Goal: Find contact information: Find contact information

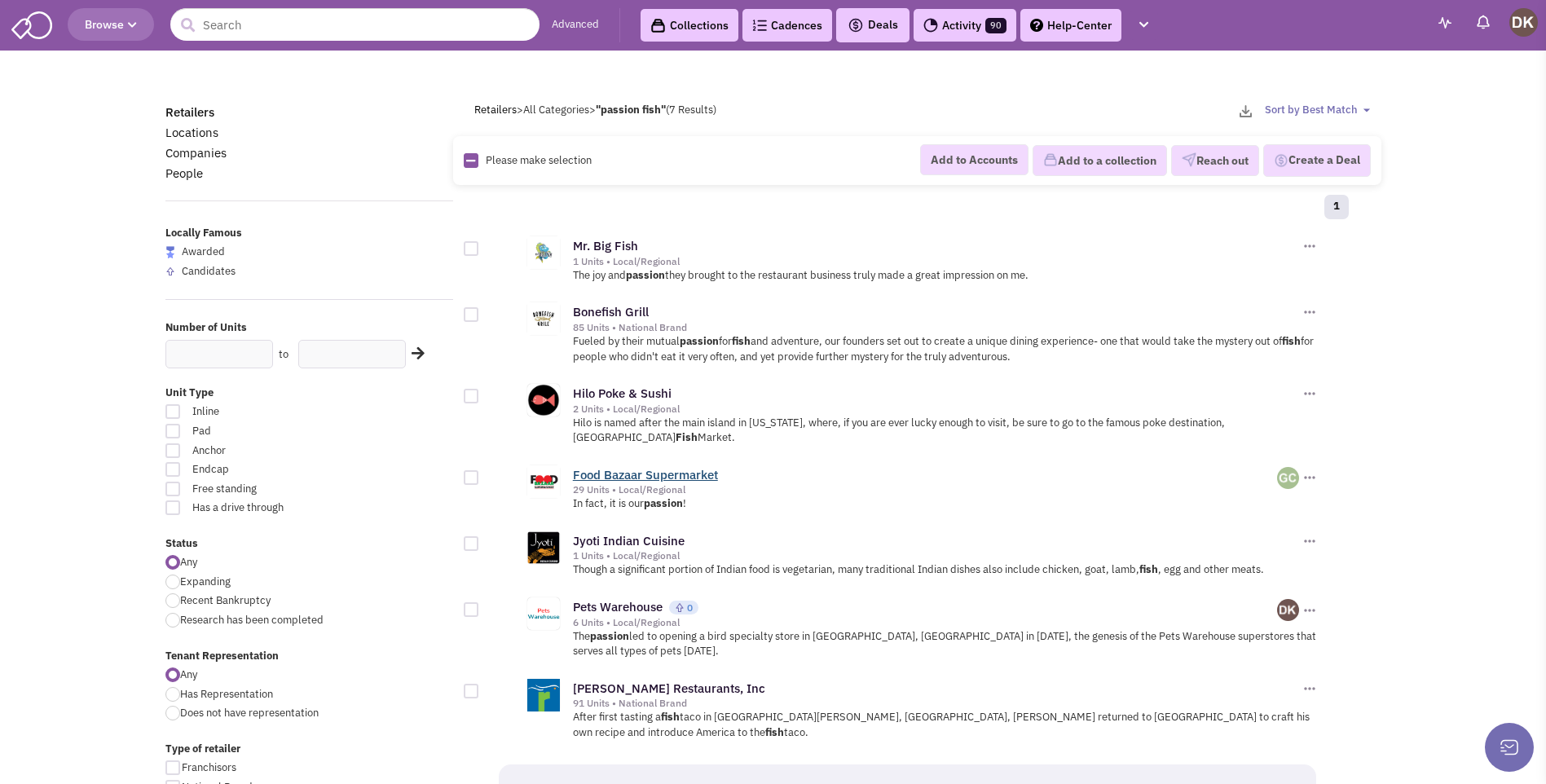
click at [630, 467] on link "Food Bazaar Supermarket" at bounding box center [645, 474] width 145 height 16
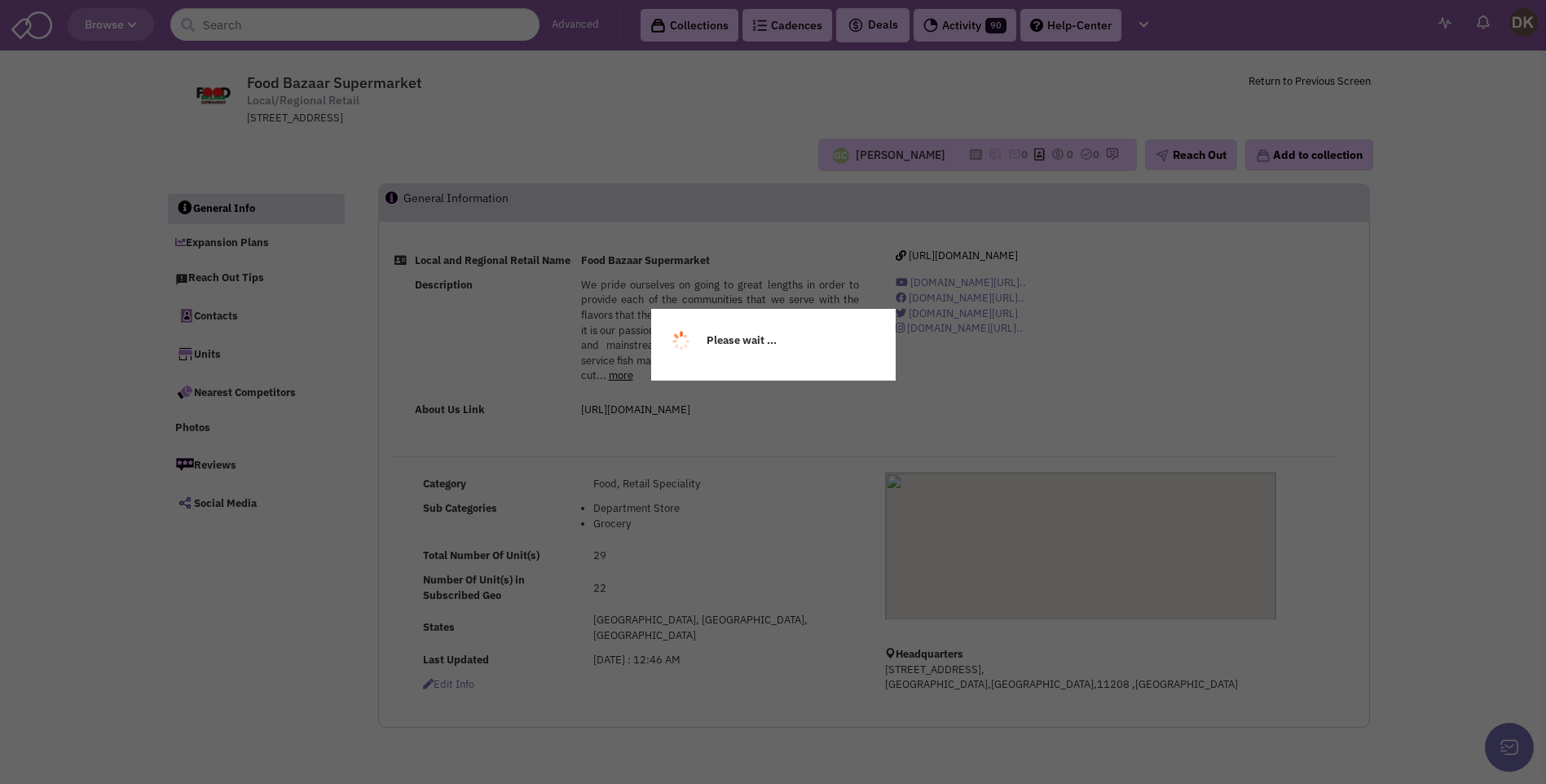
select select
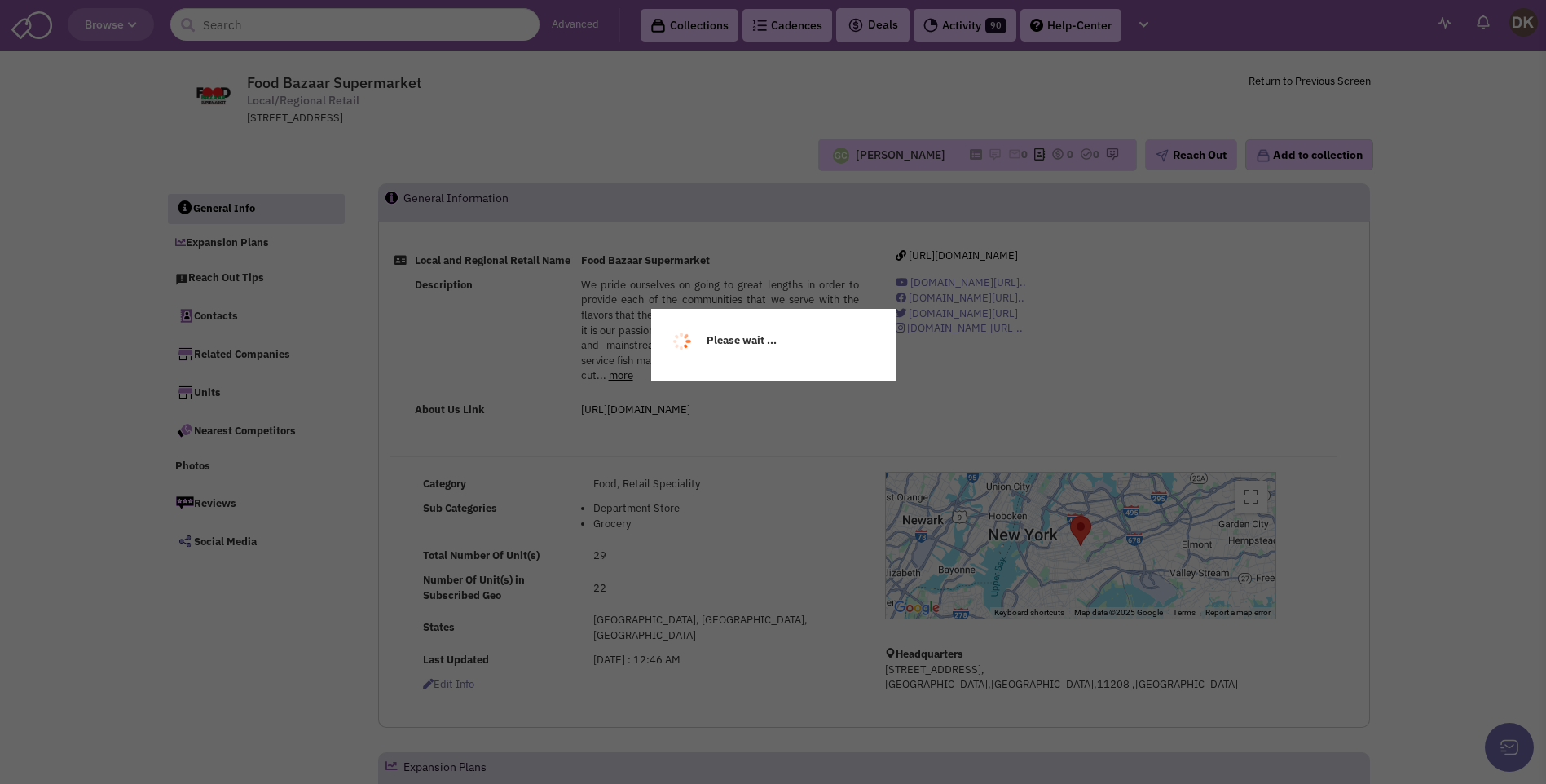
select select
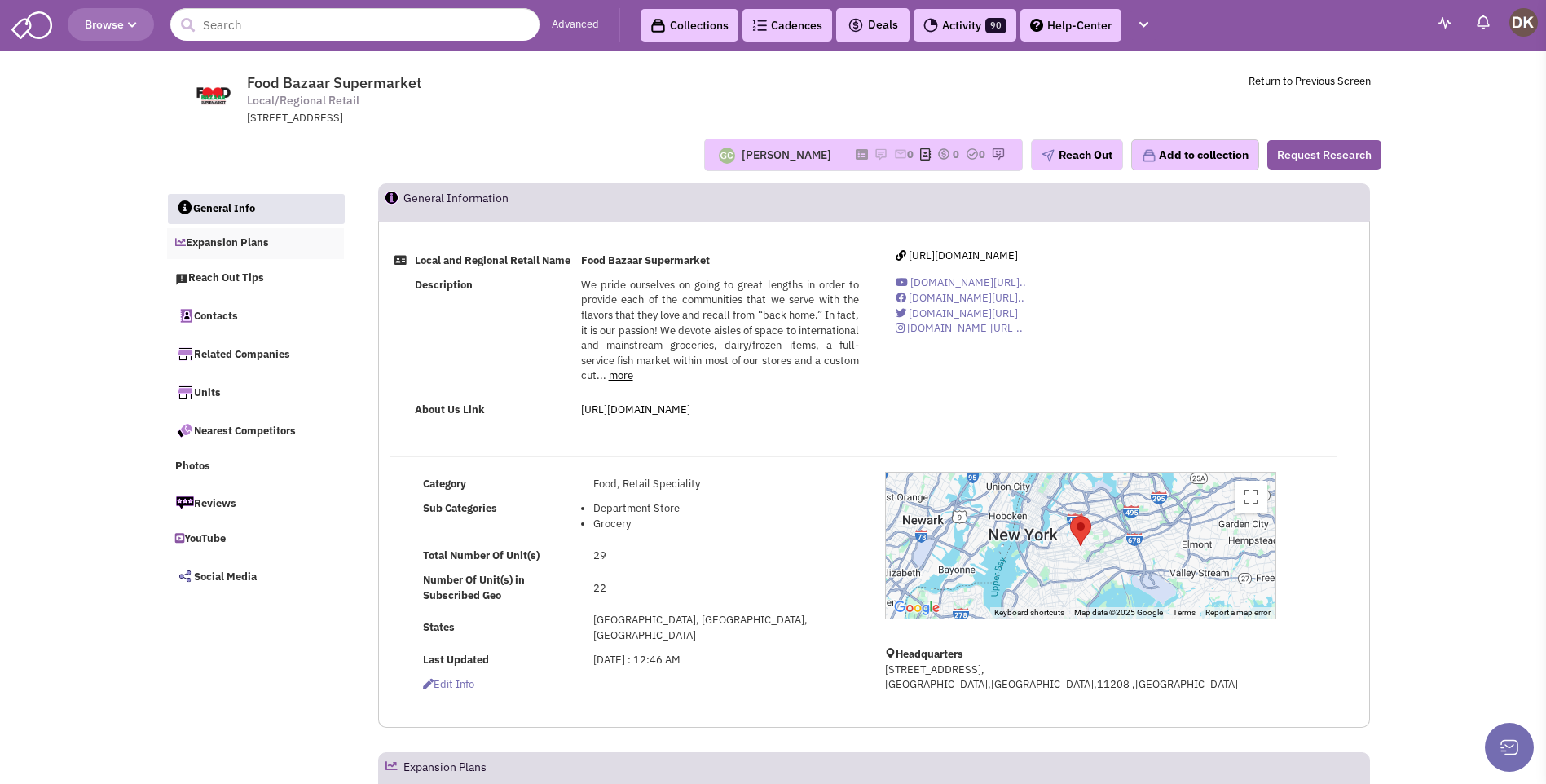
click at [229, 250] on link "Expansion Plans" at bounding box center [255, 244] width 178 height 31
click at [874, 156] on img at bounding box center [881, 154] width 13 height 13
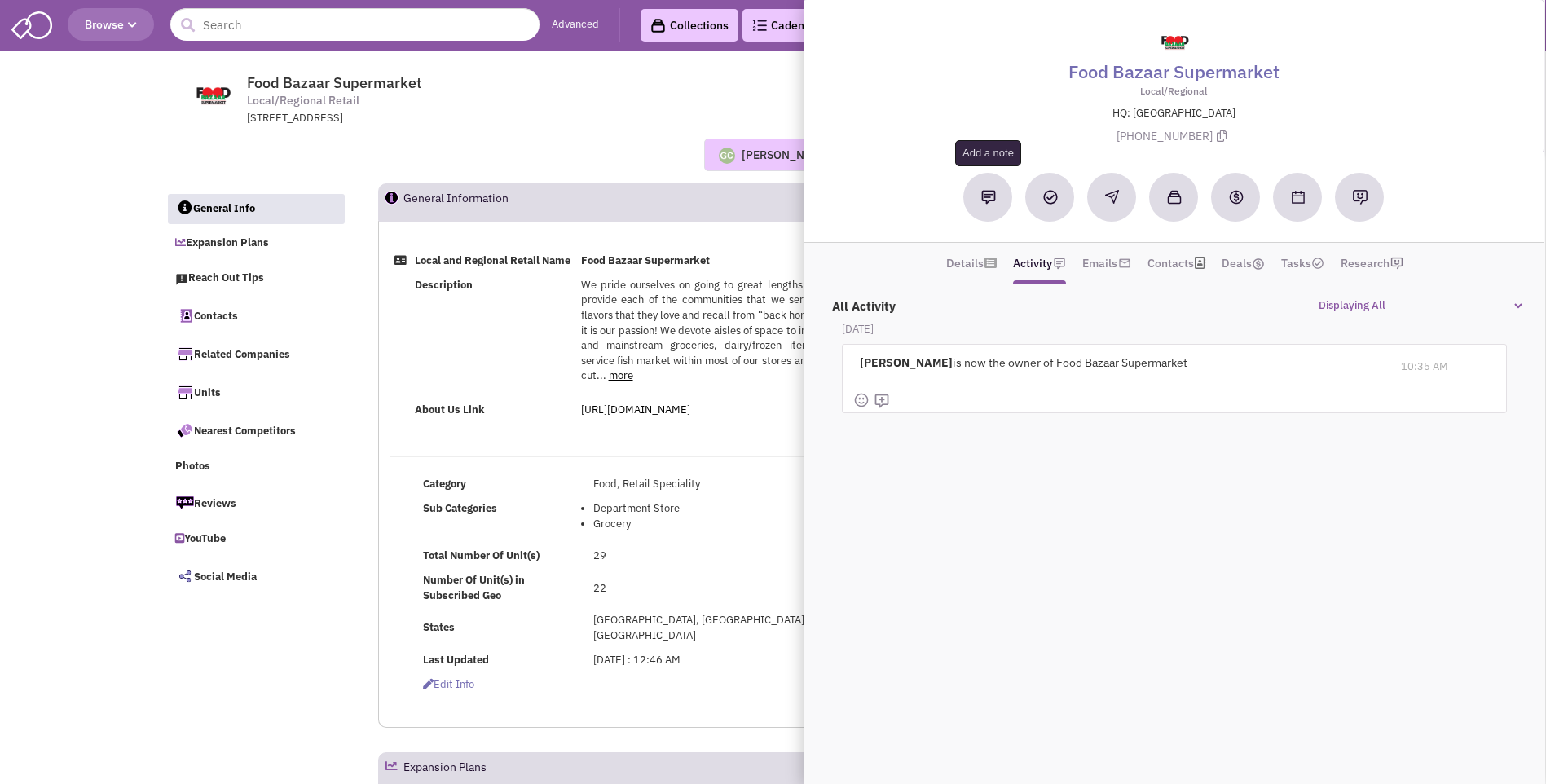
click at [982, 197] on img at bounding box center [989, 197] width 15 height 15
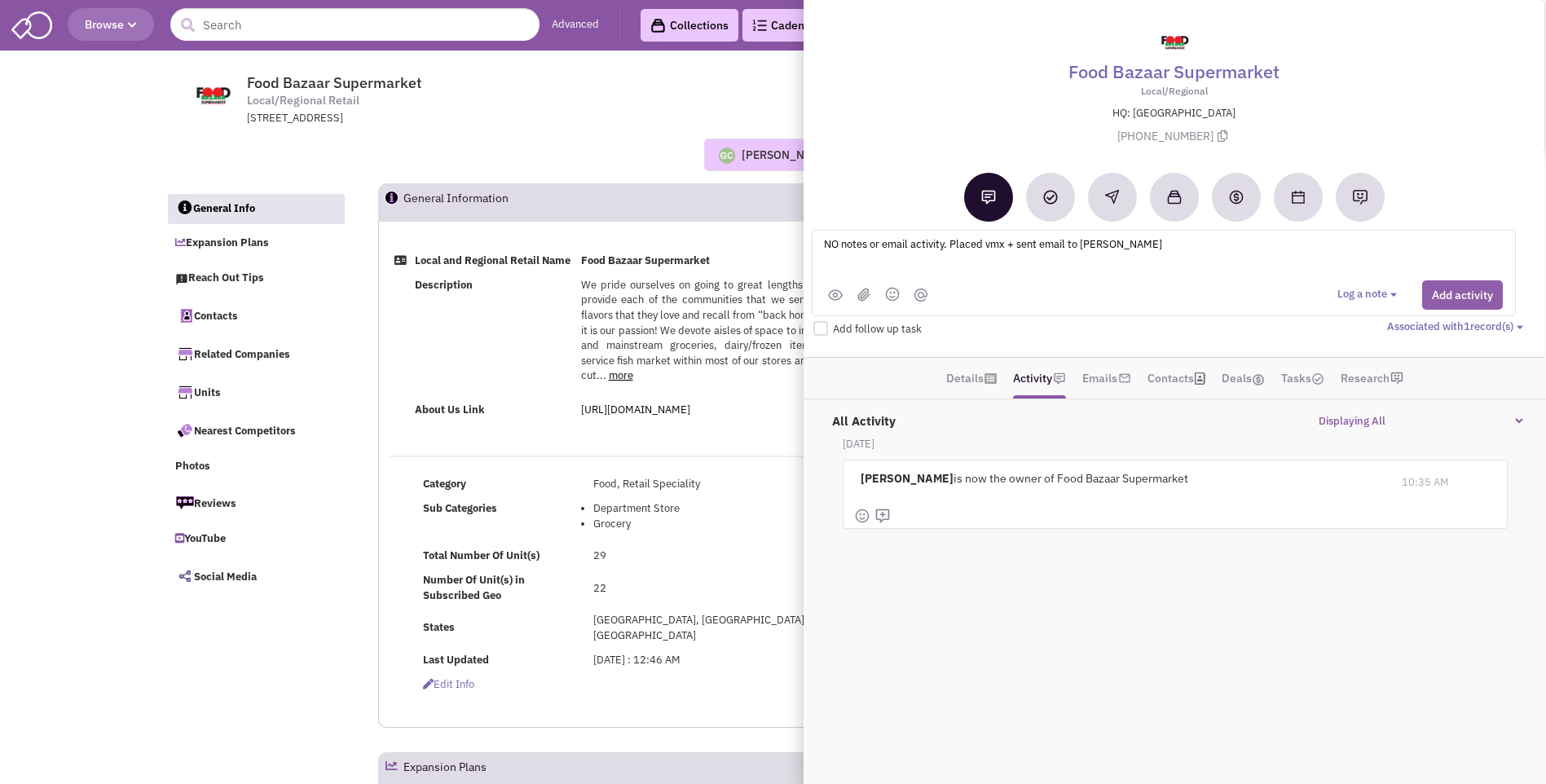
type textarea "NO notes or email activity. Placed vmx + sent email to Kevin Bai"
click at [1452, 295] on button "Add activity" at bounding box center [1462, 295] width 81 height 29
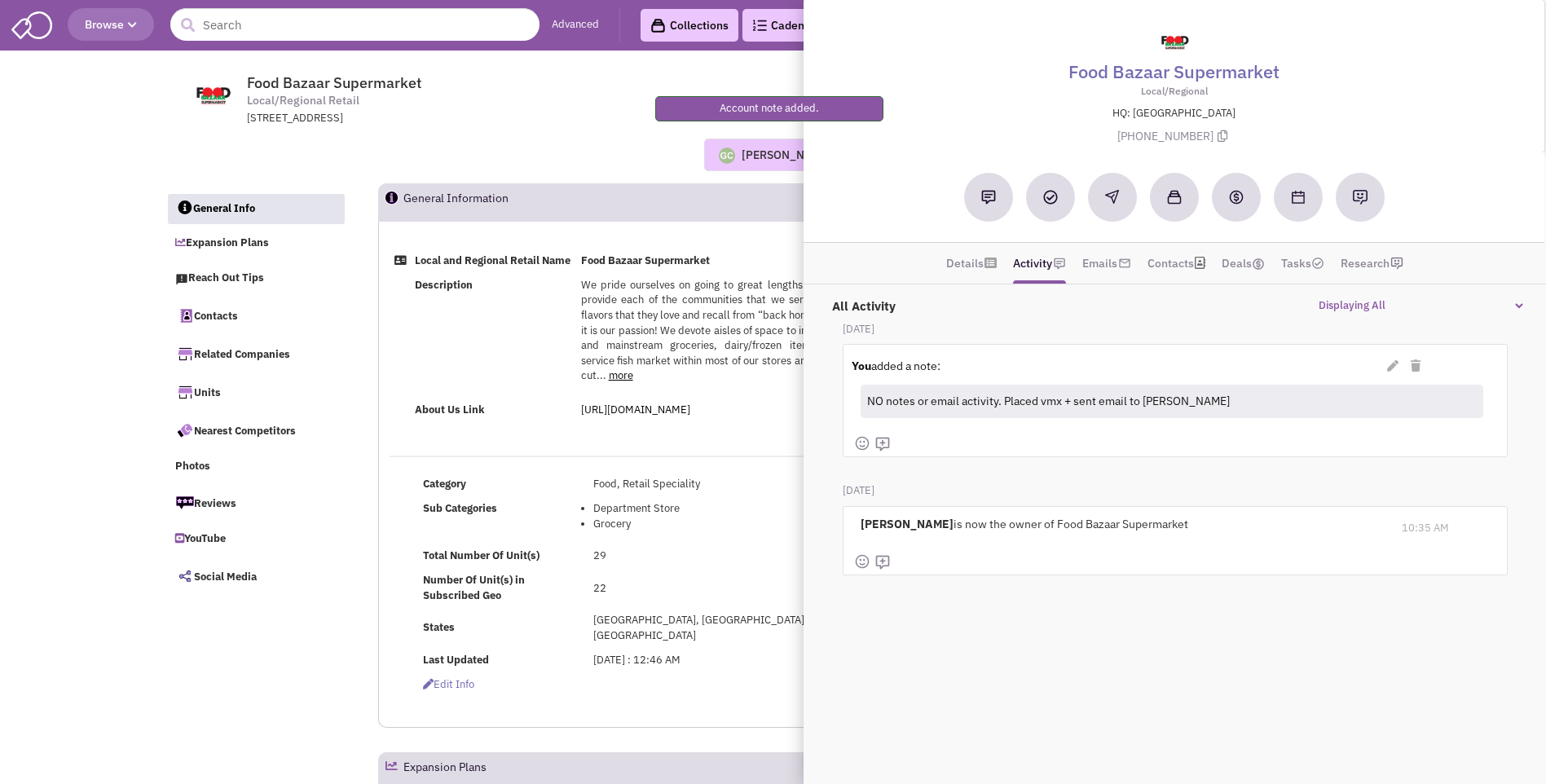
click at [750, 257] on td "Food Bazaar Supermarket" at bounding box center [720, 261] width 287 height 25
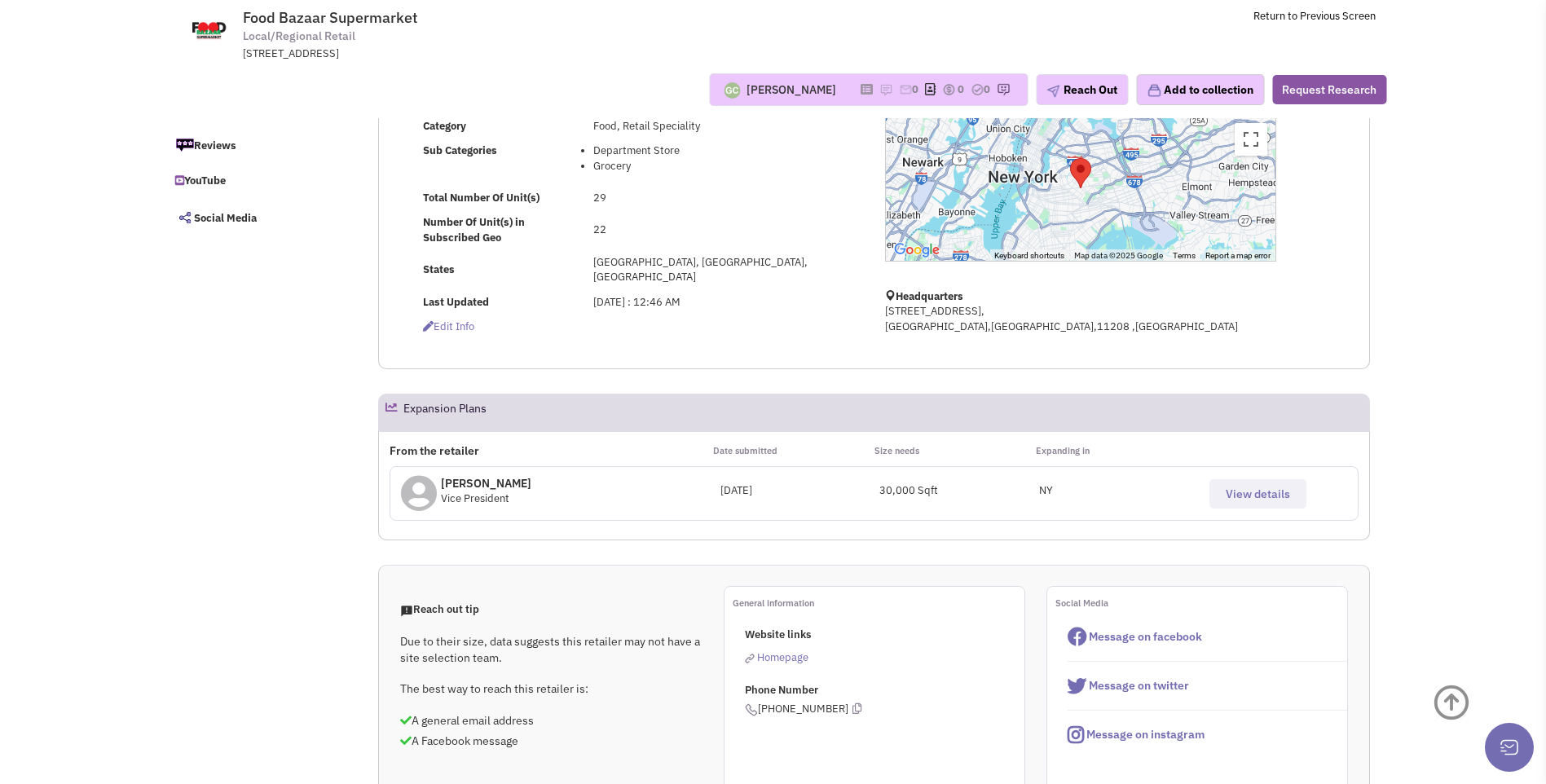
scroll to position [244, 0]
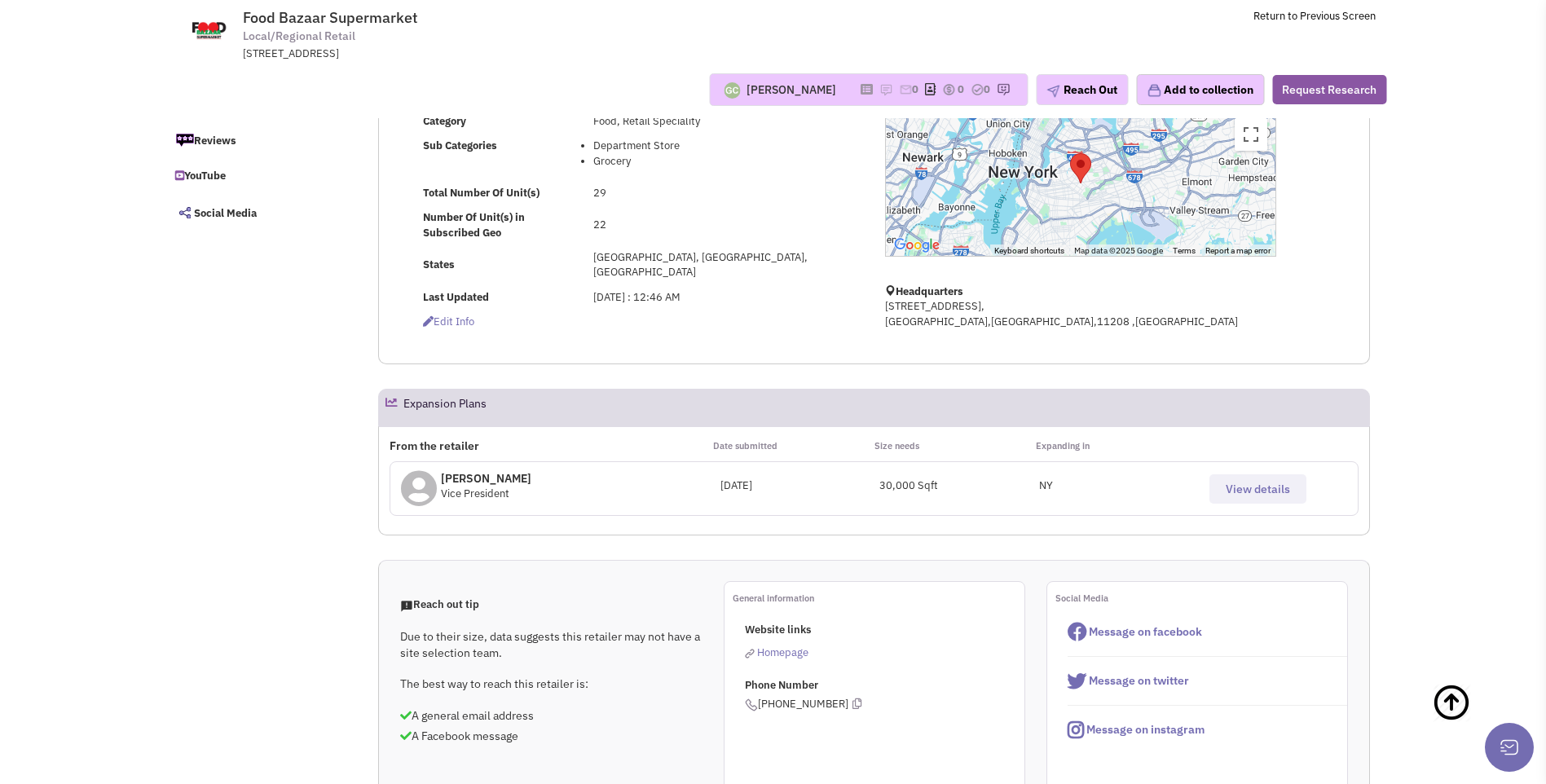
click at [1243, 497] on span "View details" at bounding box center [1258, 489] width 64 height 15
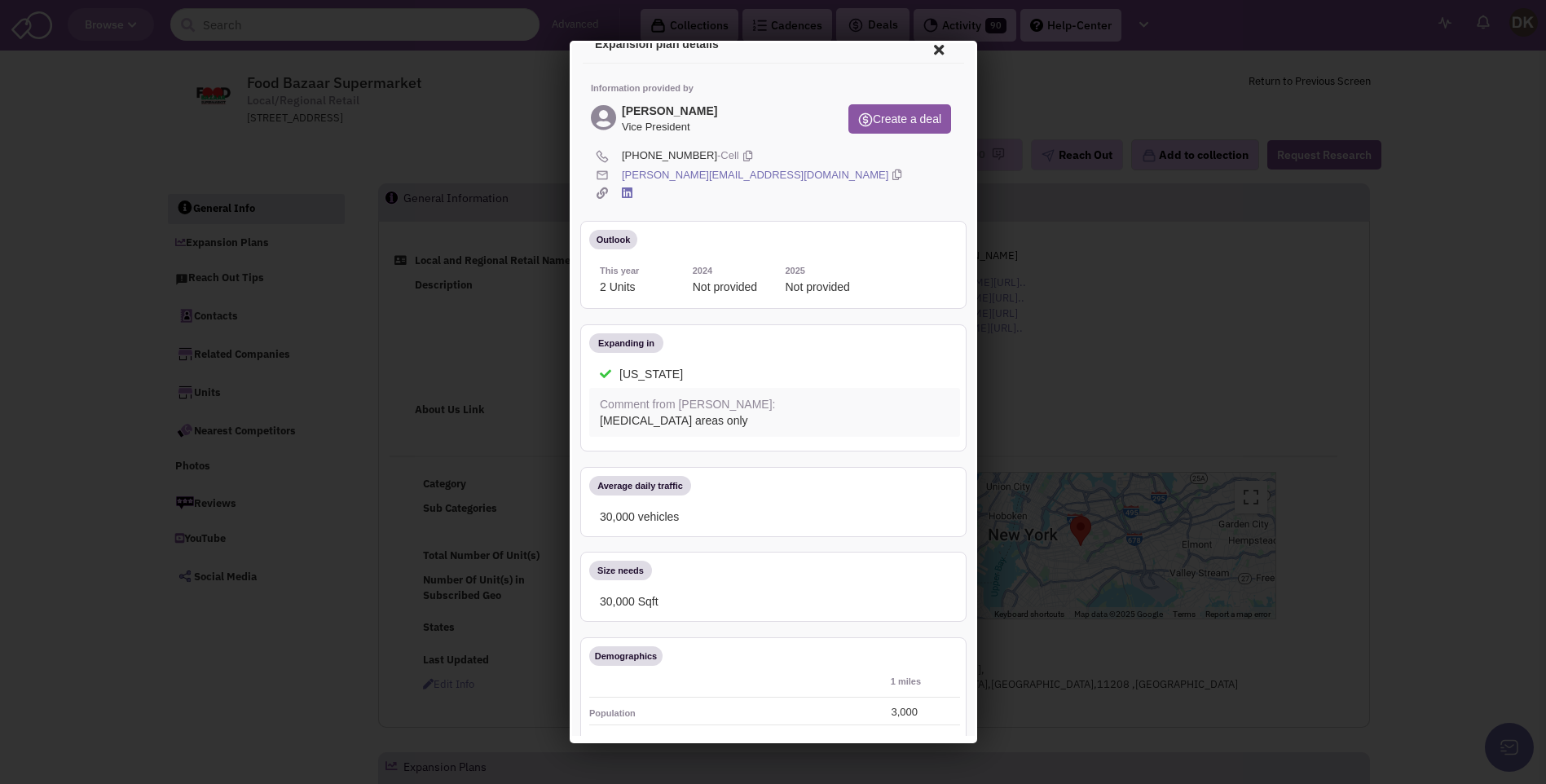
scroll to position [0, 0]
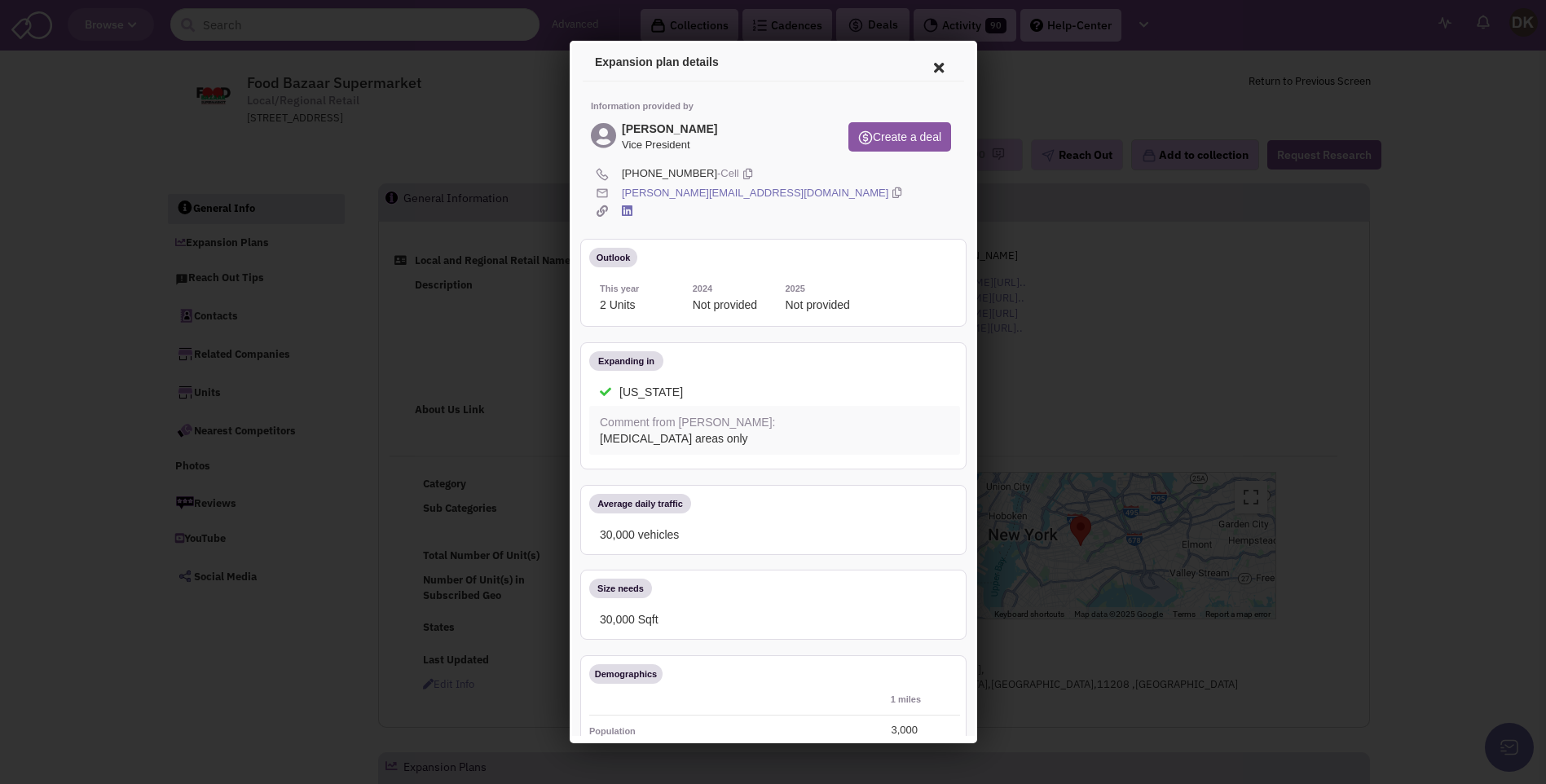
click at [481, 159] on div at bounding box center [773, 392] width 1546 height 784
click at [926, 65] on icon at bounding box center [935, 65] width 34 height 39
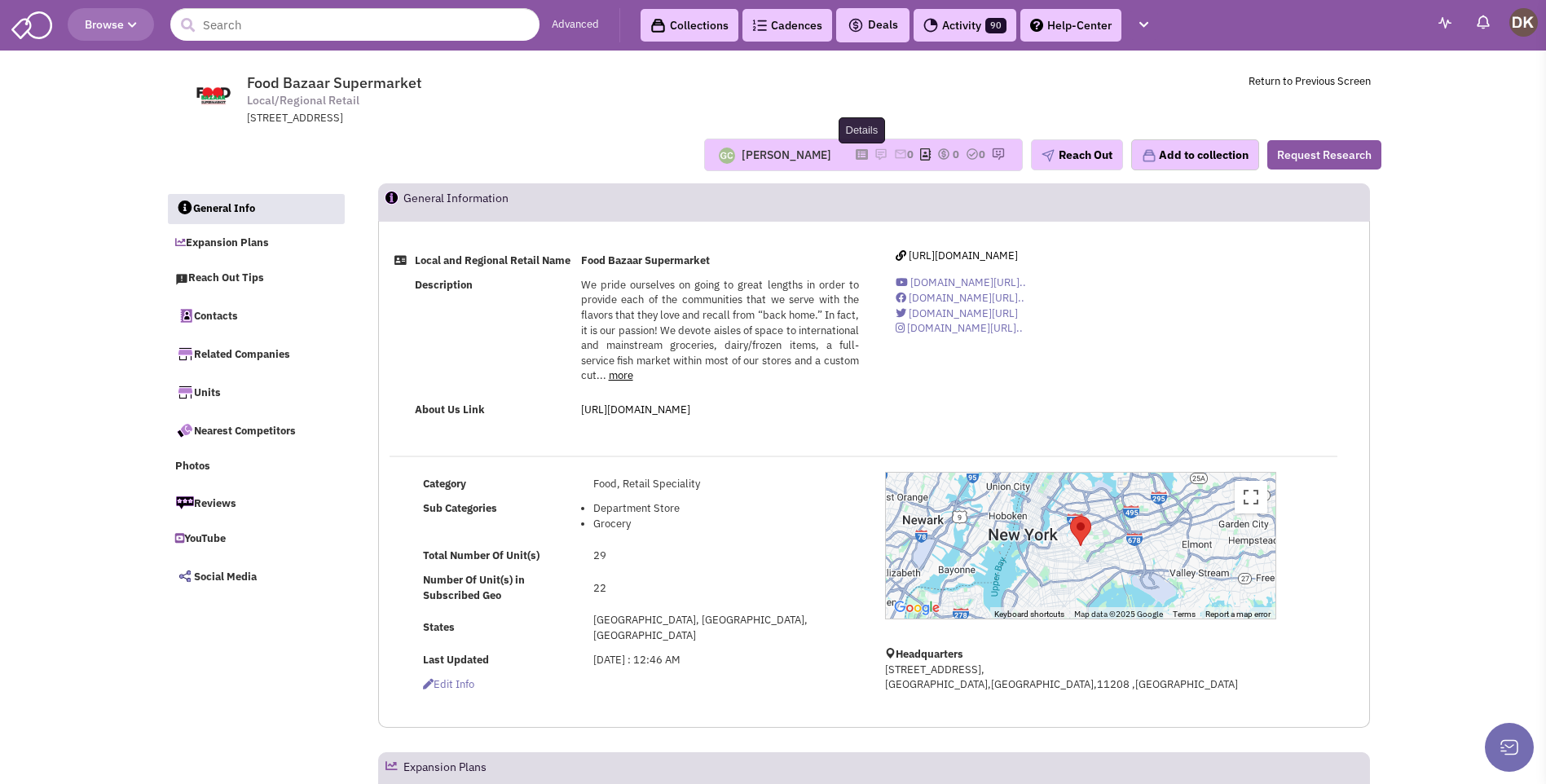
click at [856, 157] on icon at bounding box center [861, 155] width 12 height 9
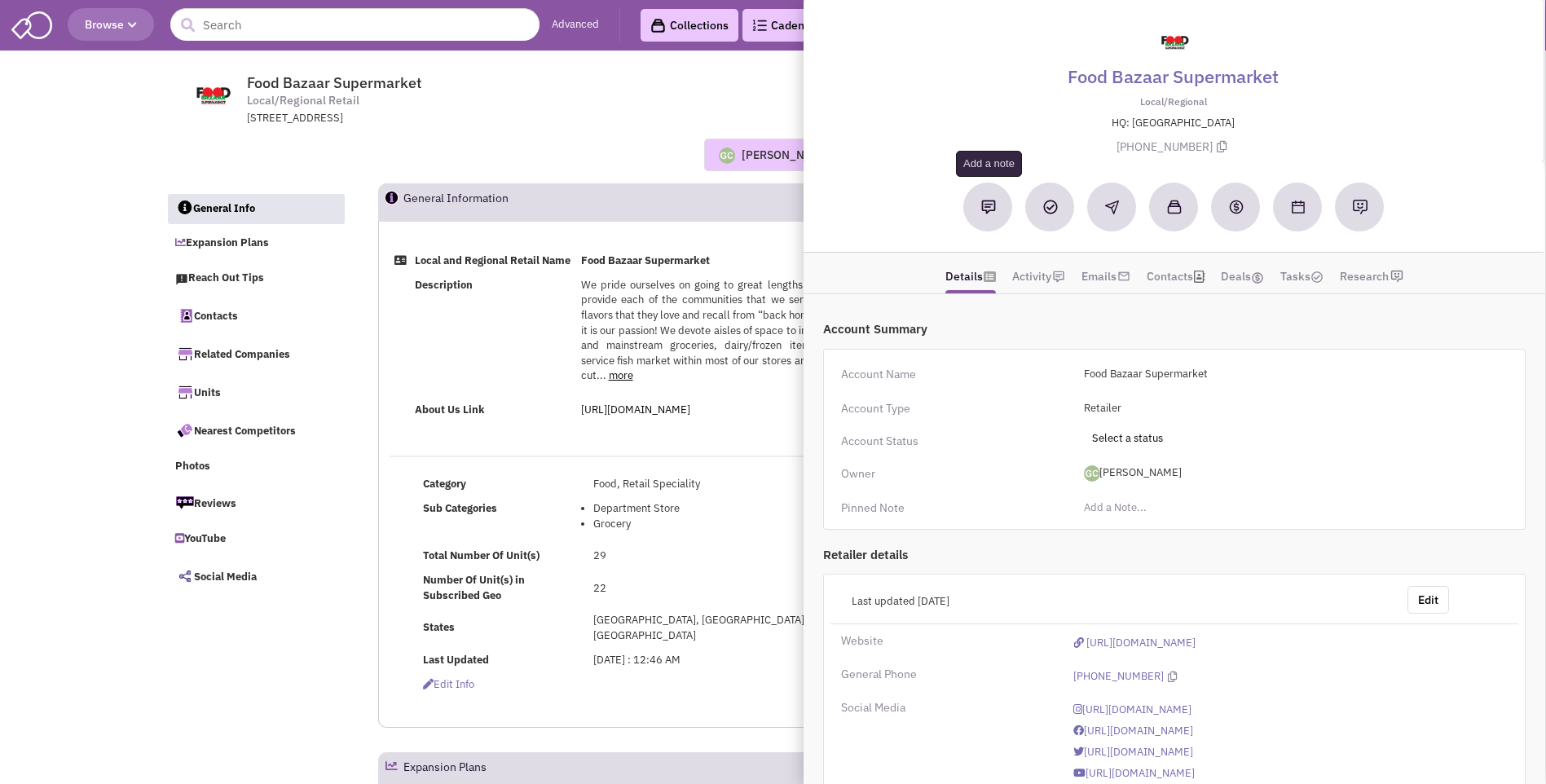
click at [992, 211] on img at bounding box center [989, 207] width 15 height 15
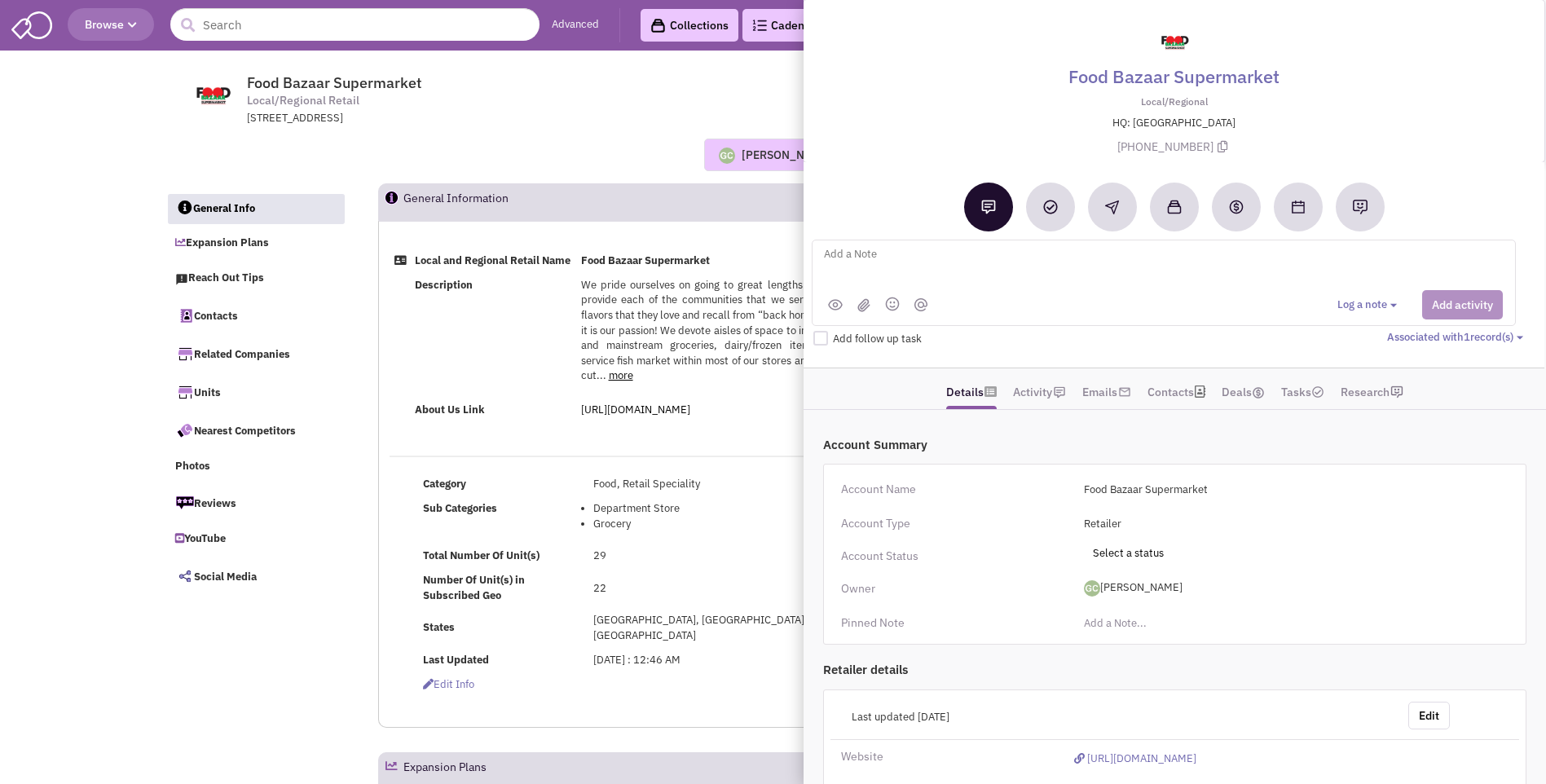
click at [876, 261] on textarea at bounding box center [1024, 266] width 404 height 45
type textarea "NO notes or email activity. Placed message and sent email to Kevin Bai"
click at [1461, 307] on button "Add activity" at bounding box center [1462, 305] width 81 height 29
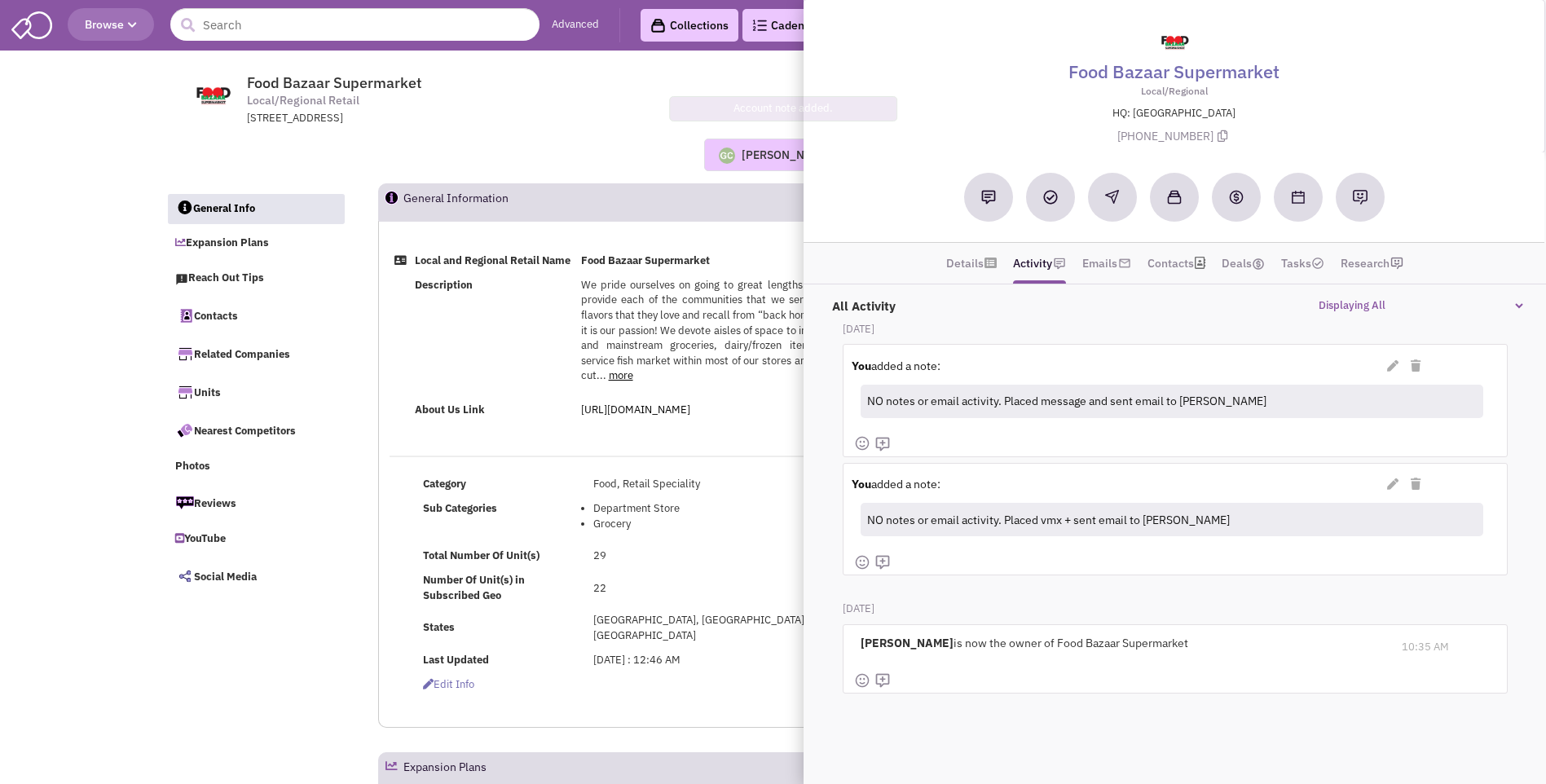
click at [566, 151] on div "Guillaume Chetail No note found! 0 0 0 Reach Out" at bounding box center [773, 154] width 1236 height 32
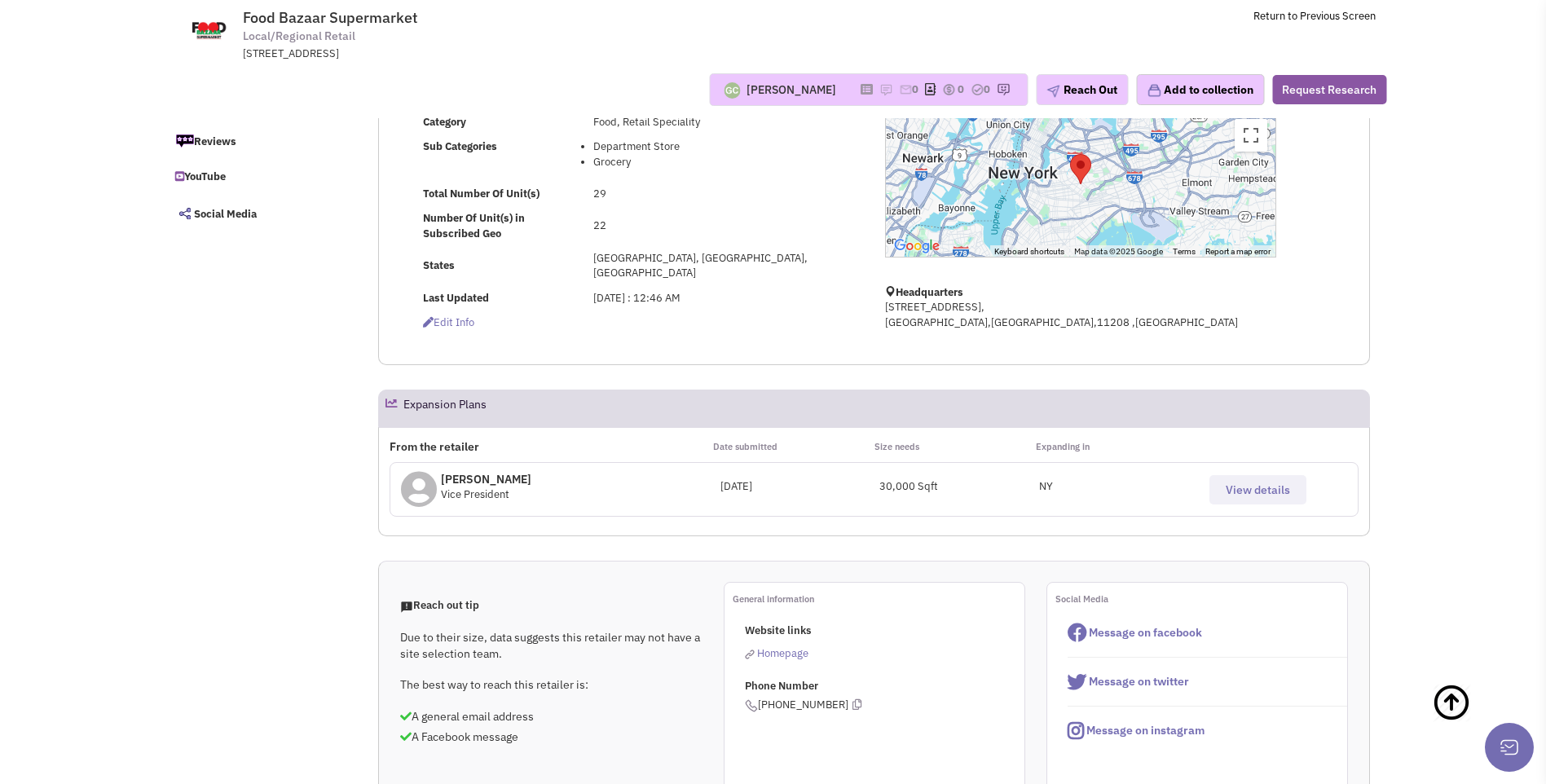
scroll to position [244, 0]
click at [1259, 497] on span "View details" at bounding box center [1258, 489] width 64 height 15
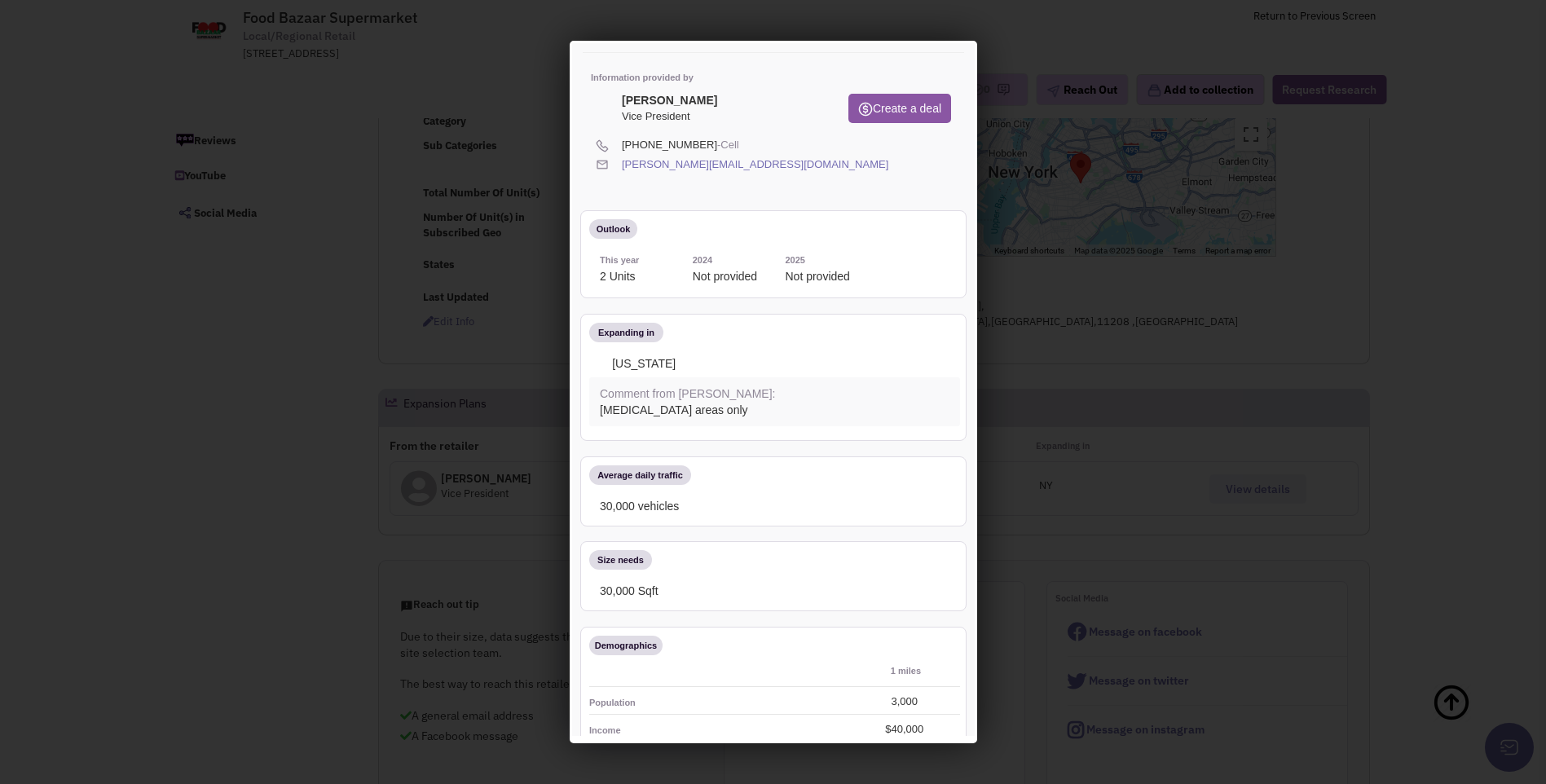
scroll to position [0, 0]
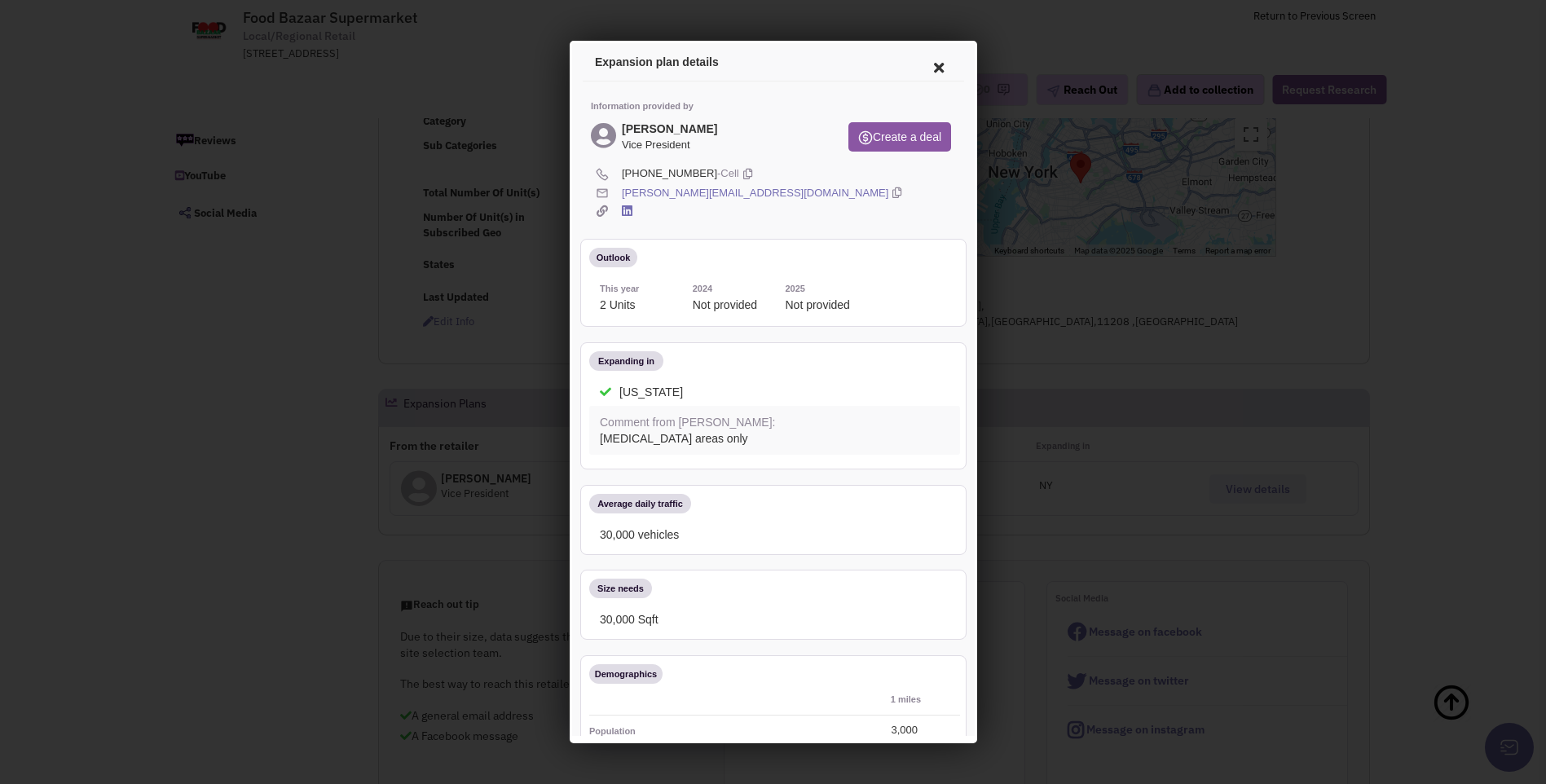
click at [926, 63] on icon at bounding box center [935, 65] width 34 height 39
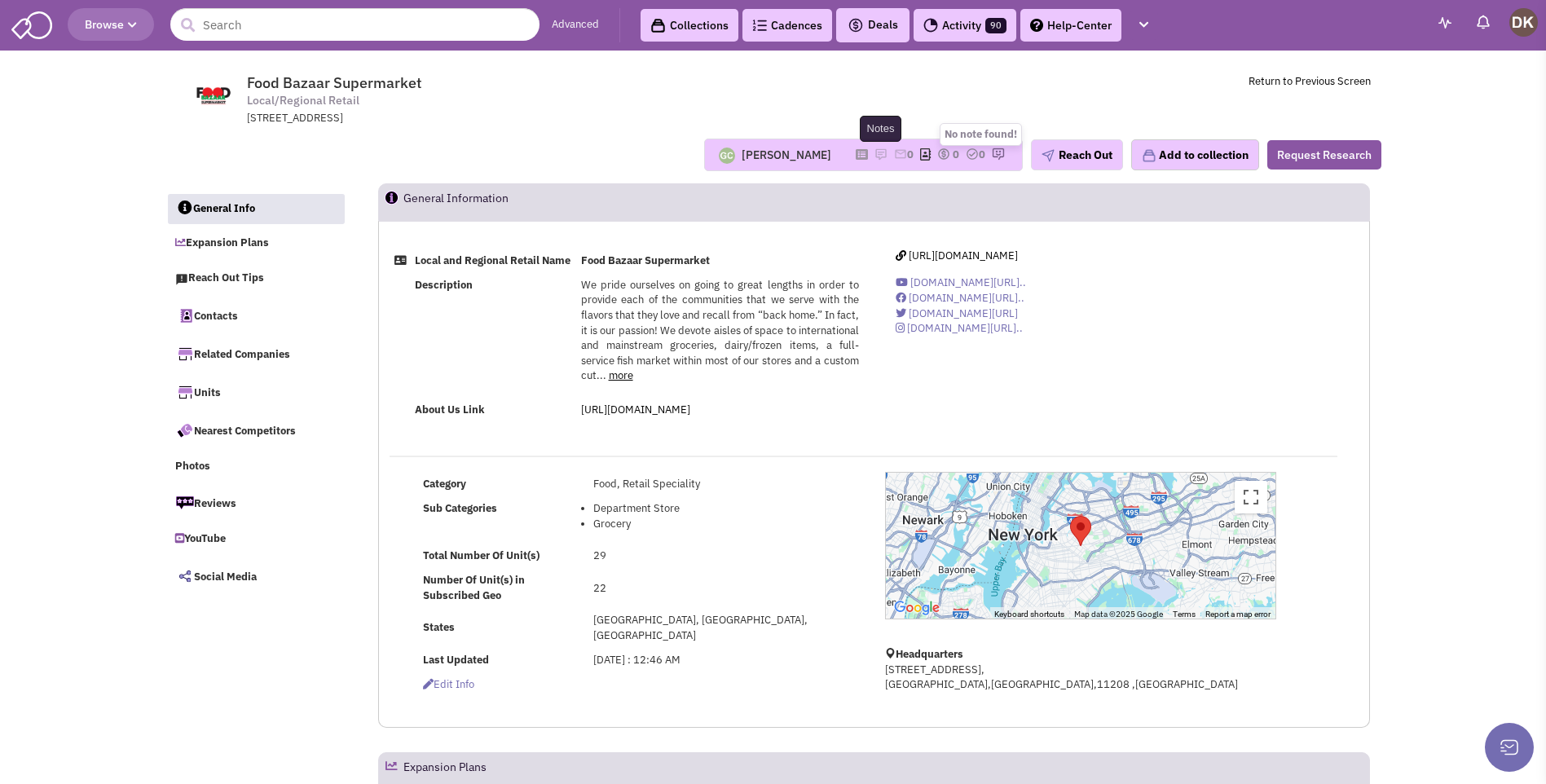
click at [874, 152] on img at bounding box center [881, 154] width 13 height 13
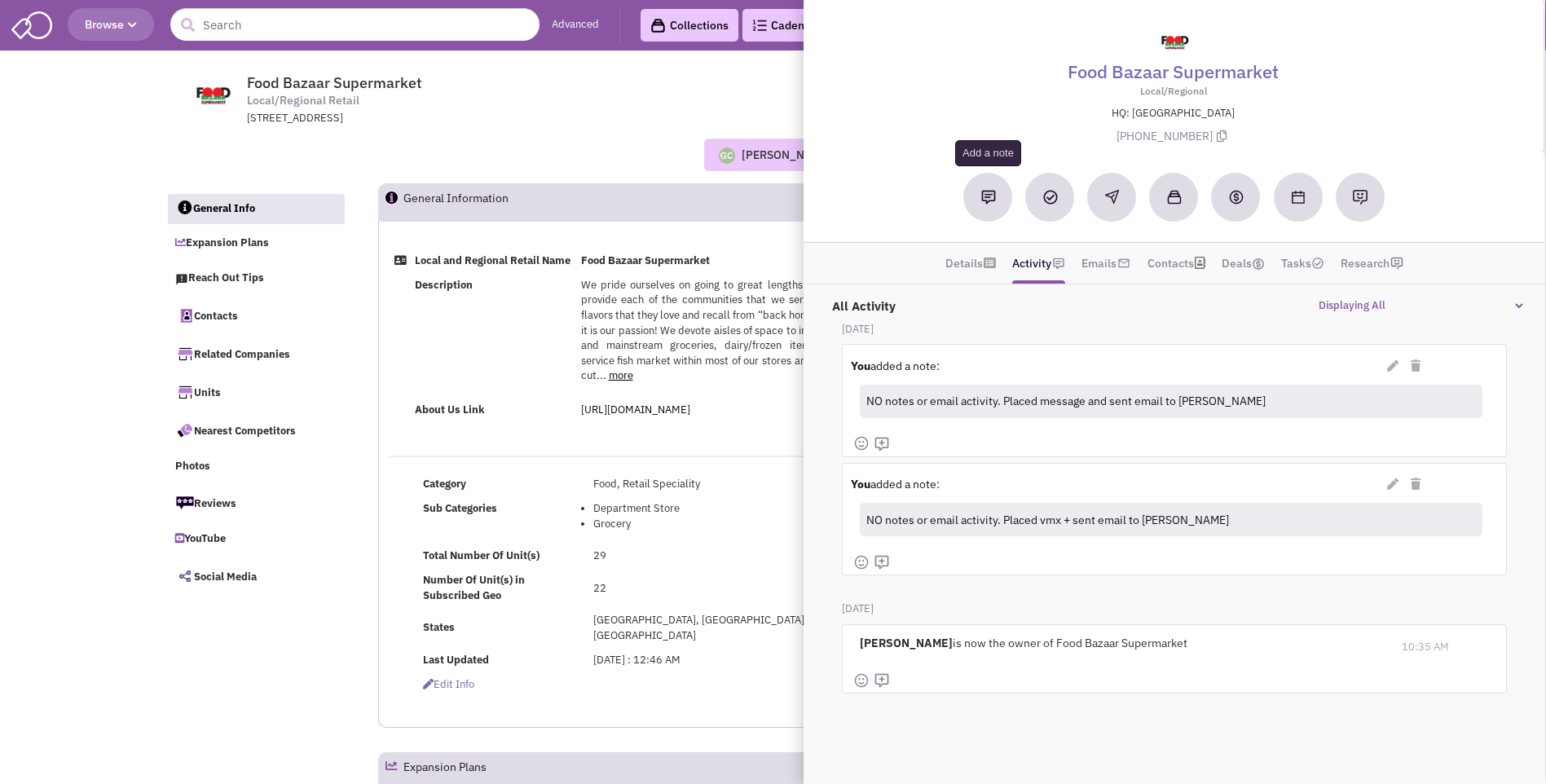
click at [987, 200] on img at bounding box center [989, 197] width 15 height 15
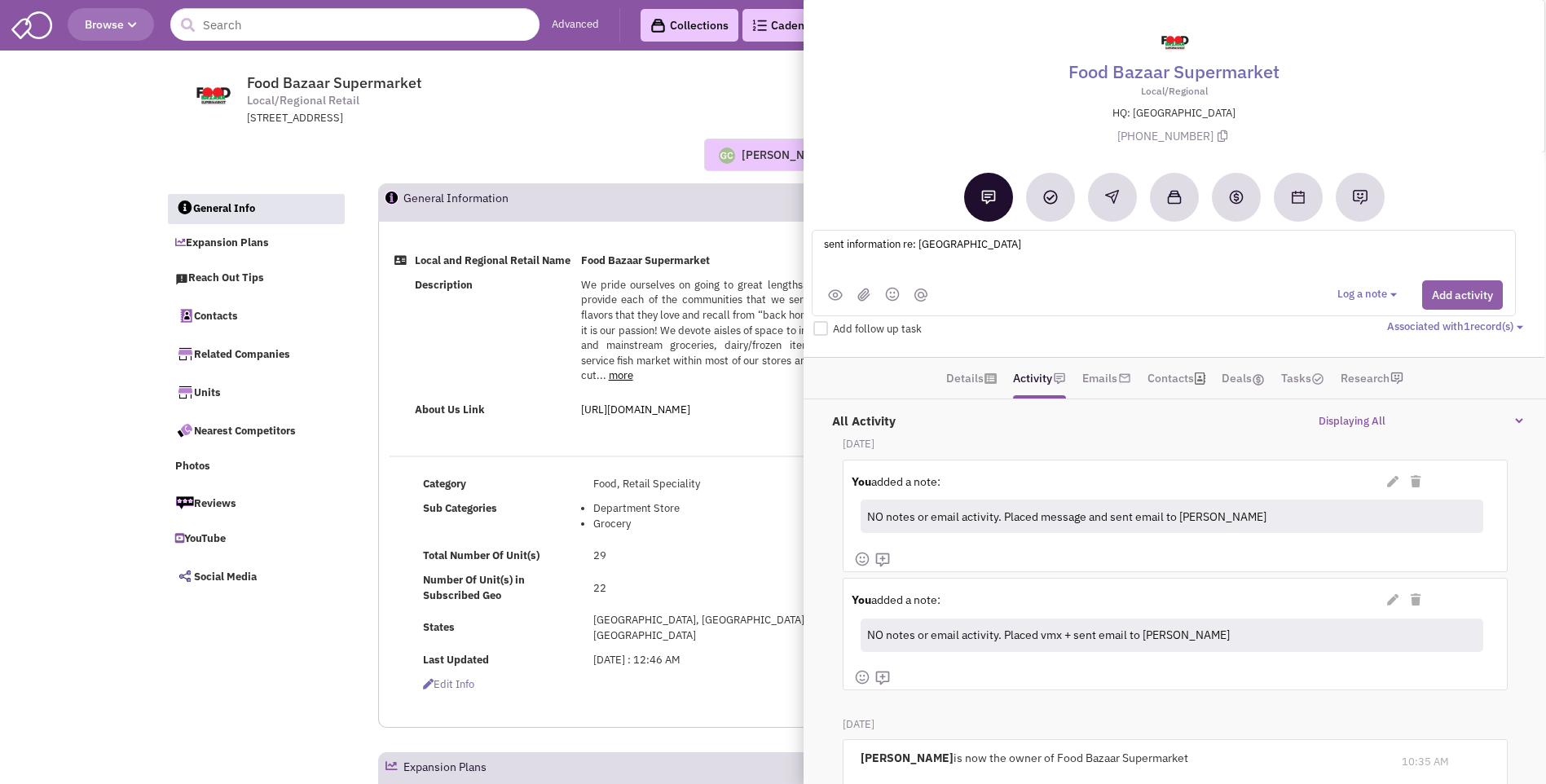
type textarea "sent information re: MARKETFAIR NORTH"
click at [1453, 298] on button "Add activity" at bounding box center [1462, 295] width 81 height 29
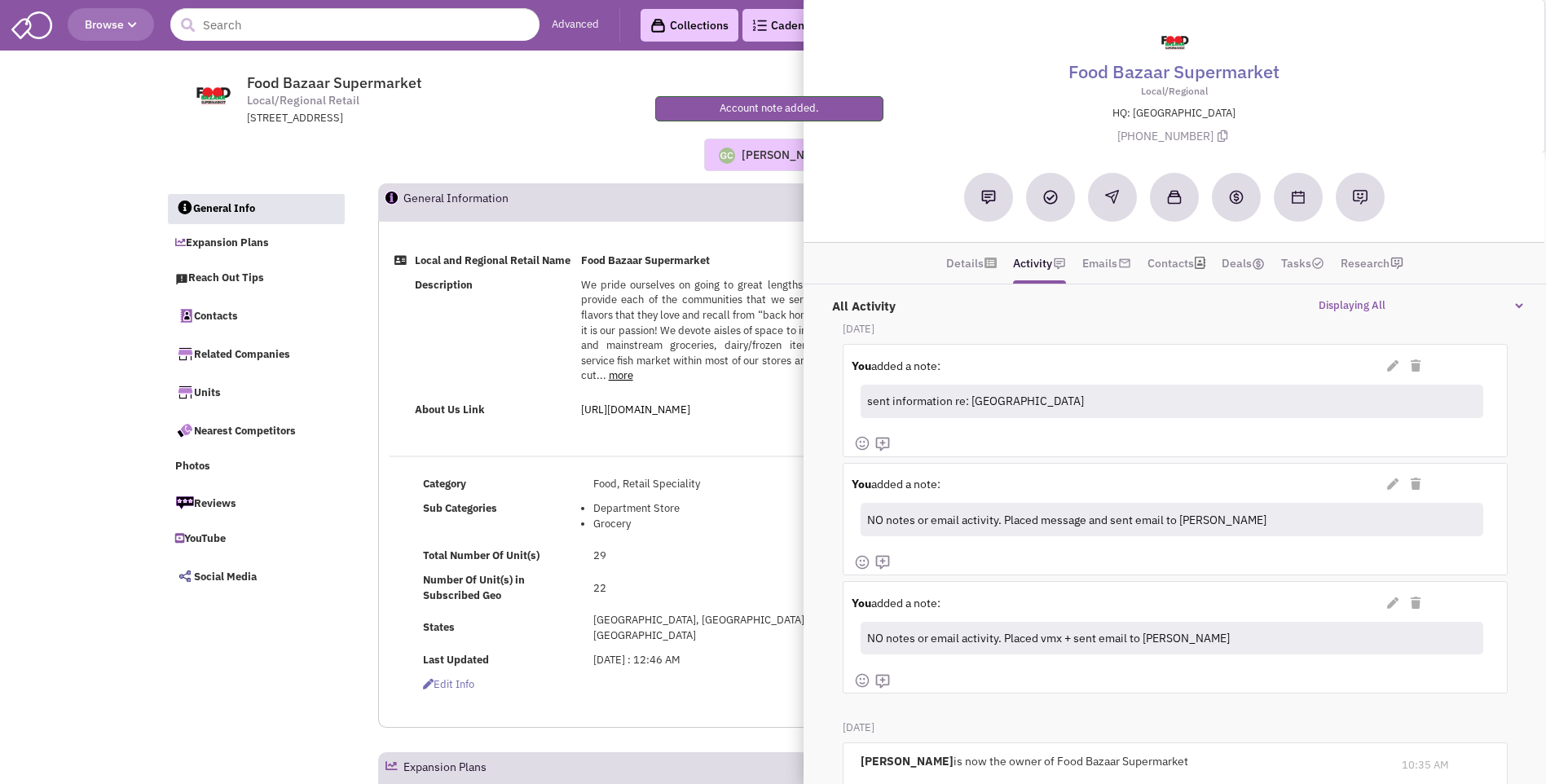
click at [545, 128] on div "[PERSON_NAME] No note found! 0 0 0 Reach Out Add to collection" at bounding box center [773, 155] width 1236 height 57
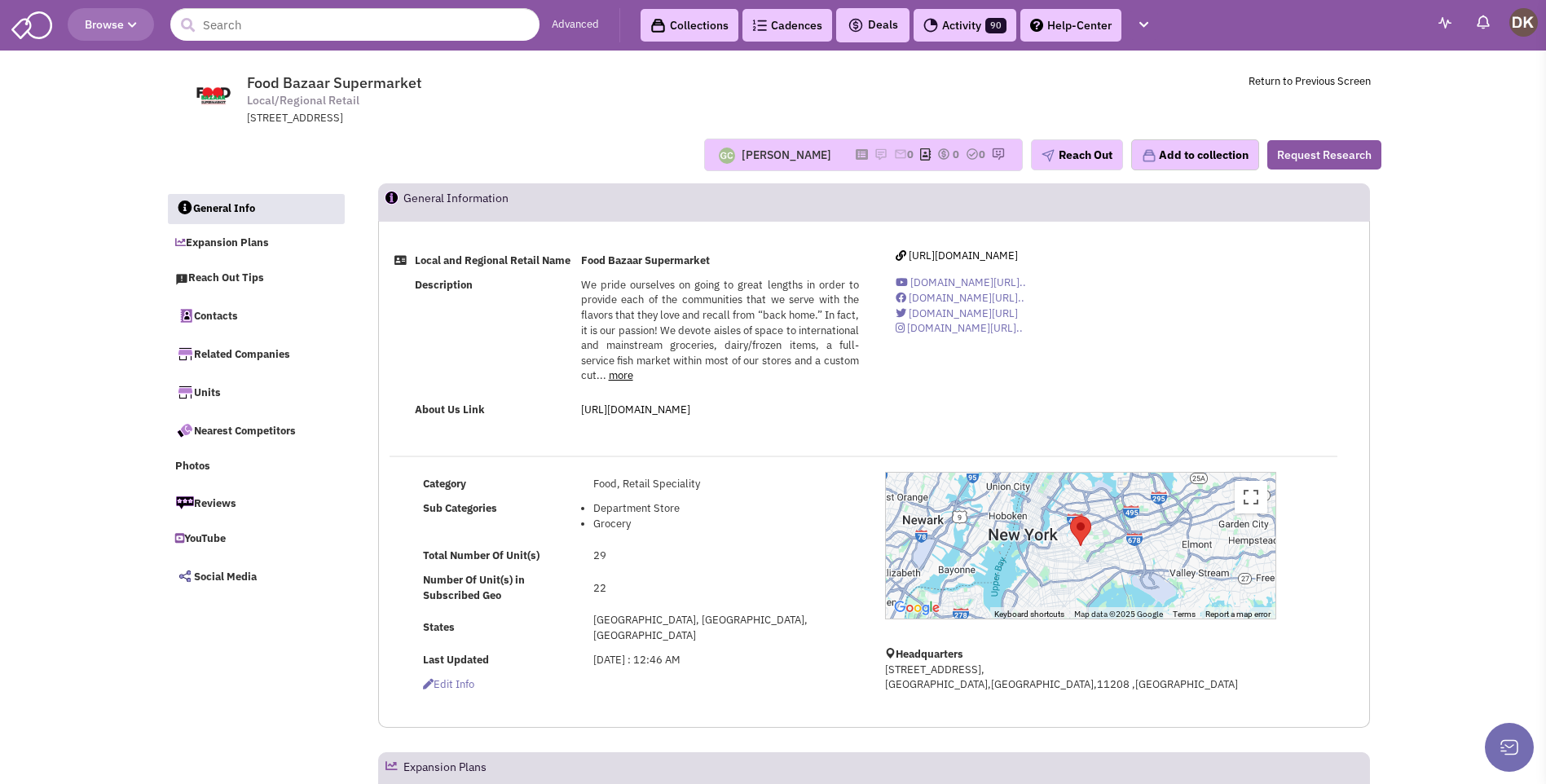
click at [764, 157] on div "[PERSON_NAME]" at bounding box center [786, 155] width 89 height 17
drag, startPoint x: 764, startPoint y: 157, endPoint x: 716, endPoint y: 158, distance: 48.0
click at [719, 159] on img at bounding box center [727, 156] width 17 height 17
click at [132, 27] on icon "button" at bounding box center [133, 25] width 9 height 10
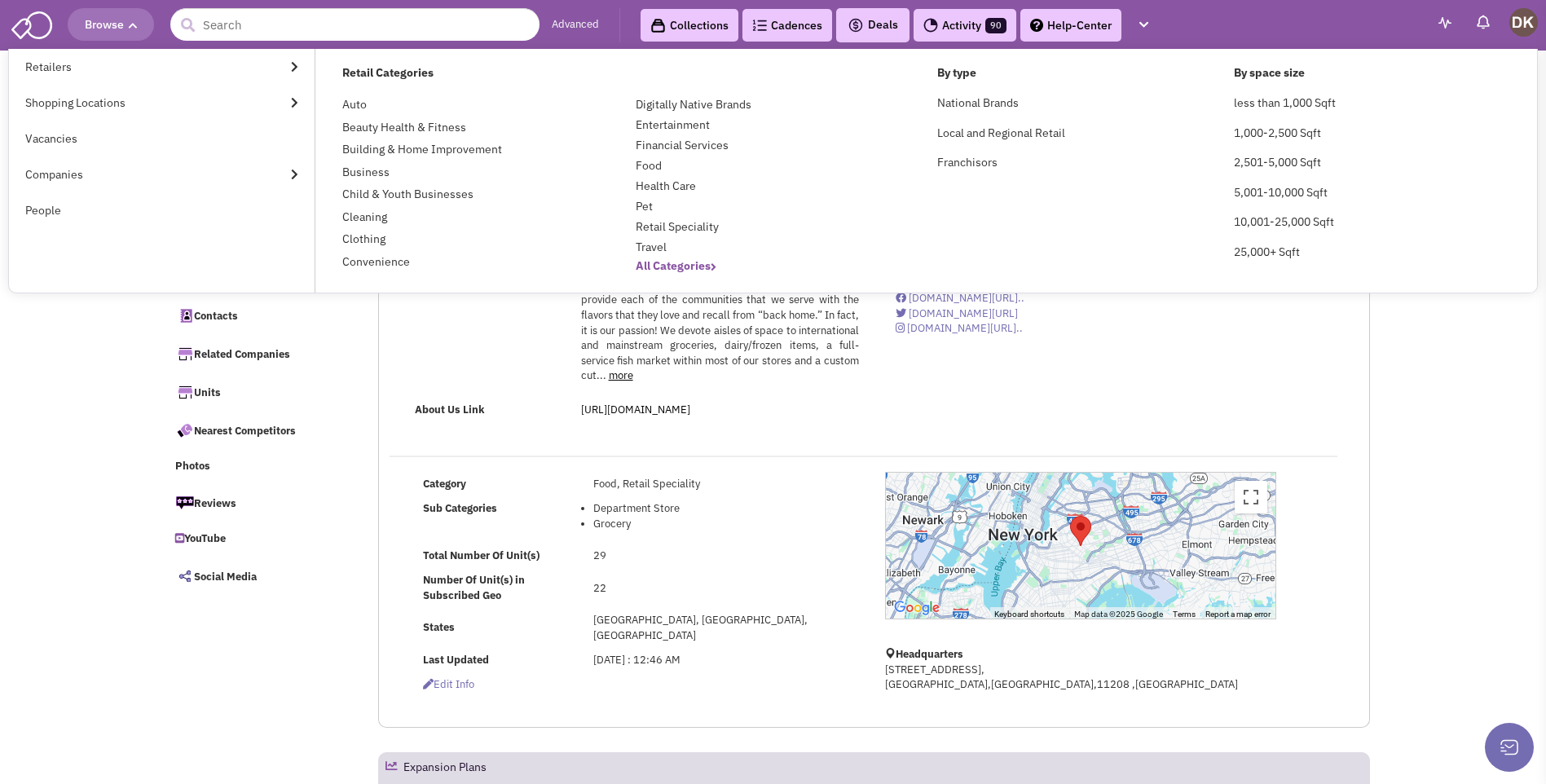
click at [662, 270] on b "All Categories" at bounding box center [676, 265] width 81 height 15
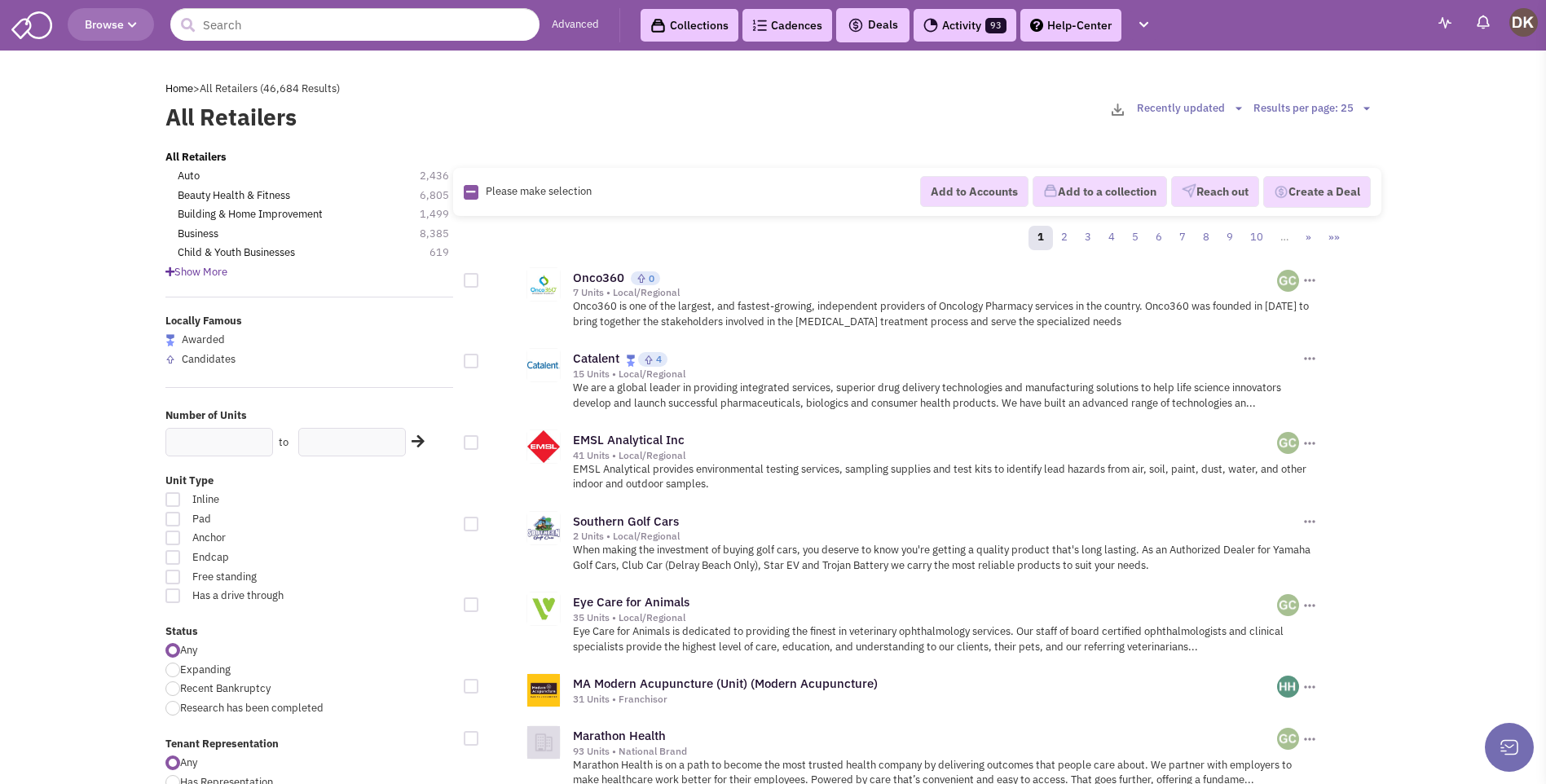
click at [169, 275] on icon at bounding box center [170, 271] width 9 height 10
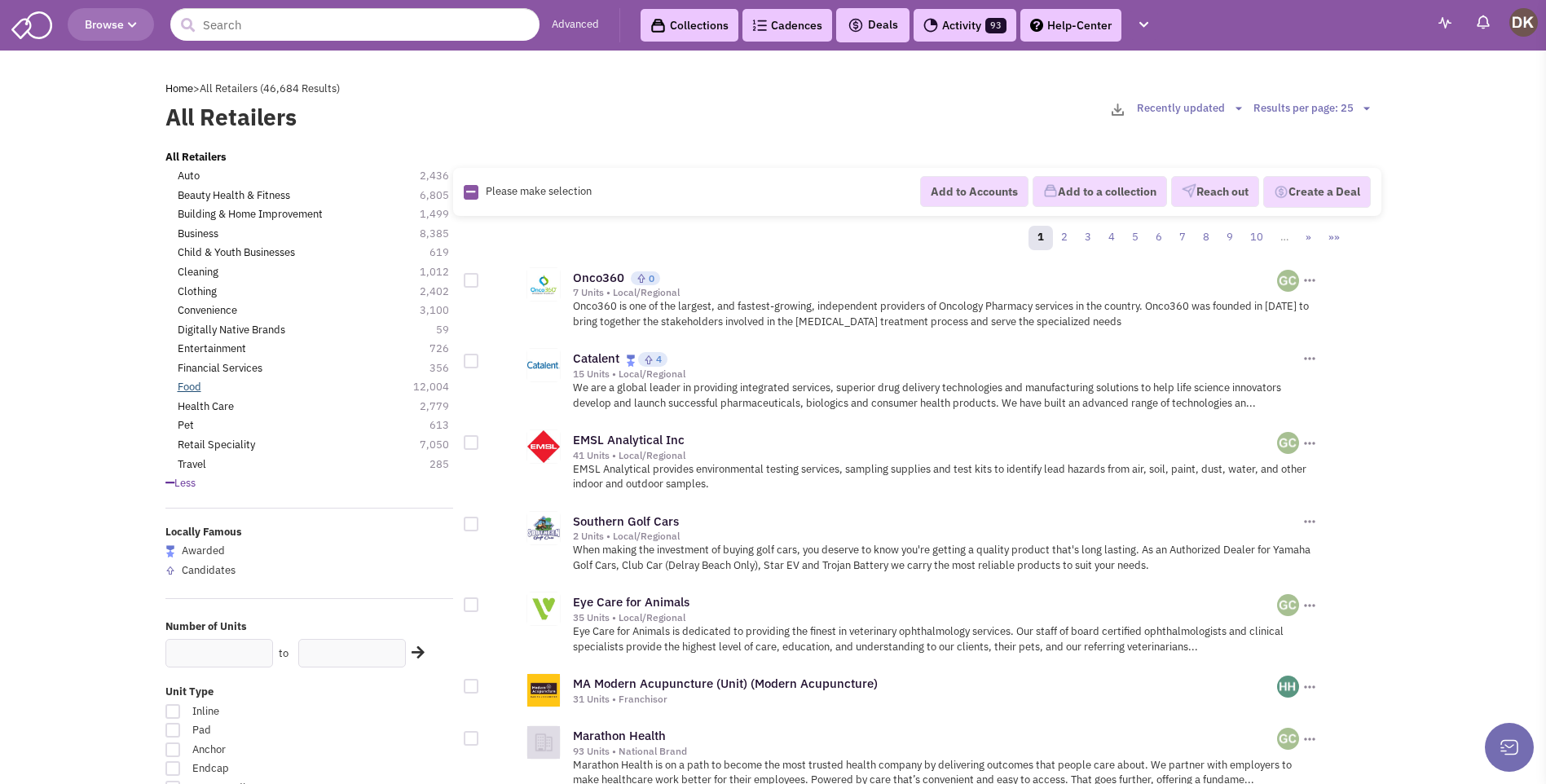
click at [187, 391] on link "Food" at bounding box center [190, 387] width 24 height 16
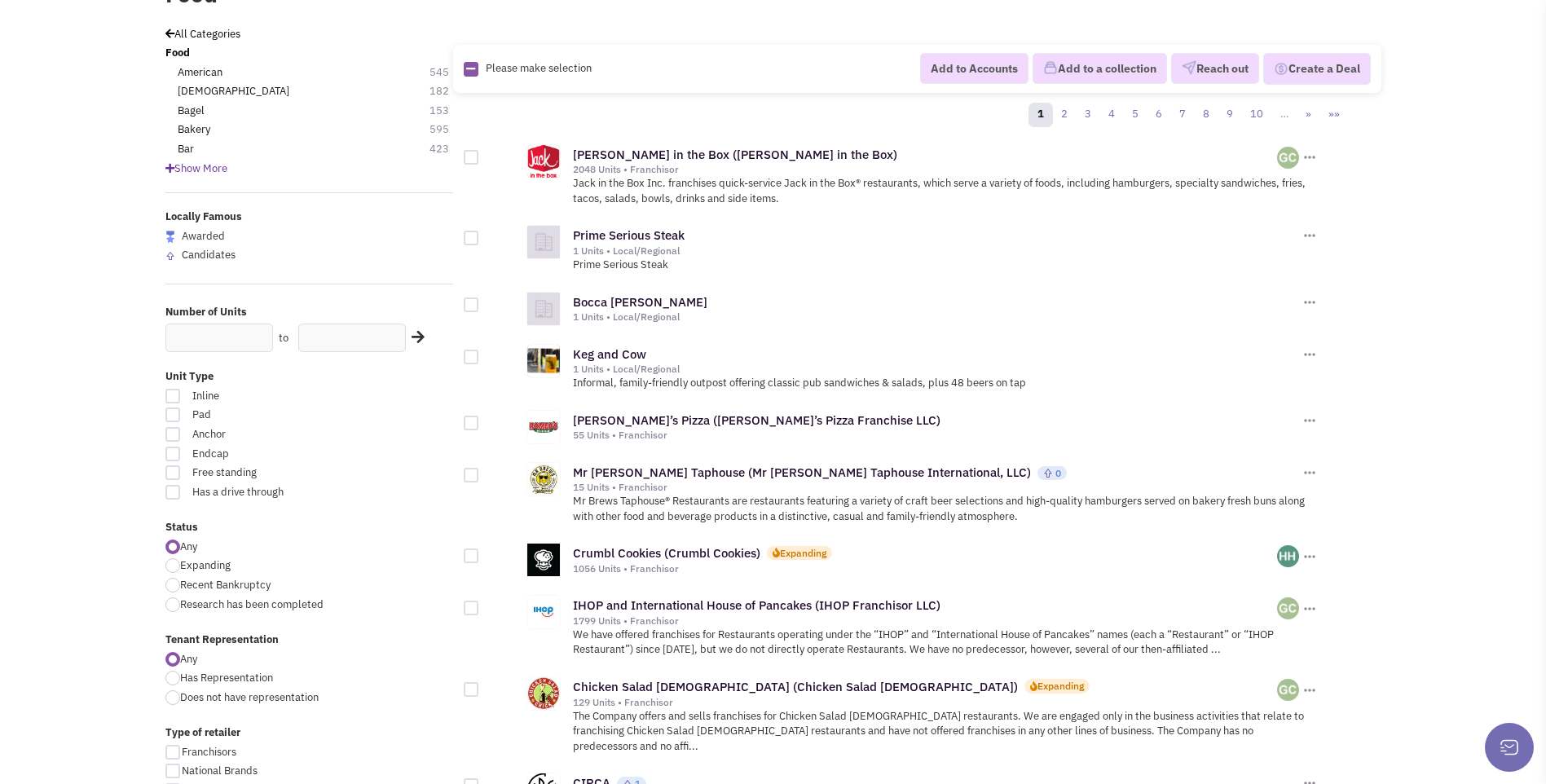
scroll to position [163, 0]
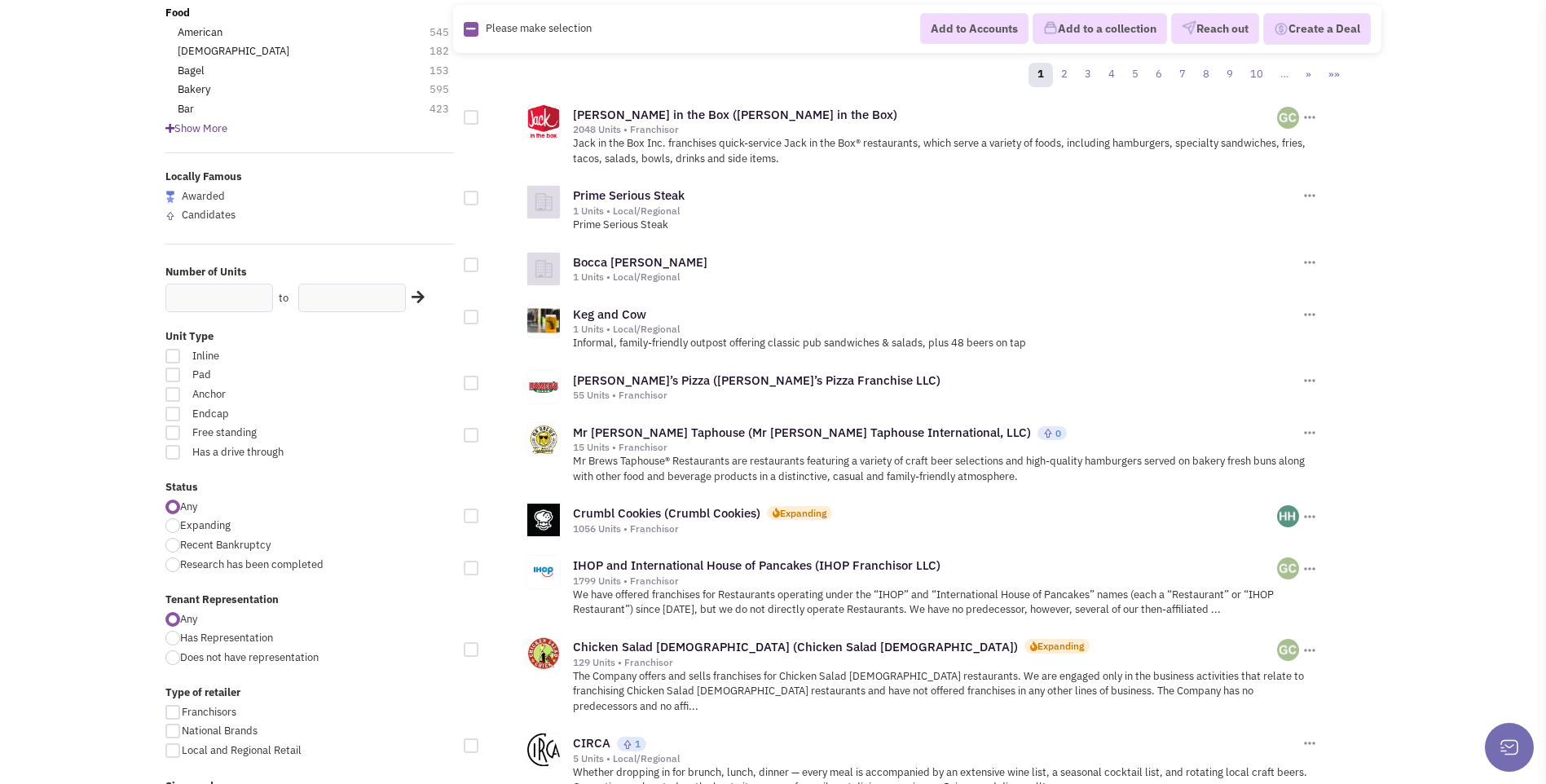
click at [172, 358] on div at bounding box center [173, 356] width 15 height 15
click at [363, 358] on input "Inline" at bounding box center [368, 357] width 10 height 10
checkbox input "true"
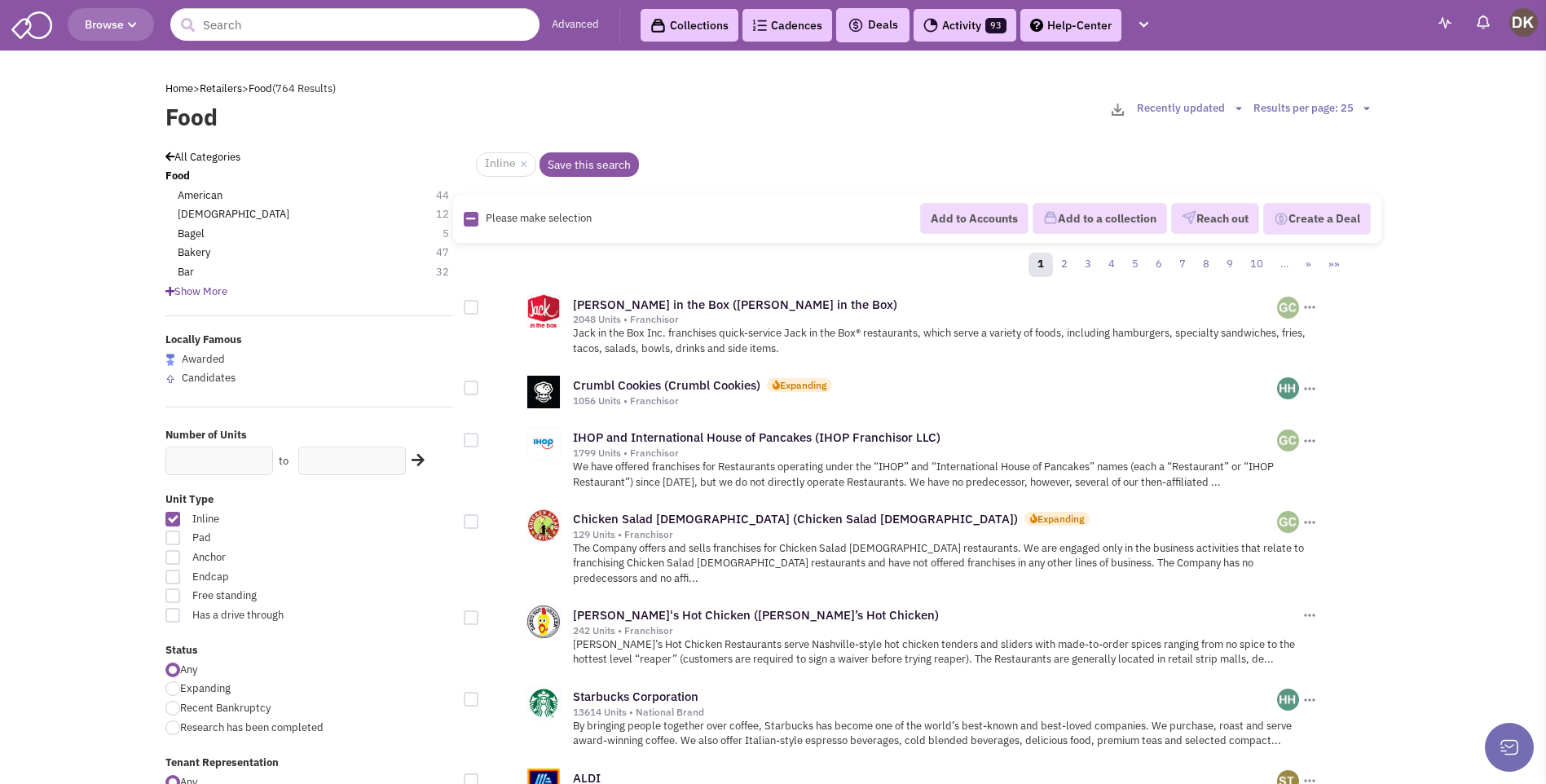
scroll to position [81, 0]
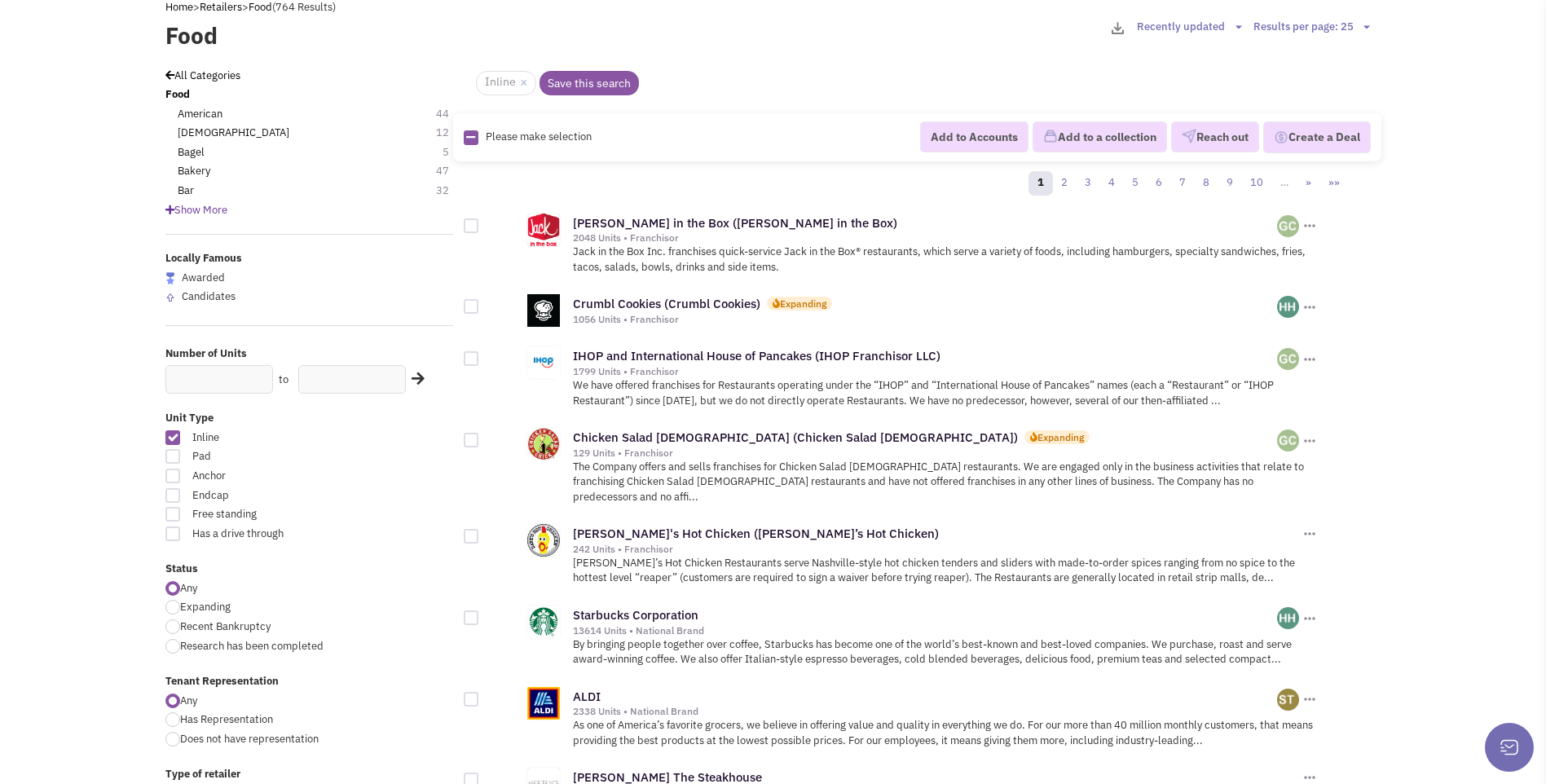
click at [174, 499] on div at bounding box center [173, 496] width 15 height 15
click at [363, 499] on input "Endcap" at bounding box center [368, 496] width 10 height 10
checkbox input "true"
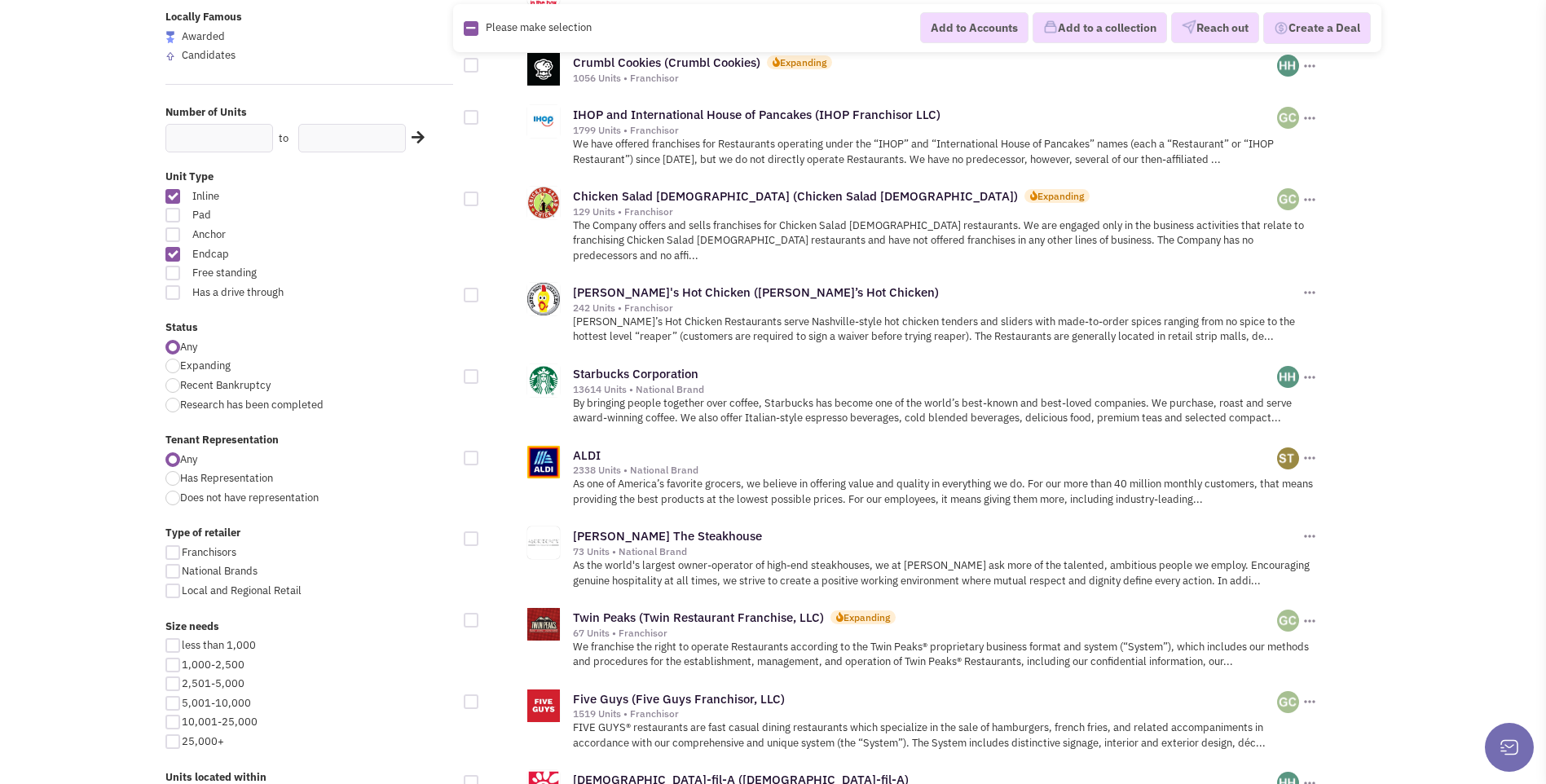
scroll to position [326, 0]
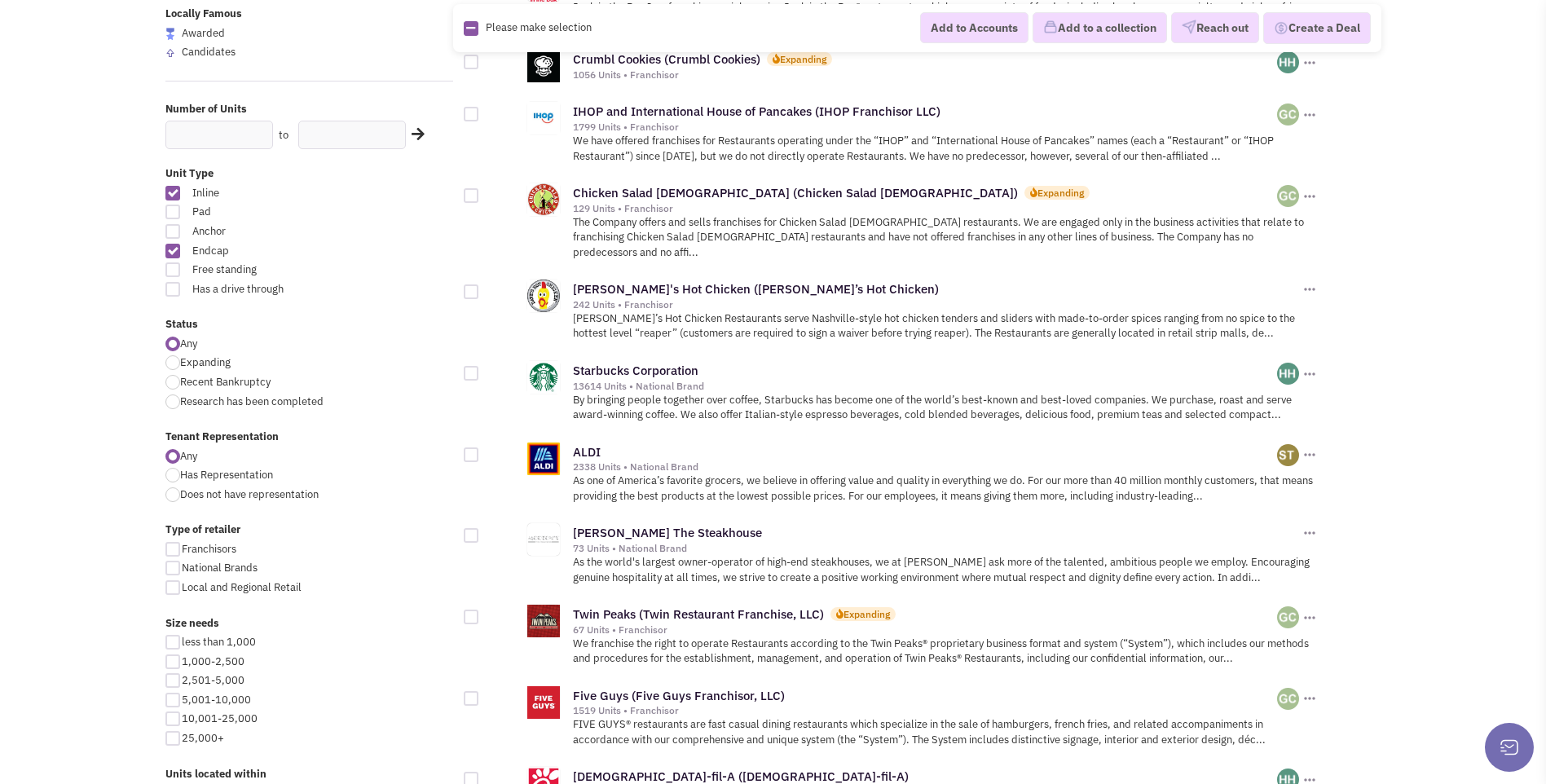
click at [176, 365] on div at bounding box center [173, 363] width 15 height 15
click at [180, 365] on input "Expanding" at bounding box center [184, 363] width 10 height 10
radio input "true"
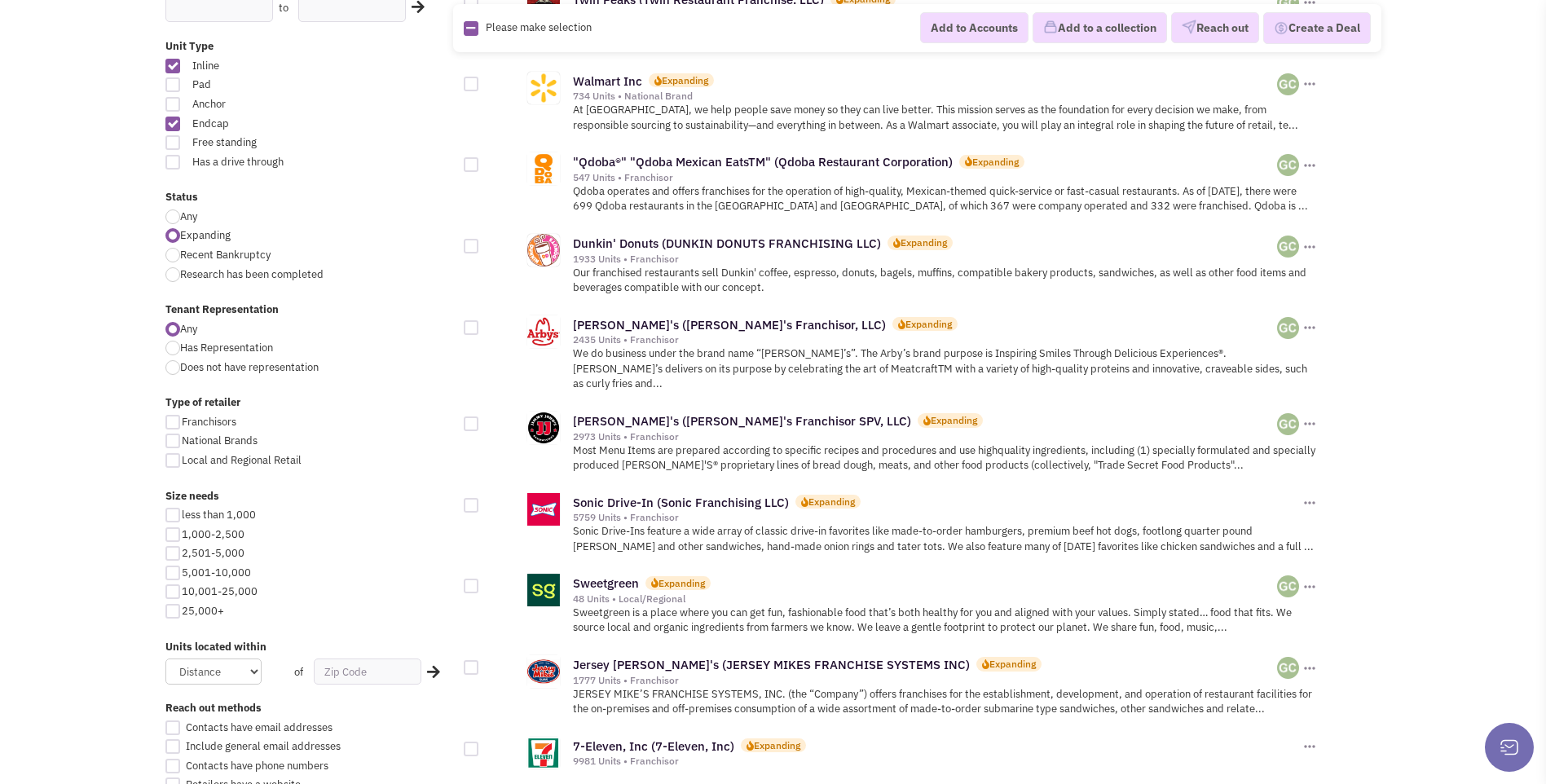
scroll to position [489, 0]
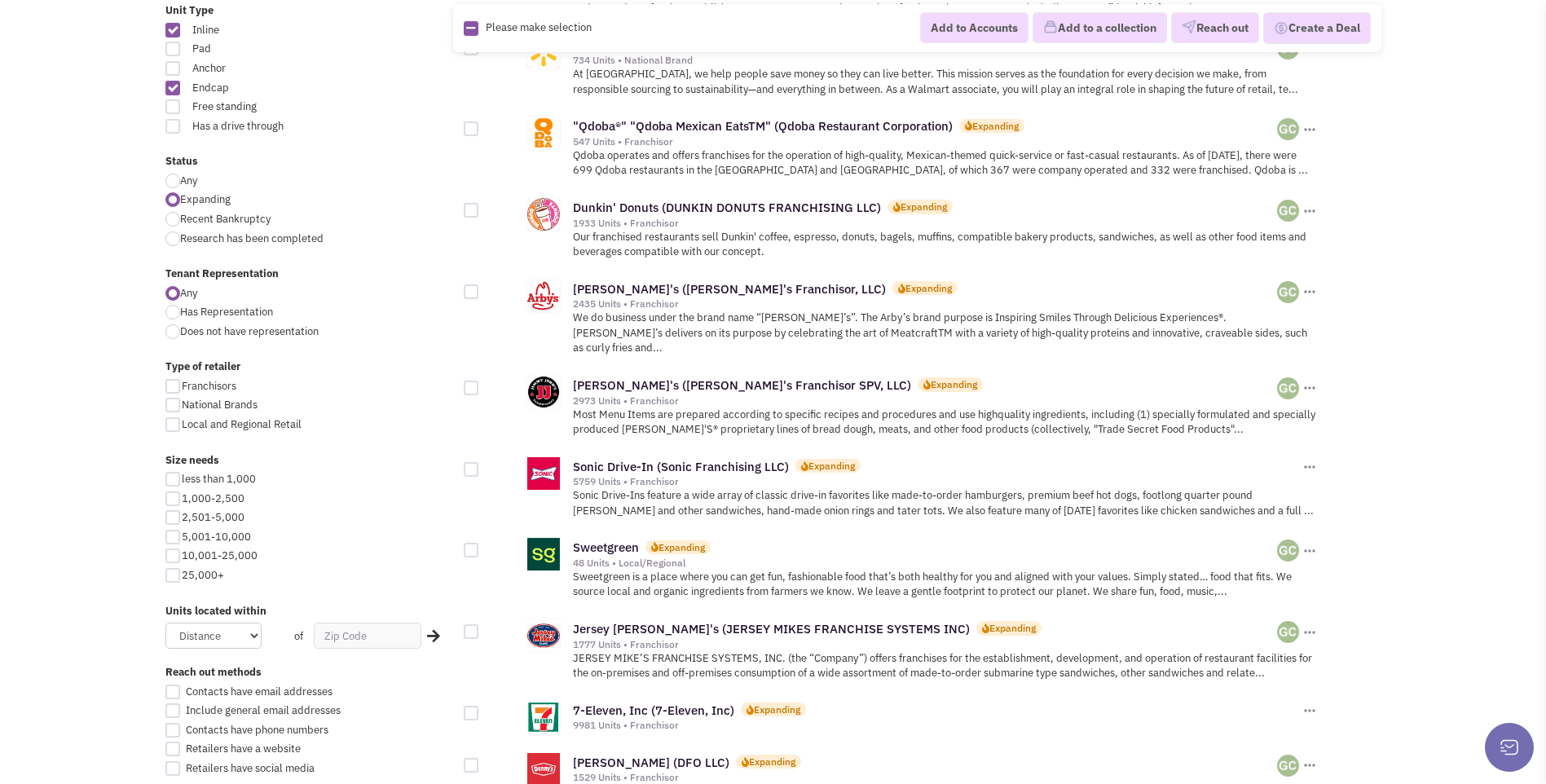
click at [171, 387] on div at bounding box center [173, 386] width 15 height 15
click at [182, 387] on input "Franchisors" at bounding box center [186, 387] width 10 height 10
checkbox input "true"
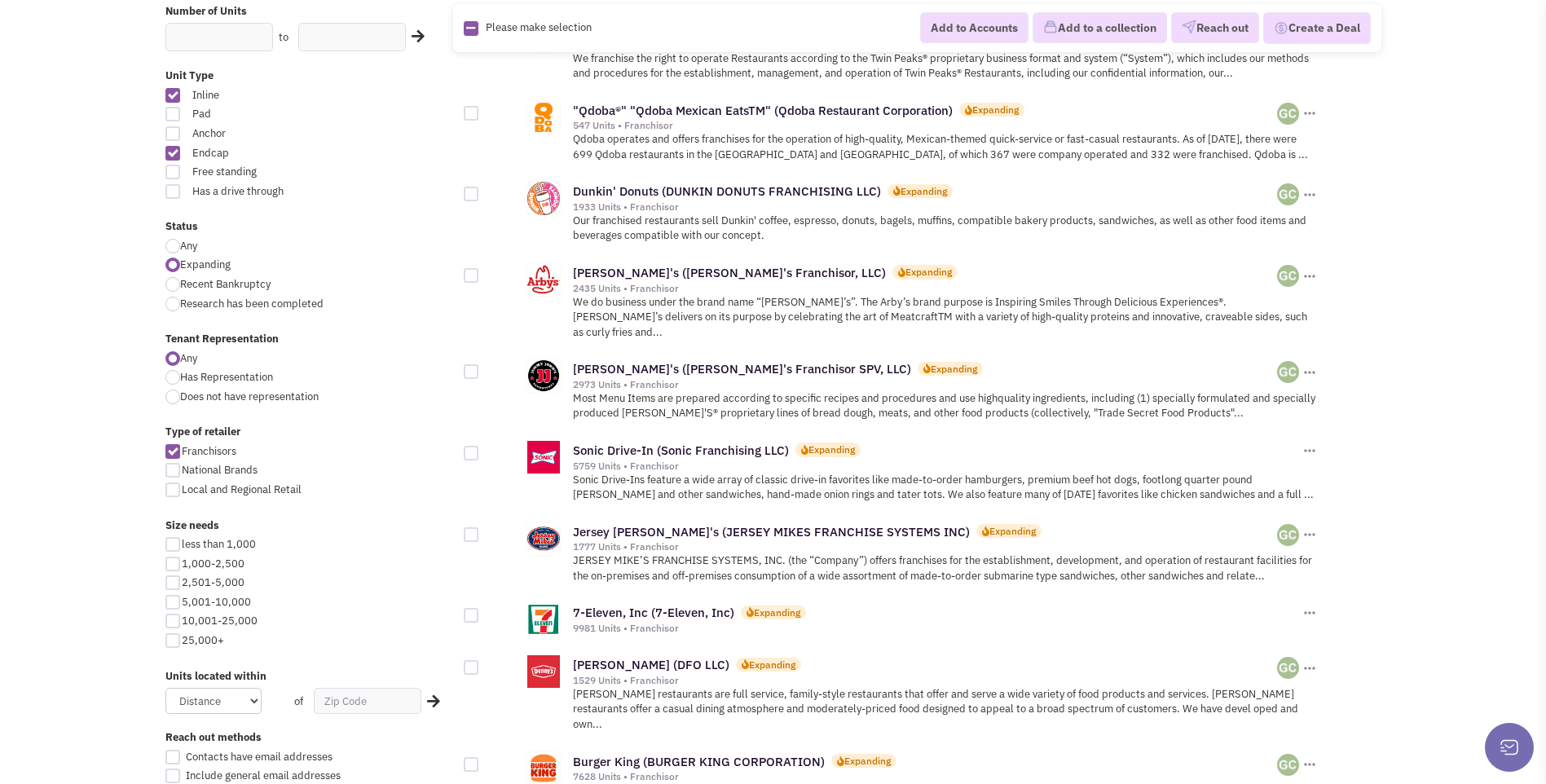
scroll to position [489, 0]
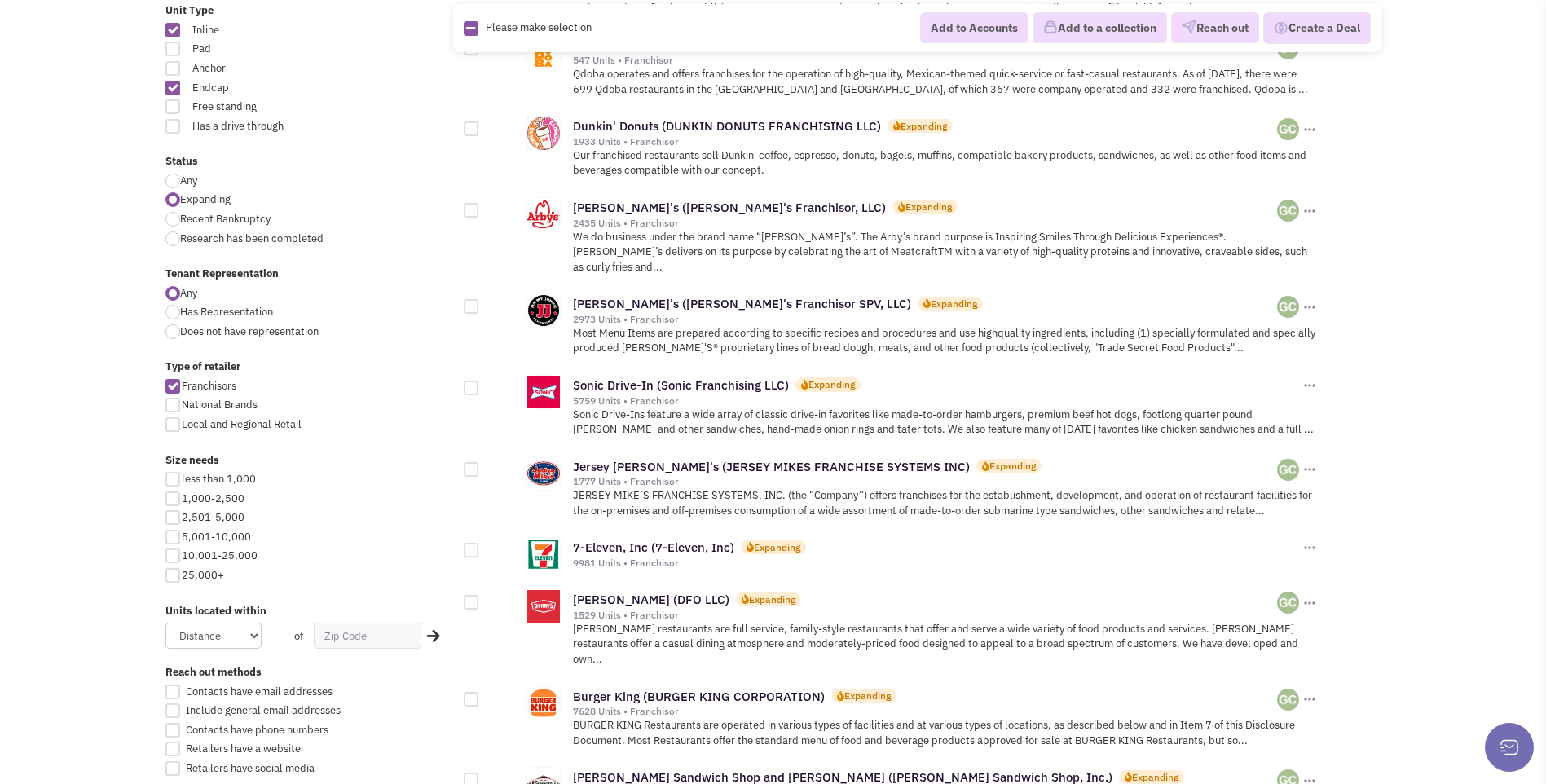
click at [176, 407] on div at bounding box center [173, 405] width 15 height 15
click at [182, 407] on input "National Brands" at bounding box center [186, 405] width 10 height 10
checkbox input "true"
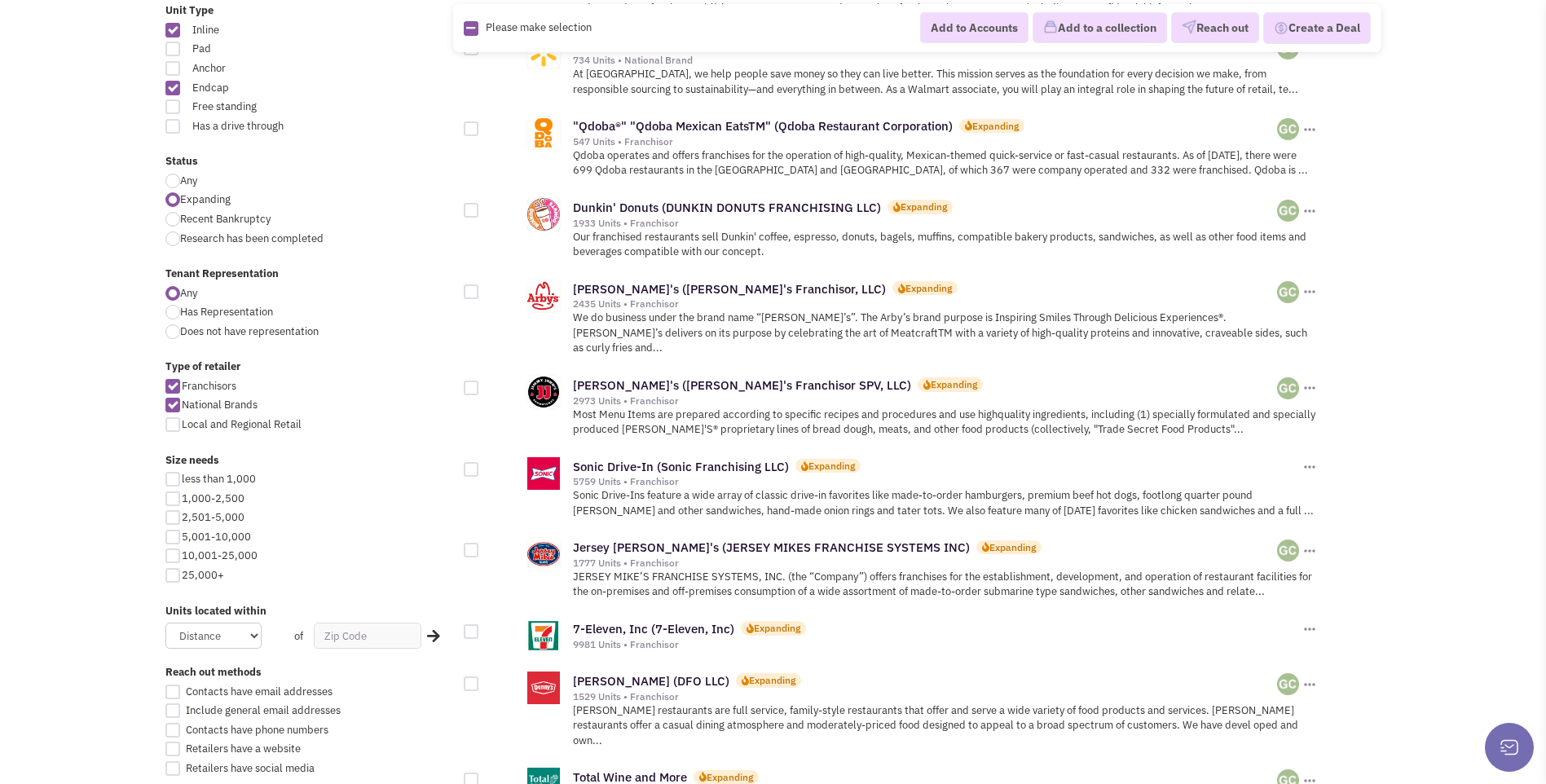
scroll to position [570, 0]
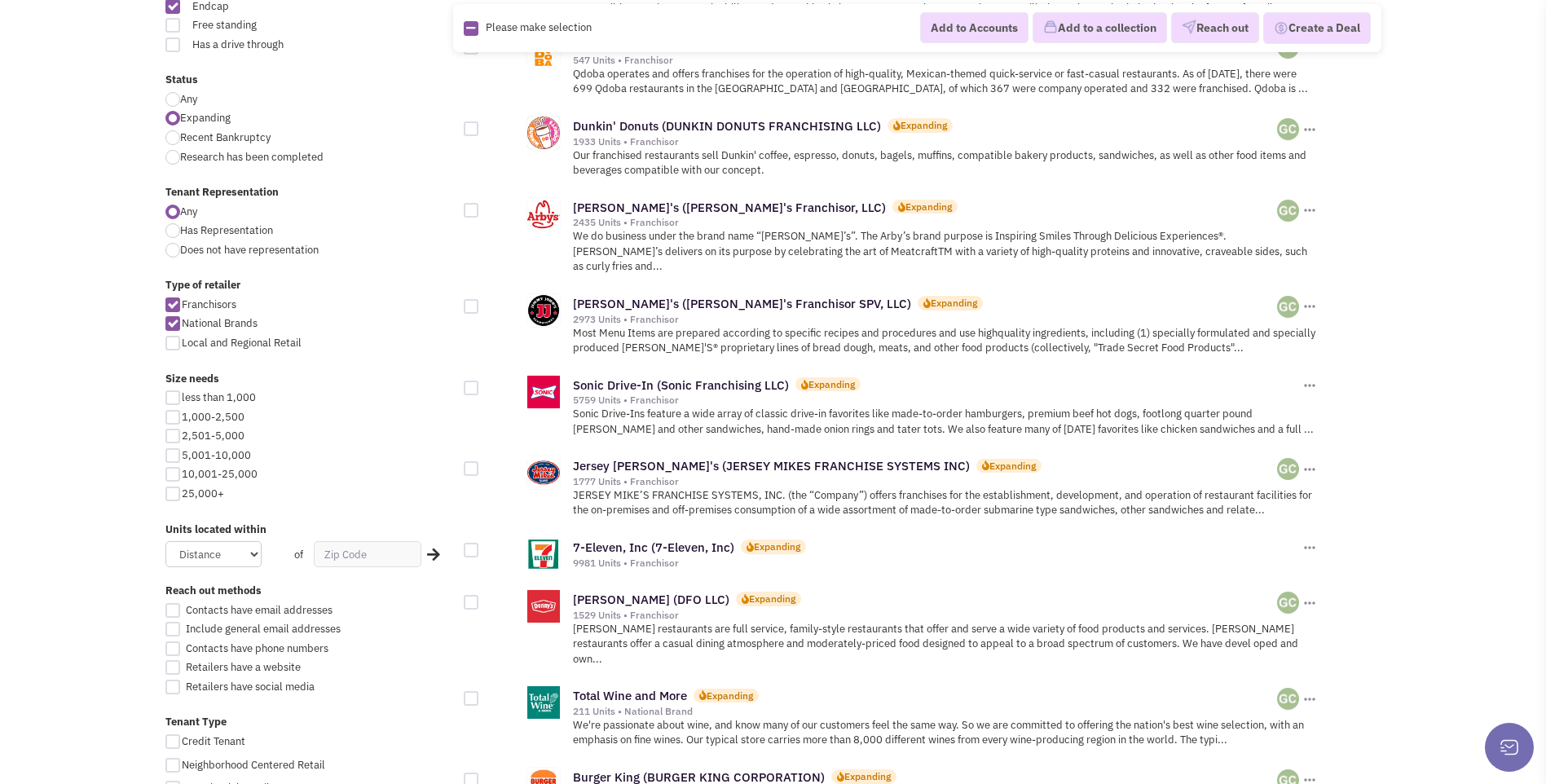
click at [171, 419] on div at bounding box center [173, 417] width 15 height 15
click at [182, 419] on input "1,000-2,500" at bounding box center [186, 417] width 10 height 10
checkbox input "true"
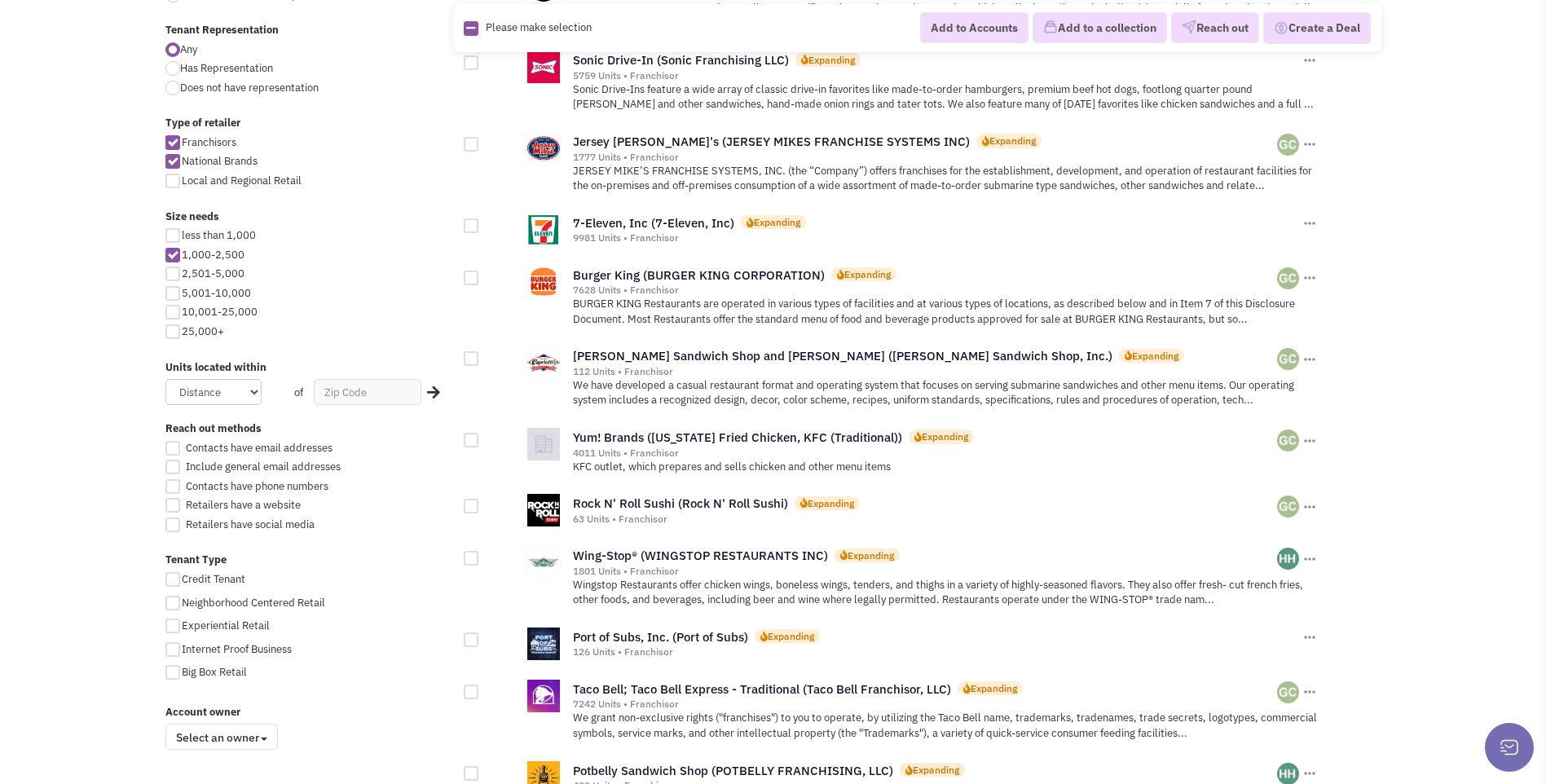
scroll to position [733, 0]
click at [252, 392] on select "Distance 1 Mile 5 Miles 10 Miles 20 Miles 50 Miles" at bounding box center [214, 391] width 96 height 26
select select "50"
click at [166, 378] on select "Distance 1 Mile 5 Miles 10 Miles 20 Miles 50 Miles" at bounding box center [214, 391] width 96 height 26
click at [370, 394] on input "text" at bounding box center [367, 391] width 108 height 26
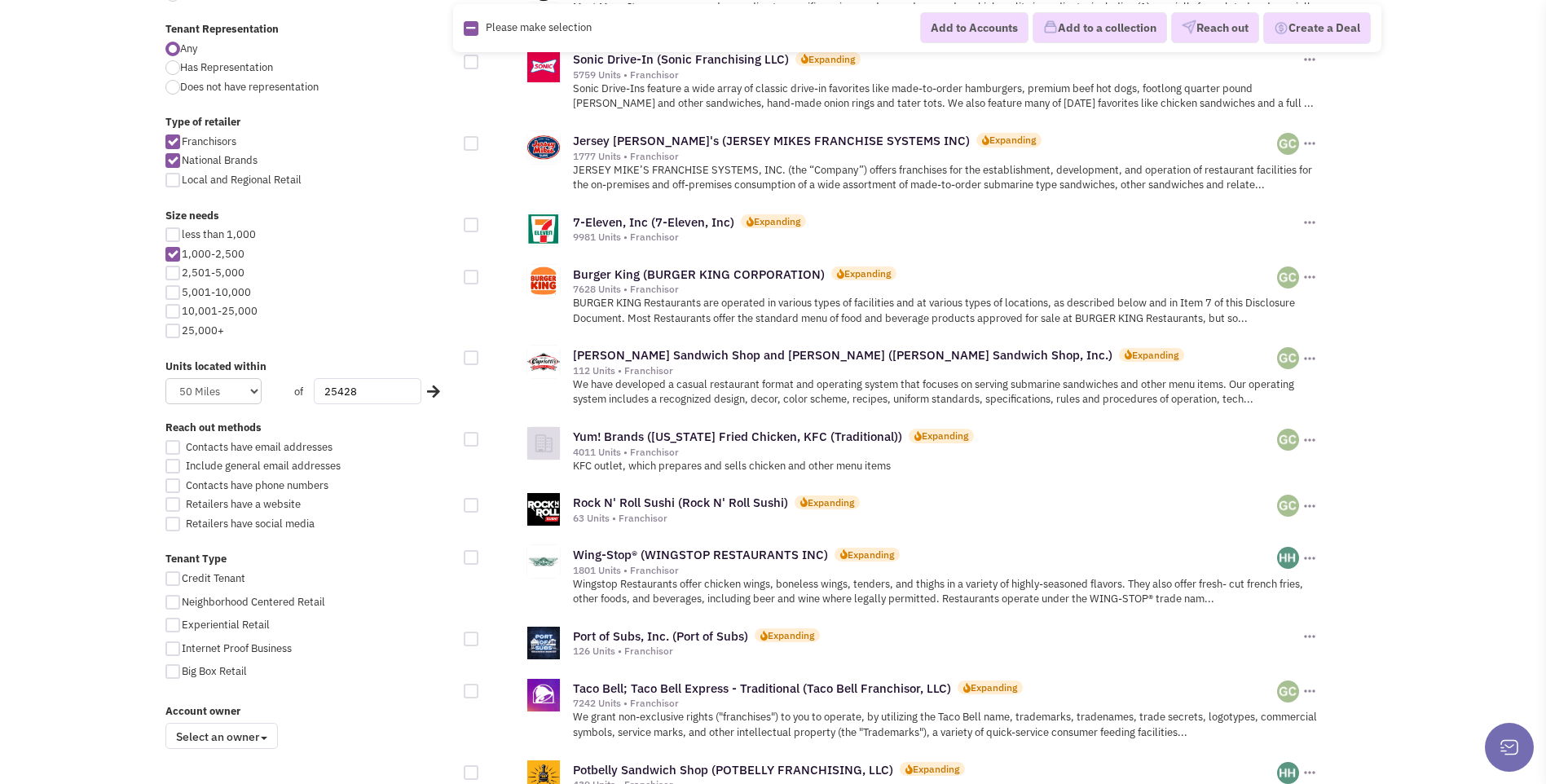
type input "25428"
click at [172, 448] on div at bounding box center [173, 448] width 15 height 15
click at [182, 448] on input "Contacts have email addresses" at bounding box center [186, 448] width 10 height 10
checkbox input "true"
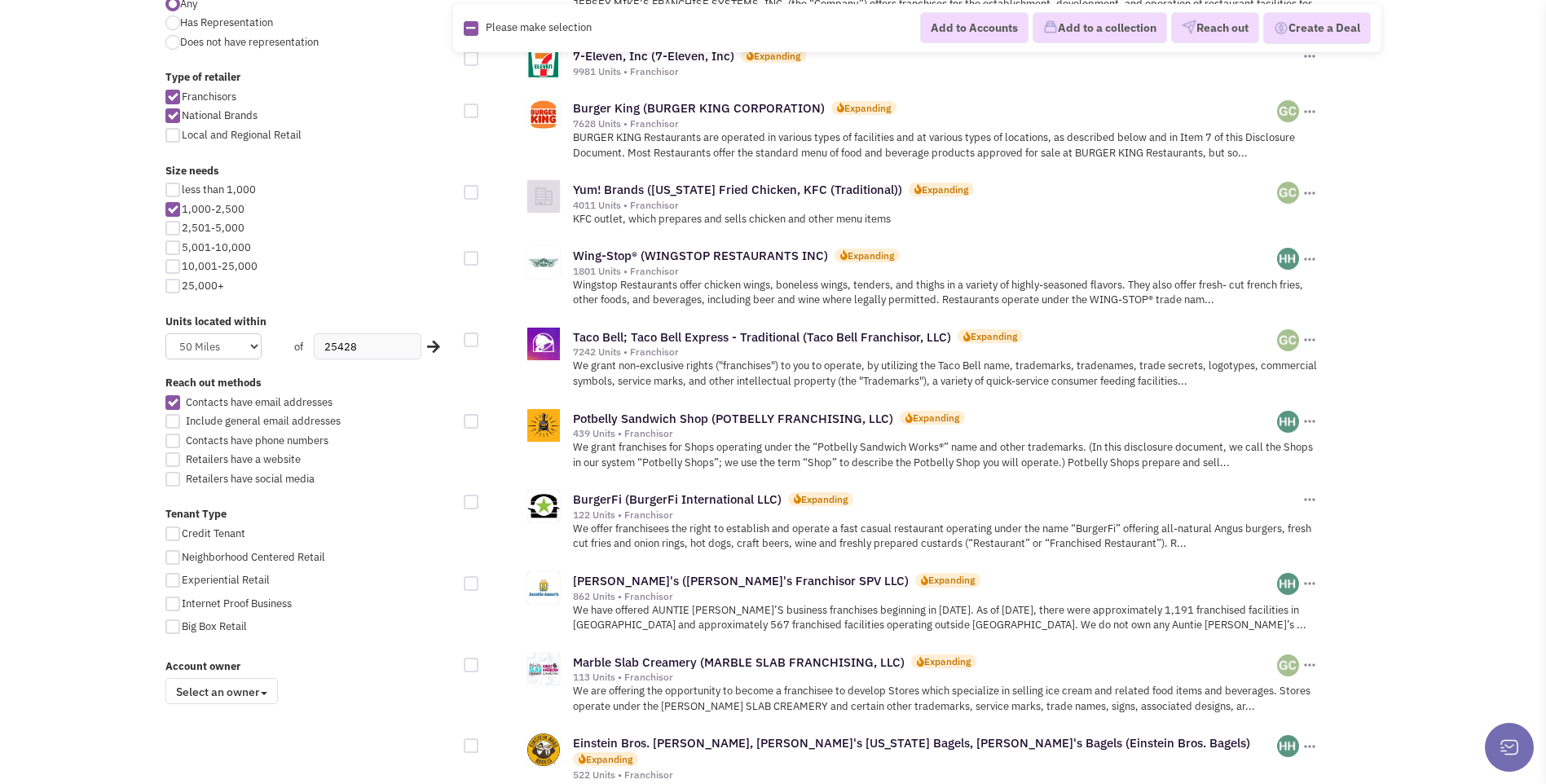
scroll to position [814, 0]
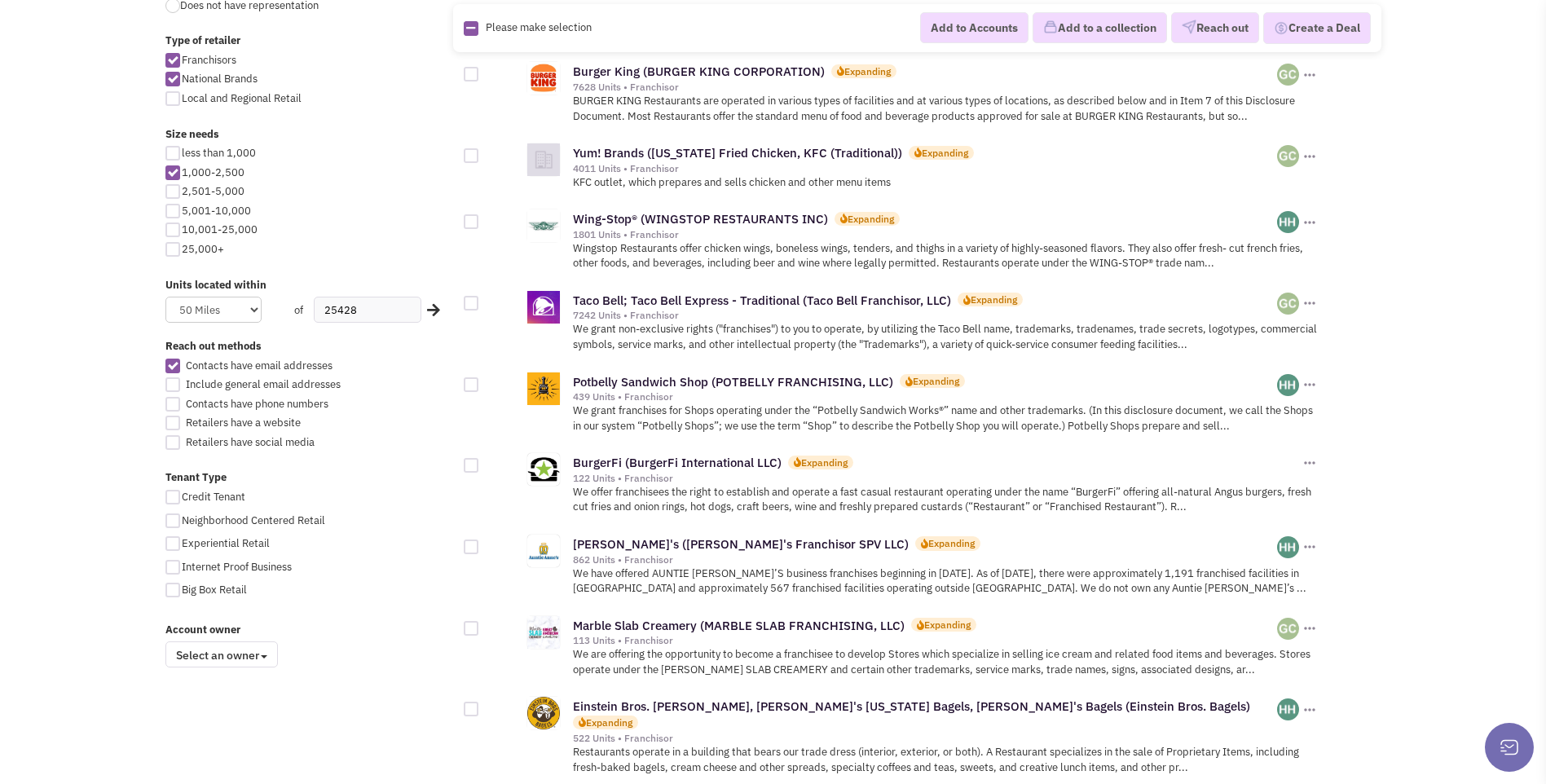
click at [176, 405] on div at bounding box center [173, 404] width 15 height 15
click at [182, 405] on input "Contacts have phone numbers" at bounding box center [186, 404] width 10 height 10
checkbox input "true"
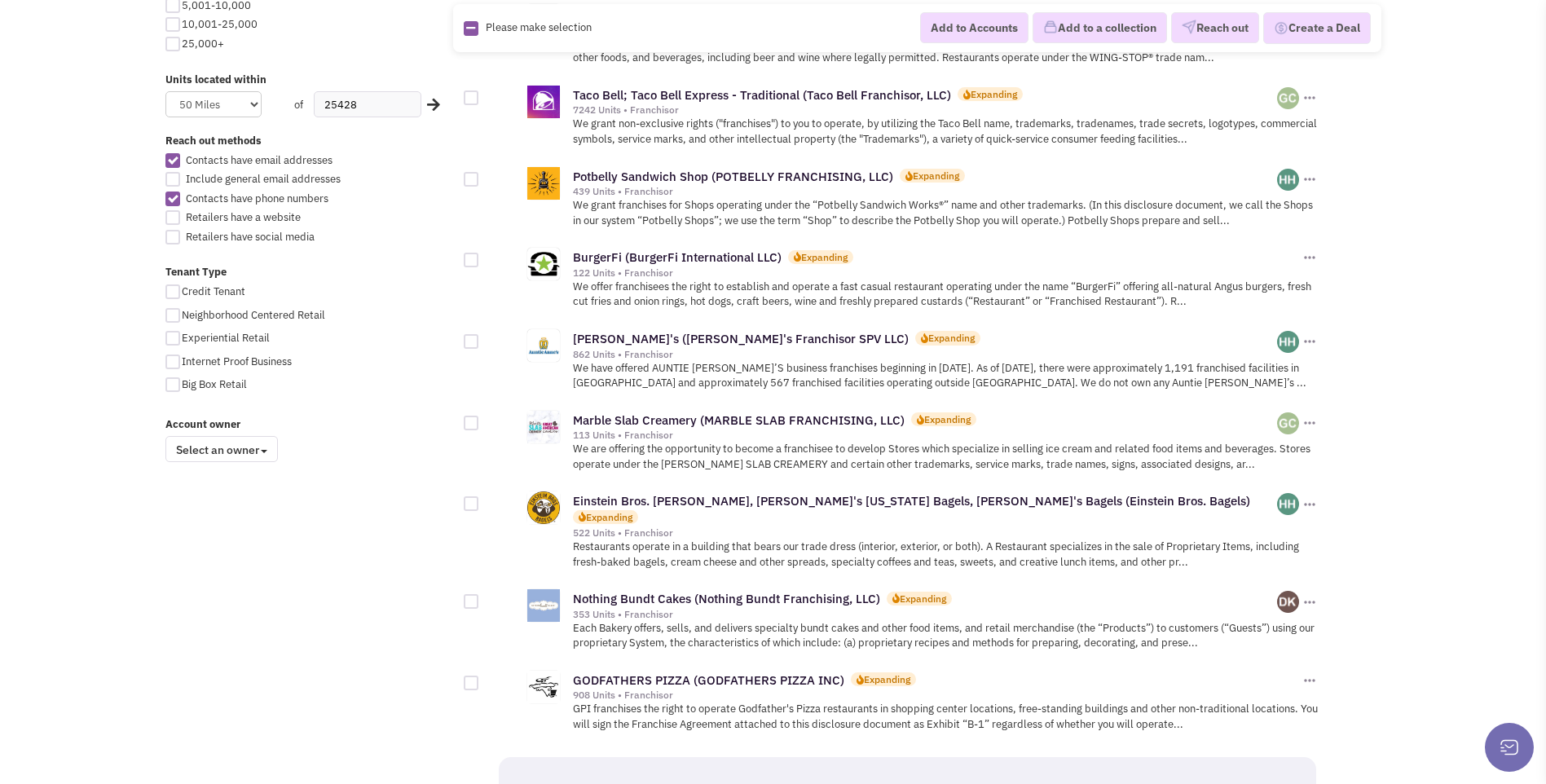
scroll to position [1059, 0]
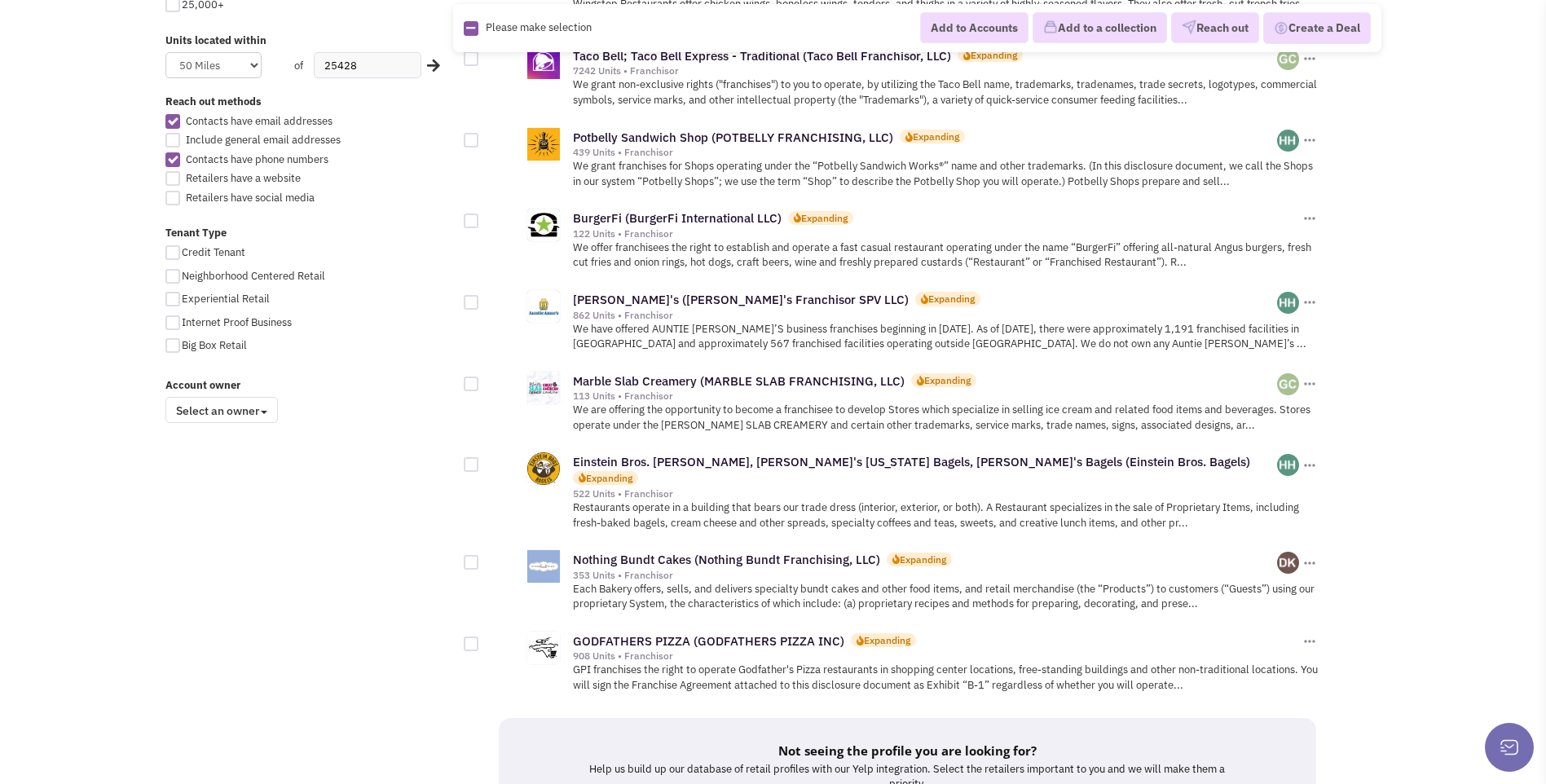
click at [264, 413] on span at bounding box center [264, 413] width 6 height 4
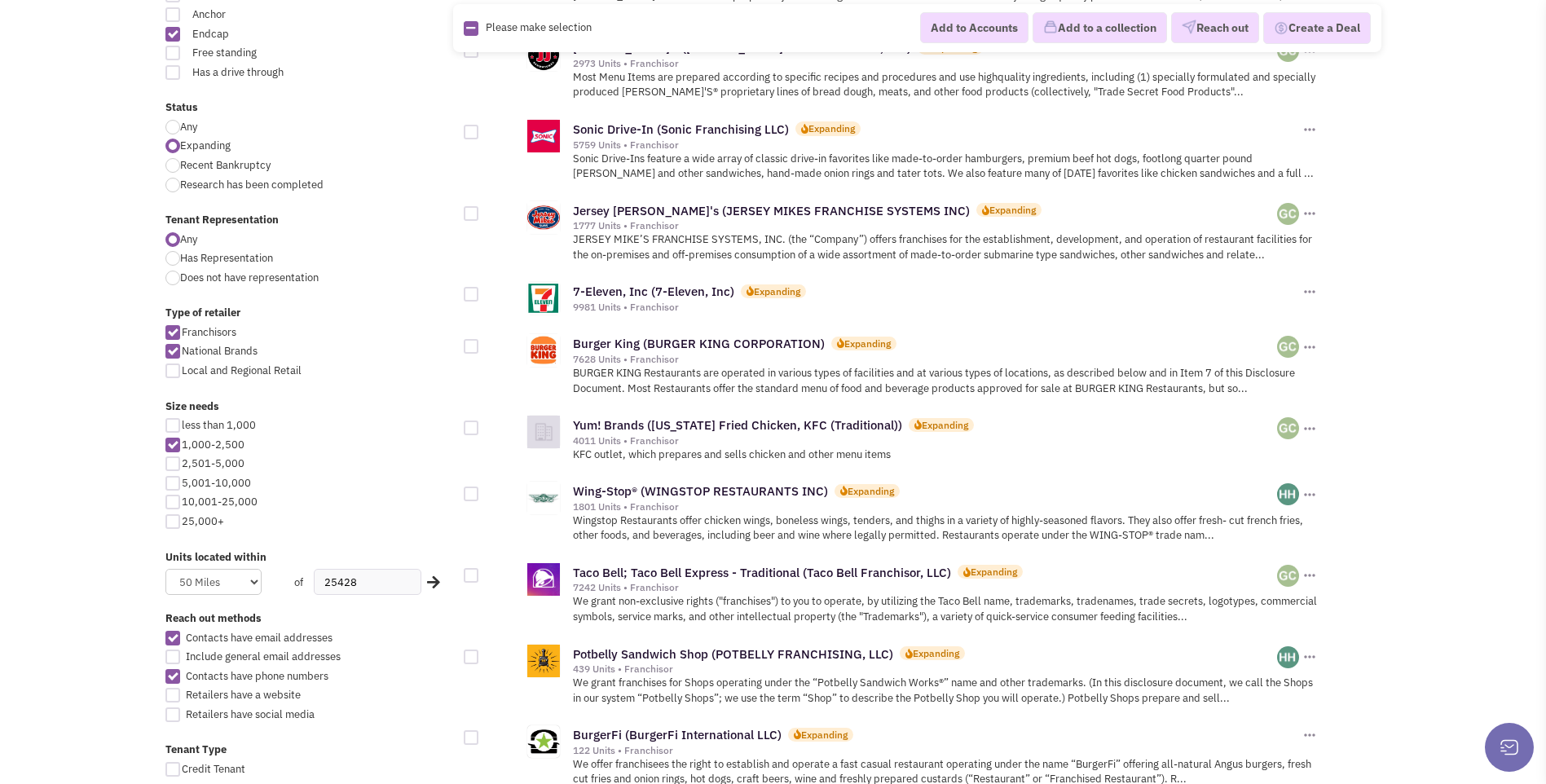
scroll to position [570, 0]
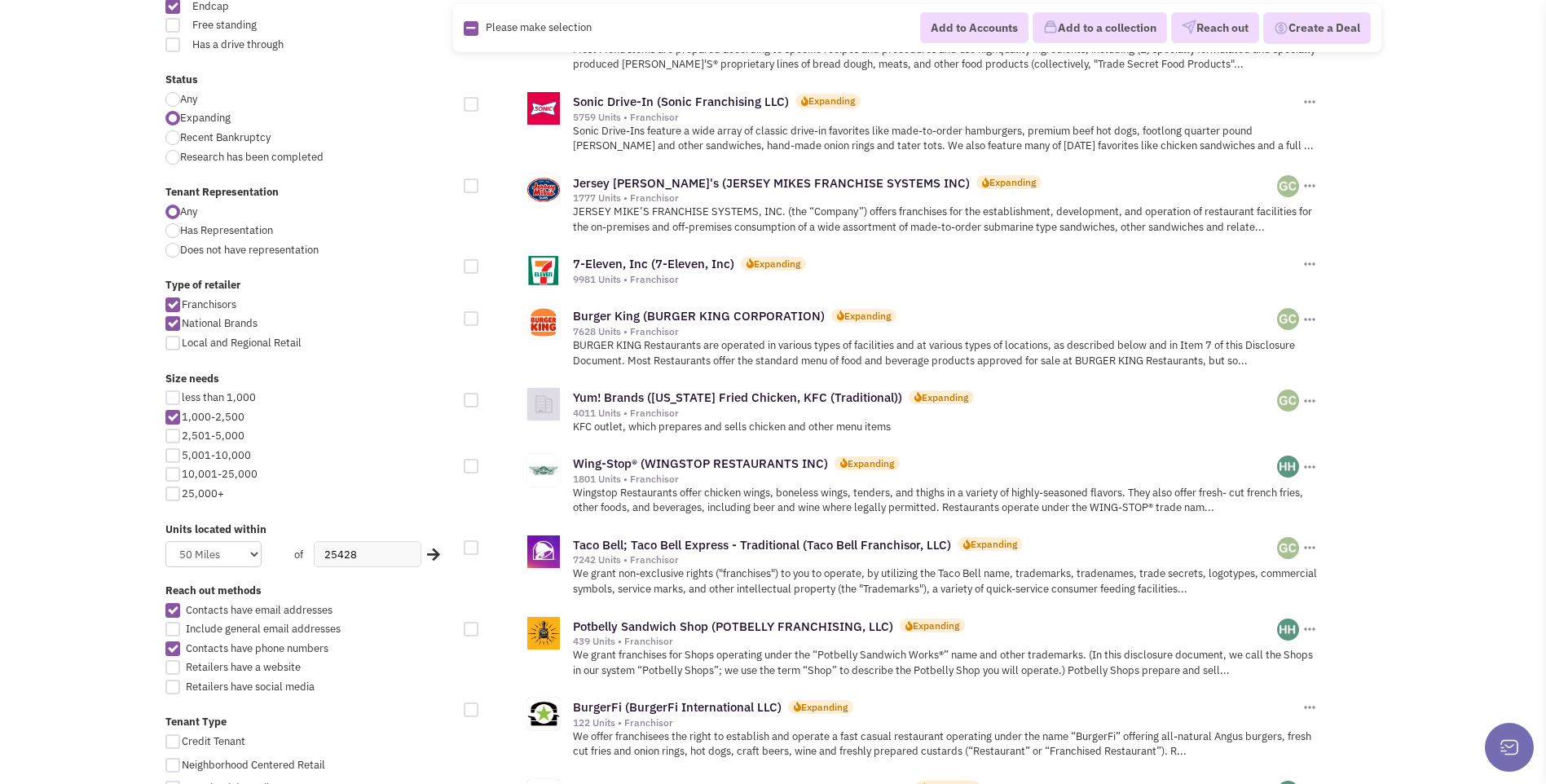
click at [172, 403] on div at bounding box center [173, 398] width 15 height 15
click at [182, 403] on input "less than 1,000" at bounding box center [186, 398] width 10 height 10
checkbox input "true"
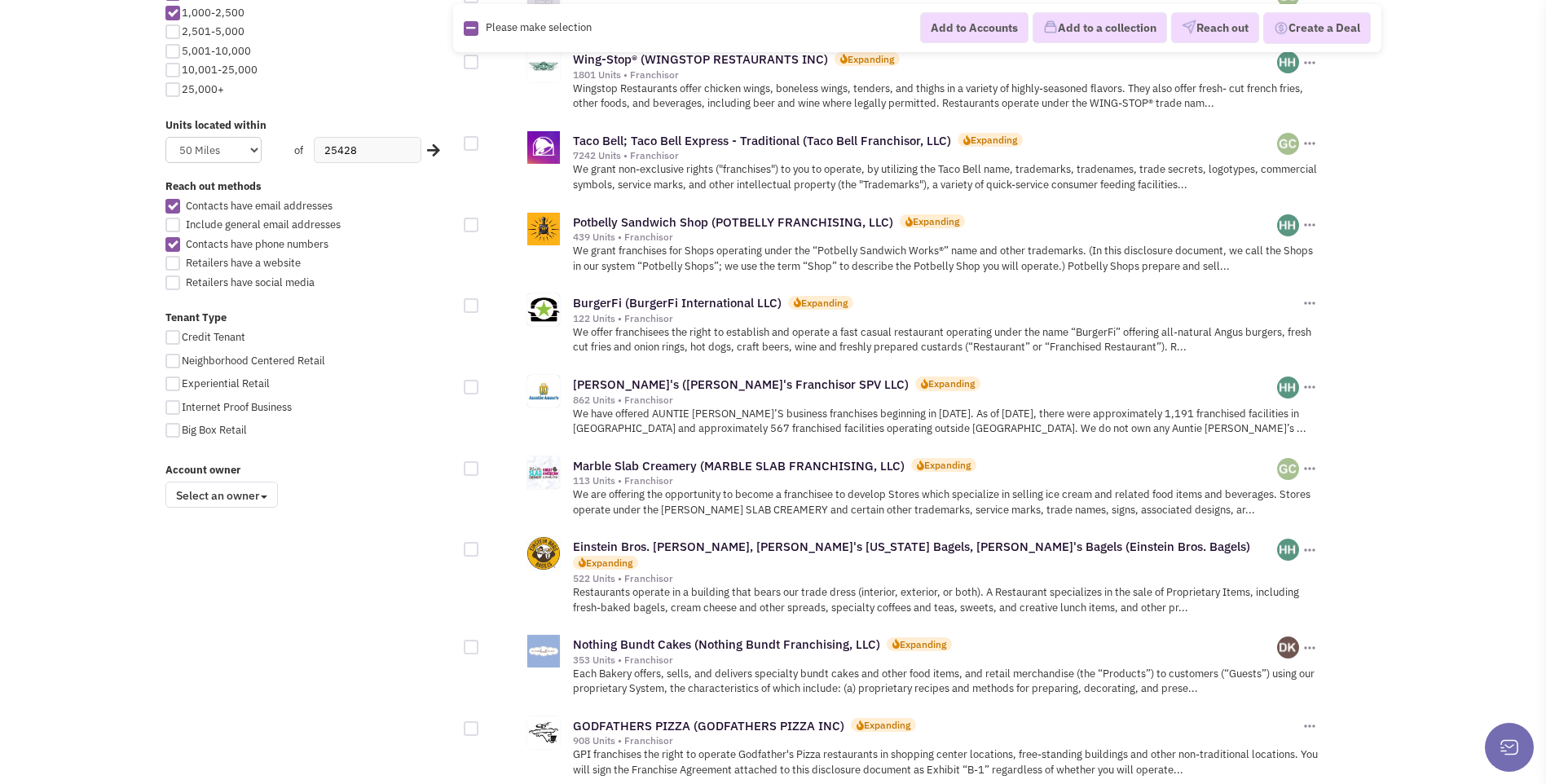
scroll to position [977, 0]
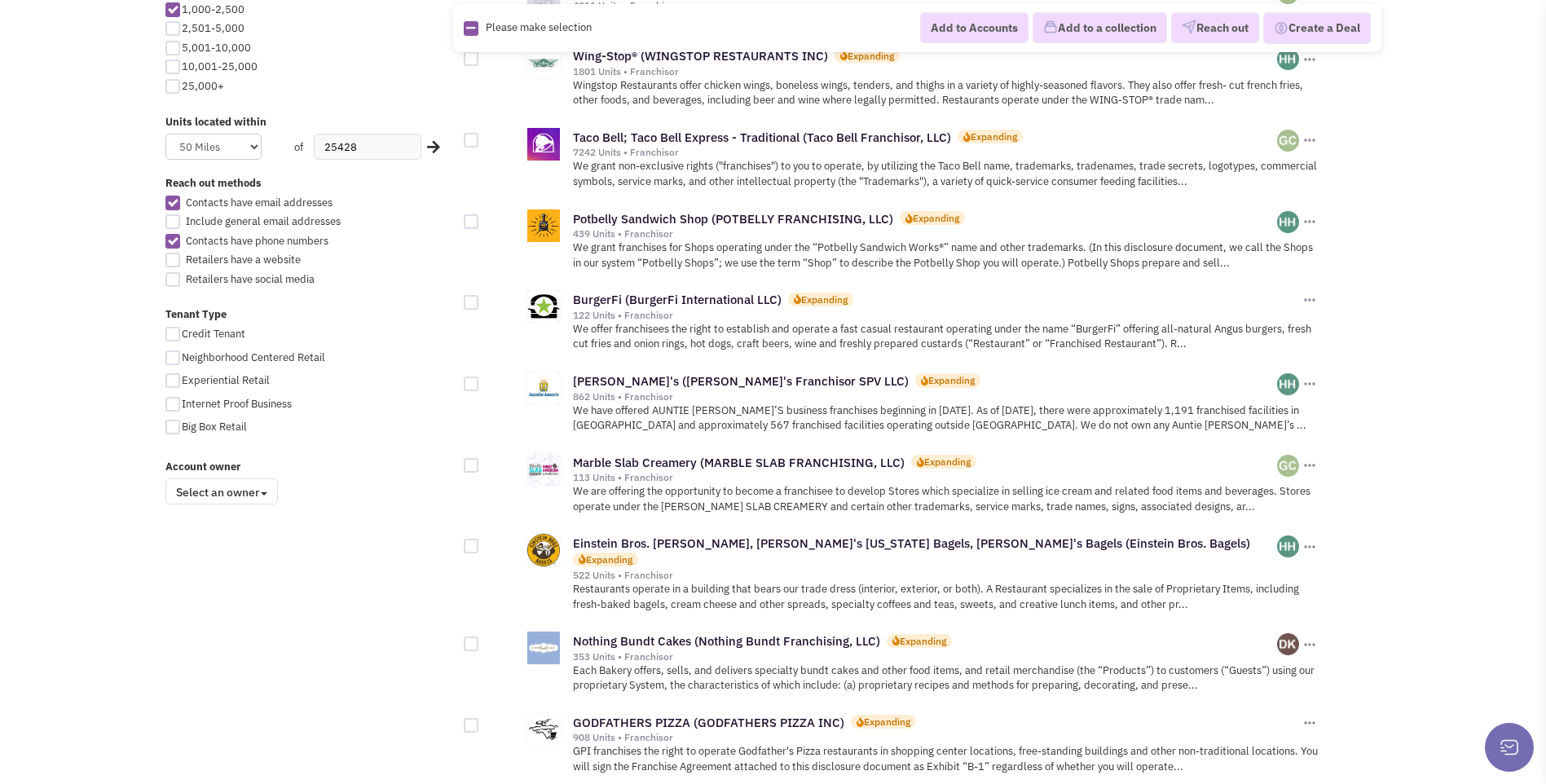
click at [940, 454] on div "Expanding" at bounding box center [947, 461] width 46 height 14
click at [667, 454] on link "Marble Slab Creamery (MARBLE SLAB FRANCHISING, LLC)" at bounding box center [739, 462] width 332 height 16
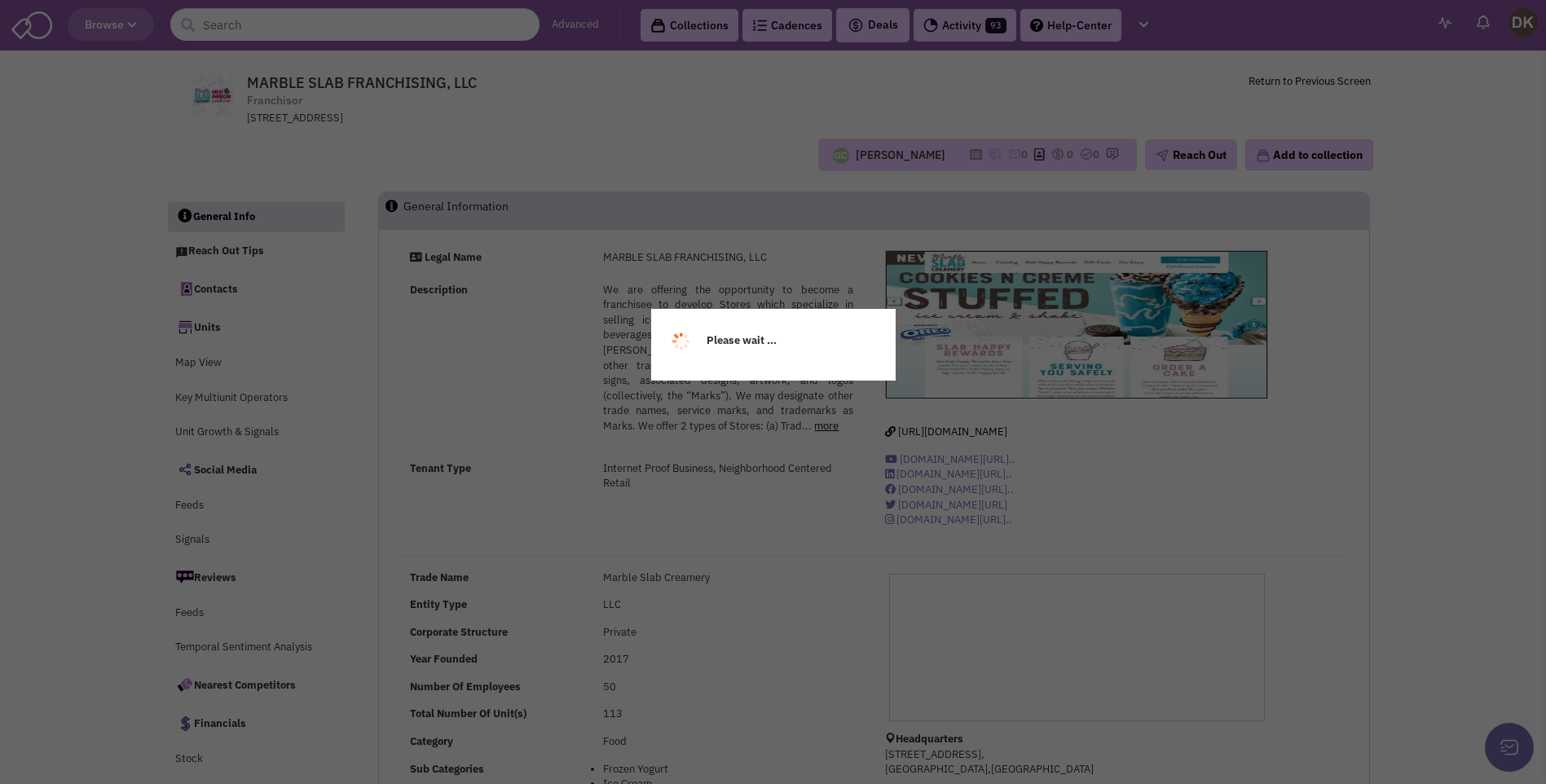
select select
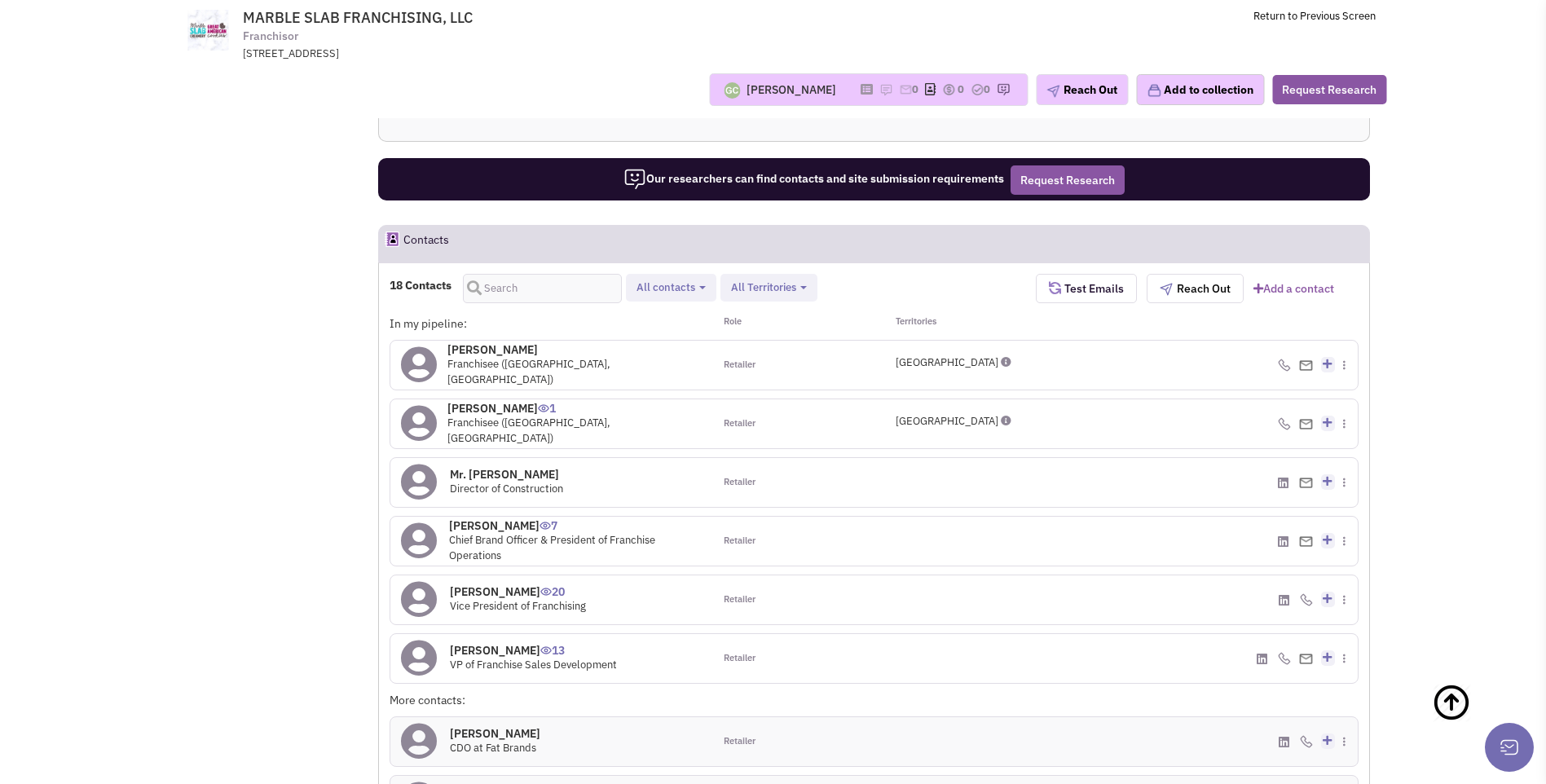
scroll to position [1060, 0]
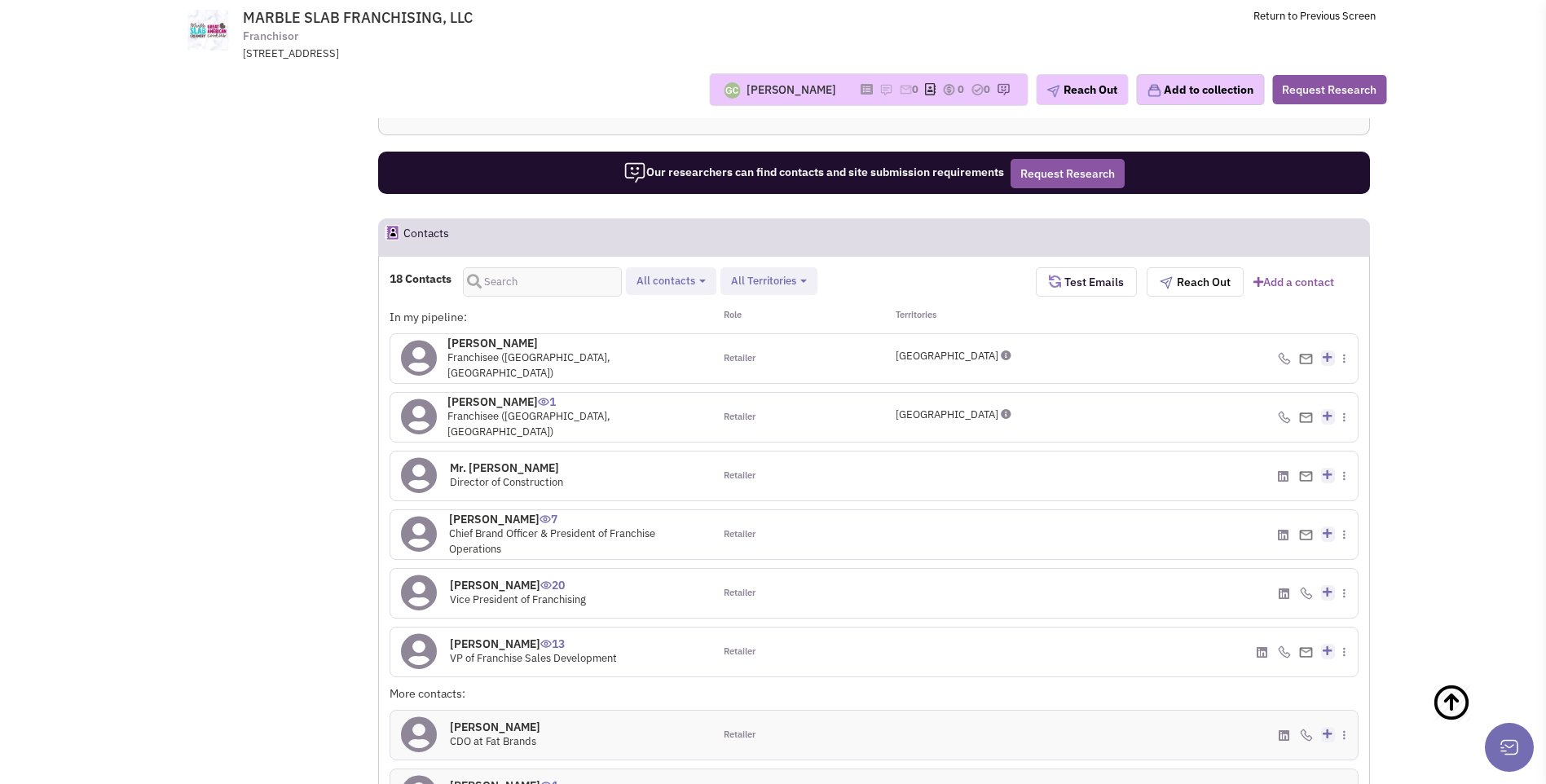
click at [468, 646] on h4 "[PERSON_NAME] 13" at bounding box center [533, 644] width 167 height 15
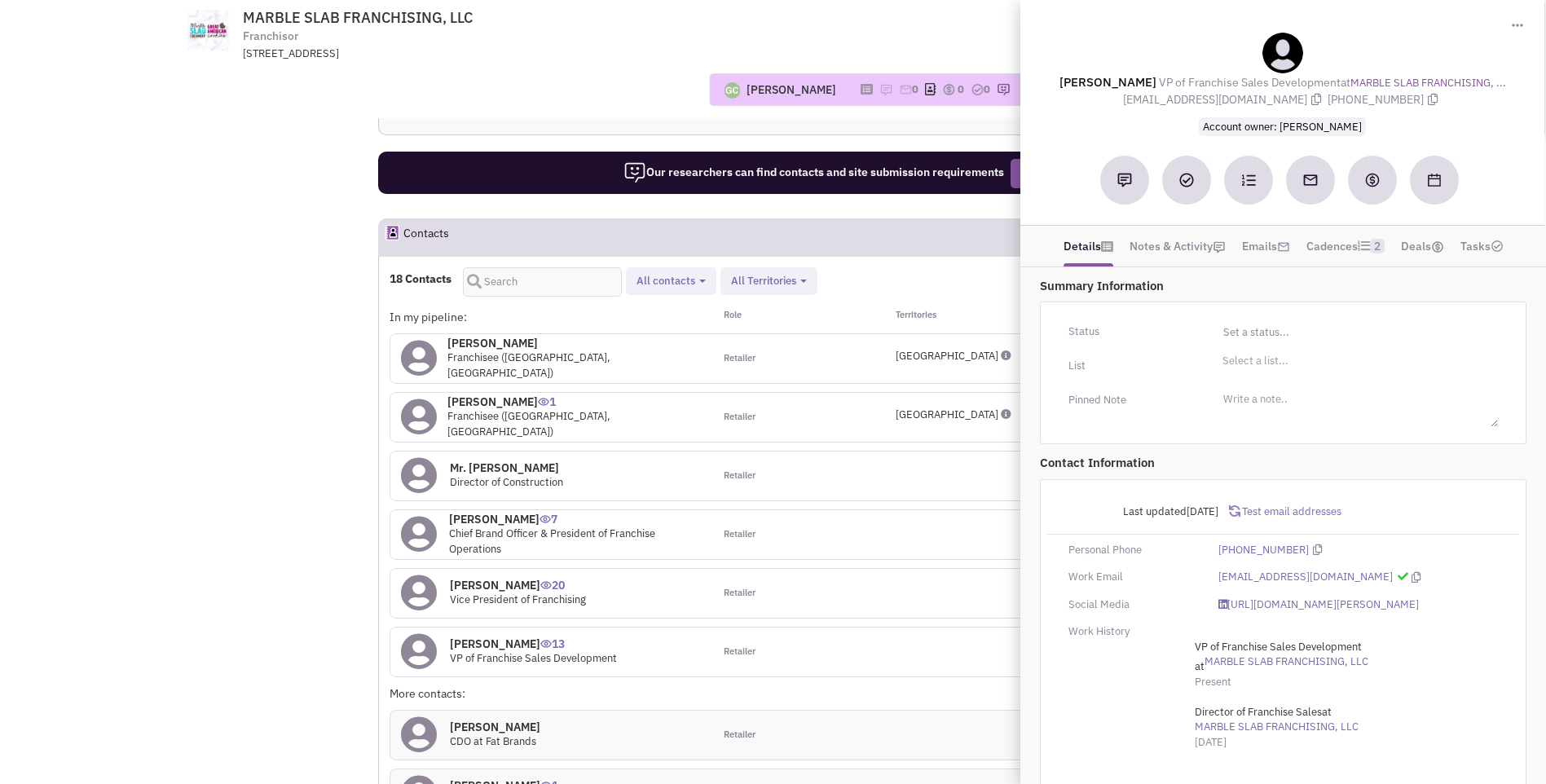
drag, startPoint x: 1076, startPoint y: 77, endPoint x: 1431, endPoint y: 100, distance: 355.7
click at [1431, 100] on div "[PERSON_NAME] VP of Franchise Sales Development at MARBLE SLAB FRANCHISING, ...…" at bounding box center [1282, 83] width 508 height 102
copy div "[PERSON_NAME] VP of Franchise Sales Development at MARBLE SLAB FRANCHISING, ...…"
click at [809, 650] on div "Retailer" at bounding box center [793, 651] width 161 height 49
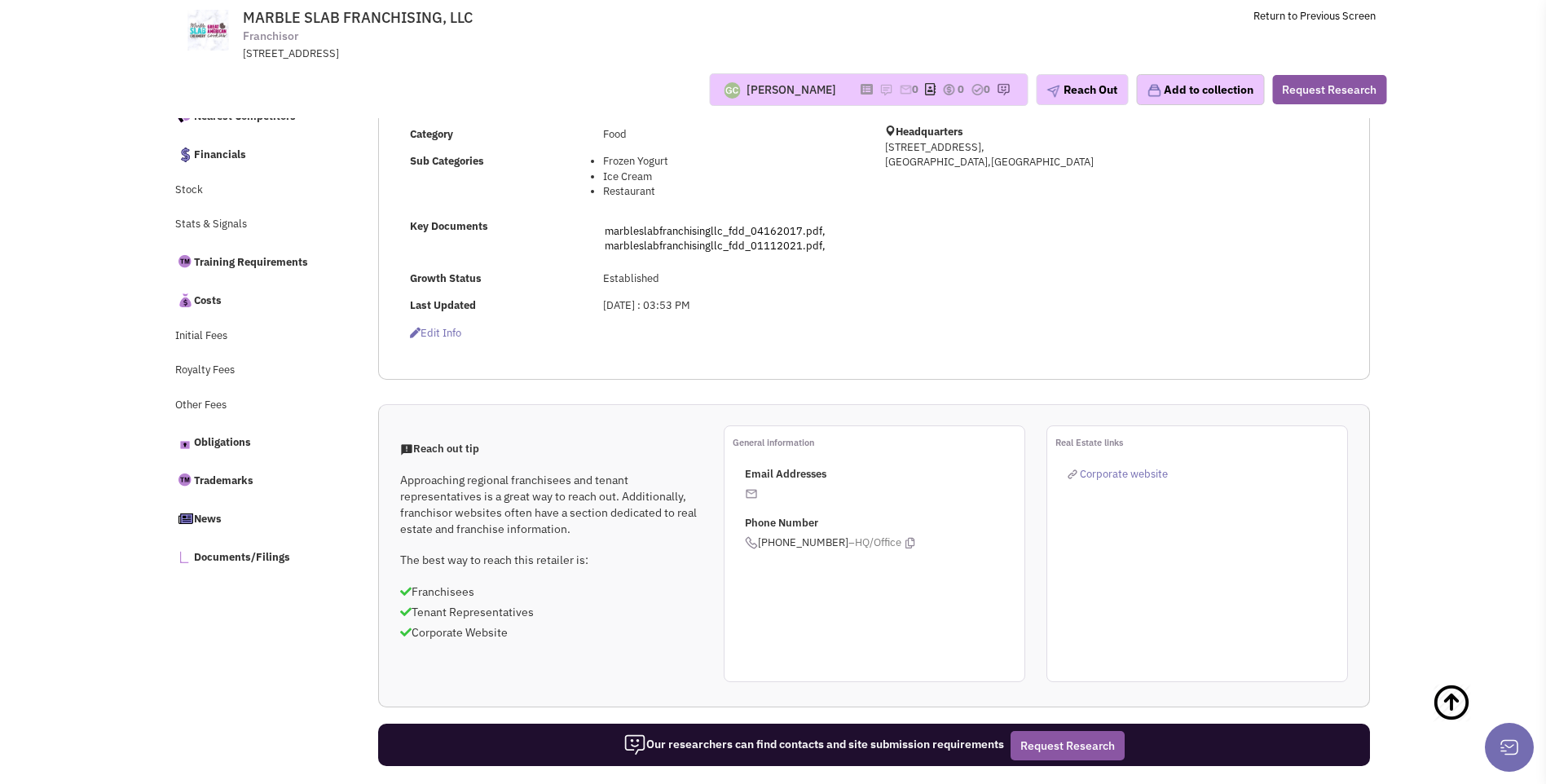
scroll to position [0, 0]
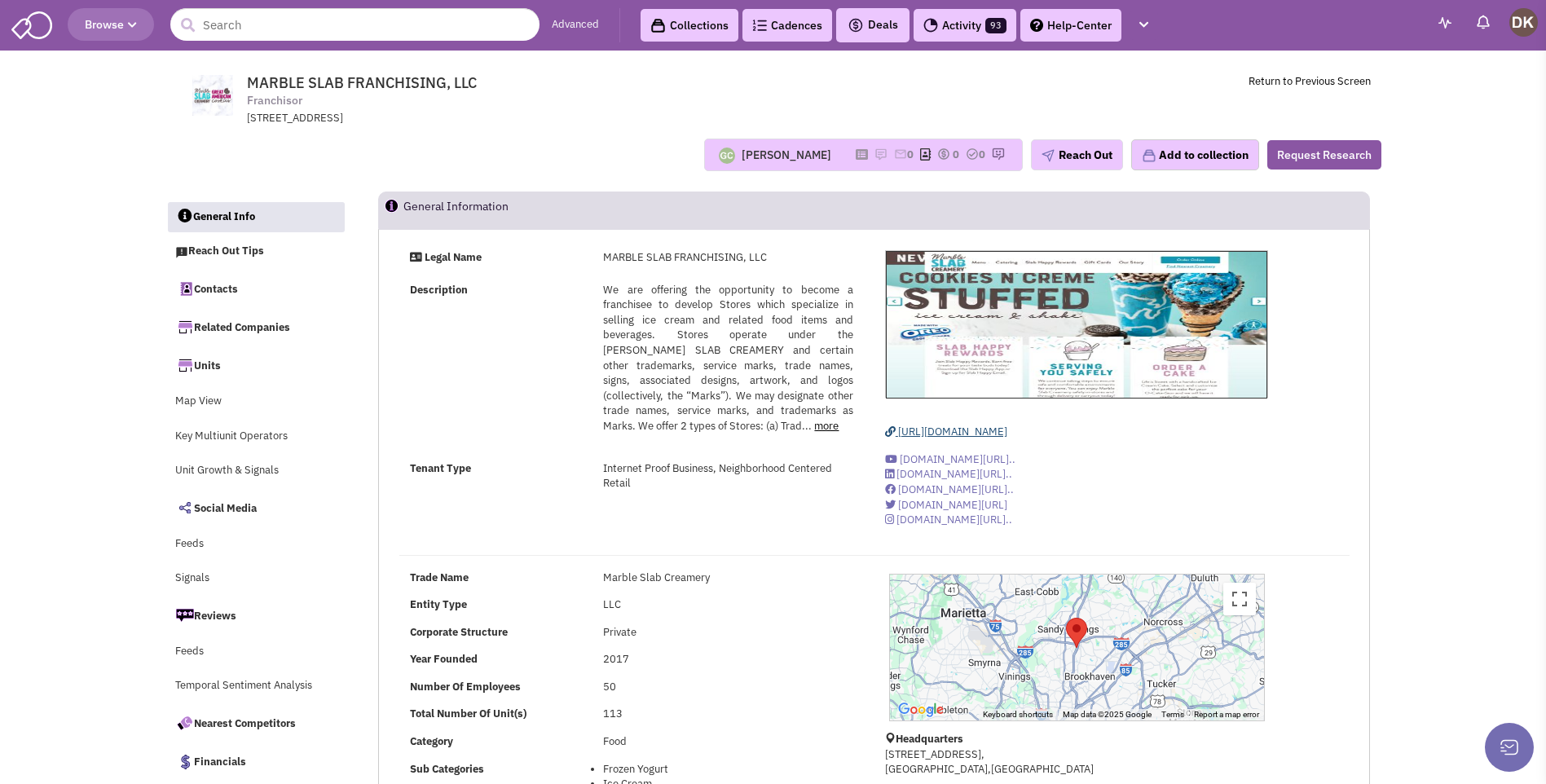
click at [943, 433] on span "[URL][DOMAIN_NAME]" at bounding box center [953, 431] width 109 height 14
click at [874, 154] on img at bounding box center [881, 154] width 13 height 13
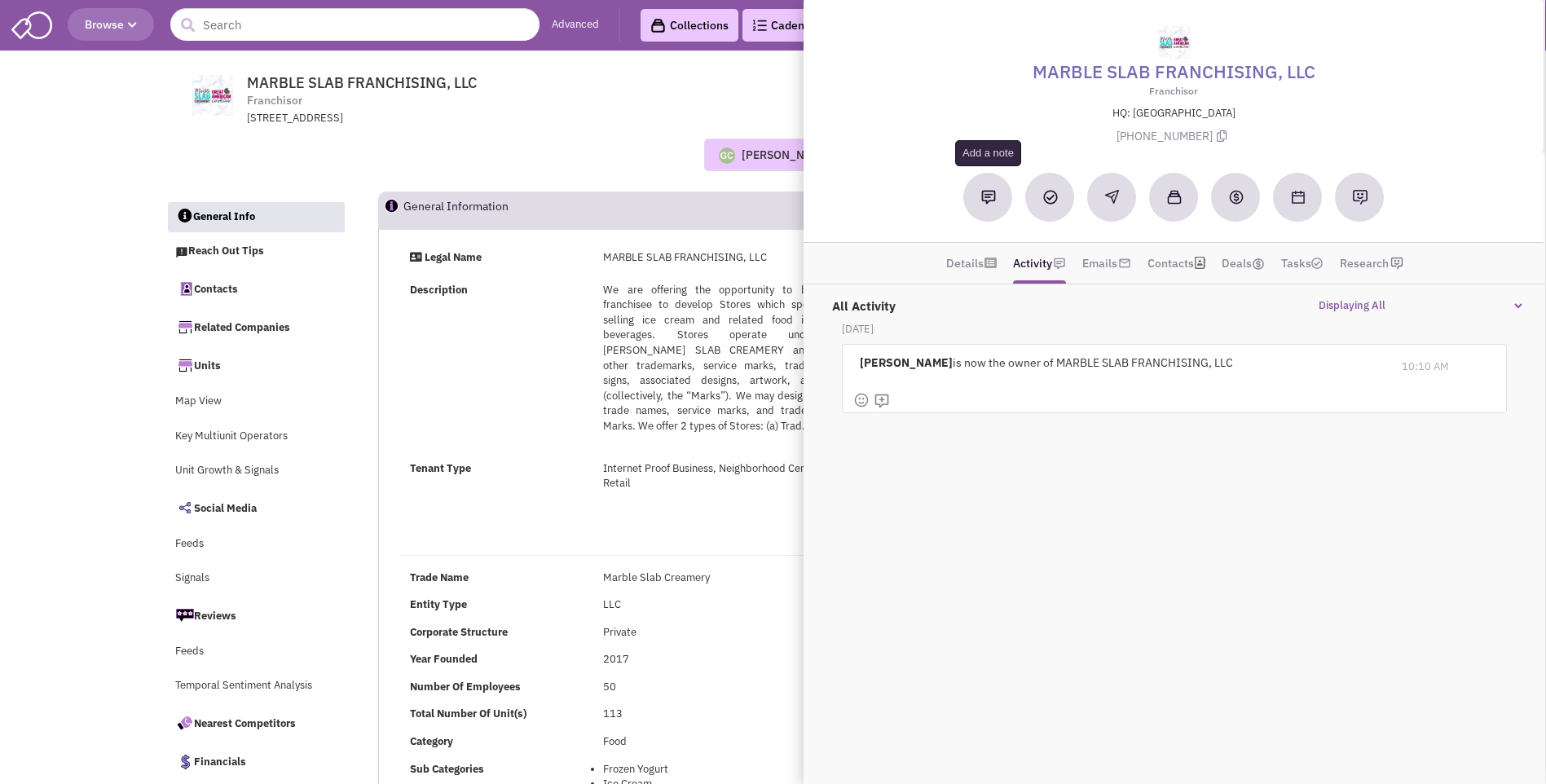
click at [988, 202] on img at bounding box center [989, 197] width 15 height 15
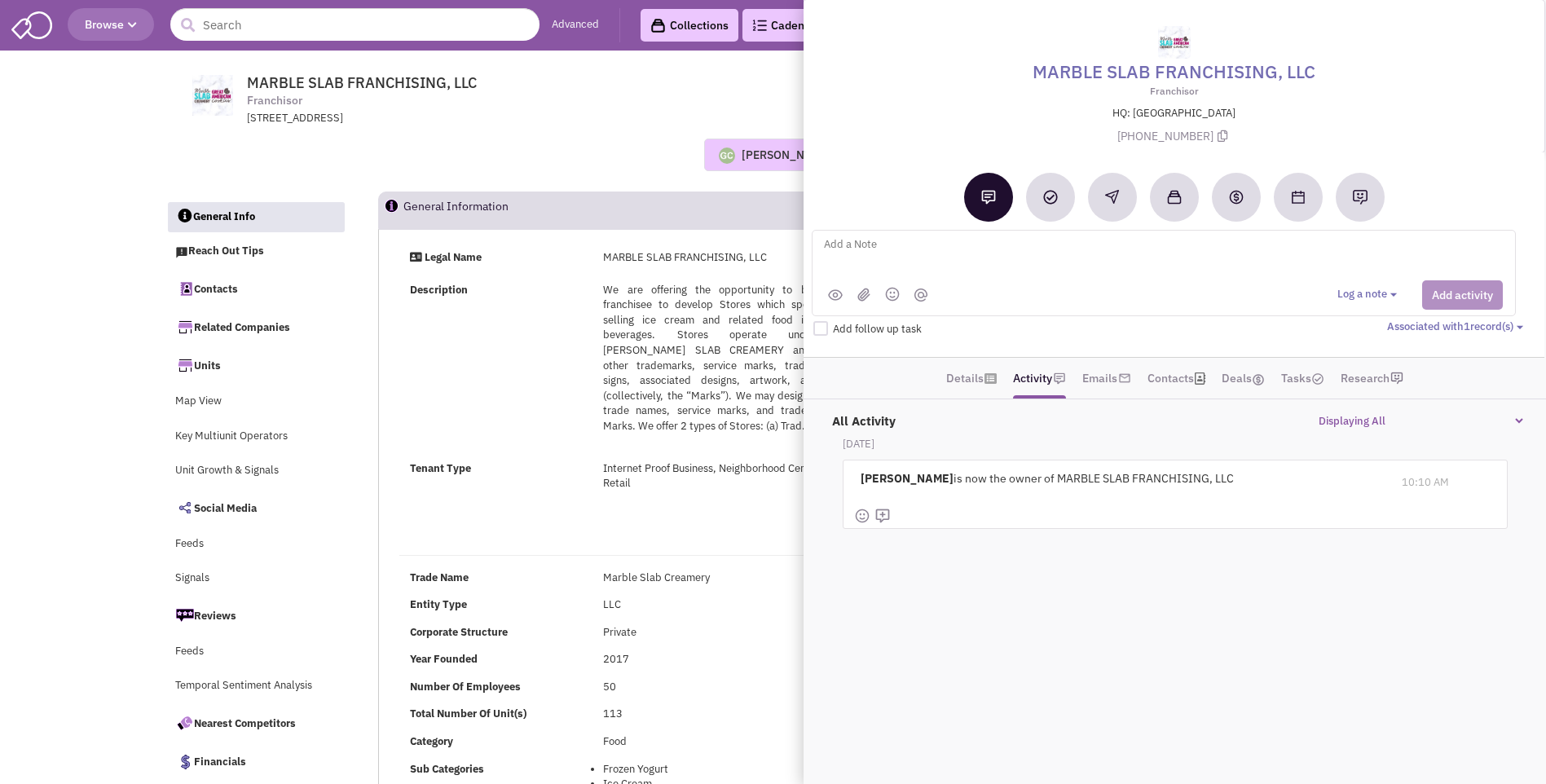
click at [844, 250] on textarea at bounding box center [1024, 257] width 404 height 45
type textarea "NO notes or email activity. Placed vmx + sent email to [PERSON_NAME]"
click at [1455, 303] on button "Add activity" at bounding box center [1462, 295] width 81 height 29
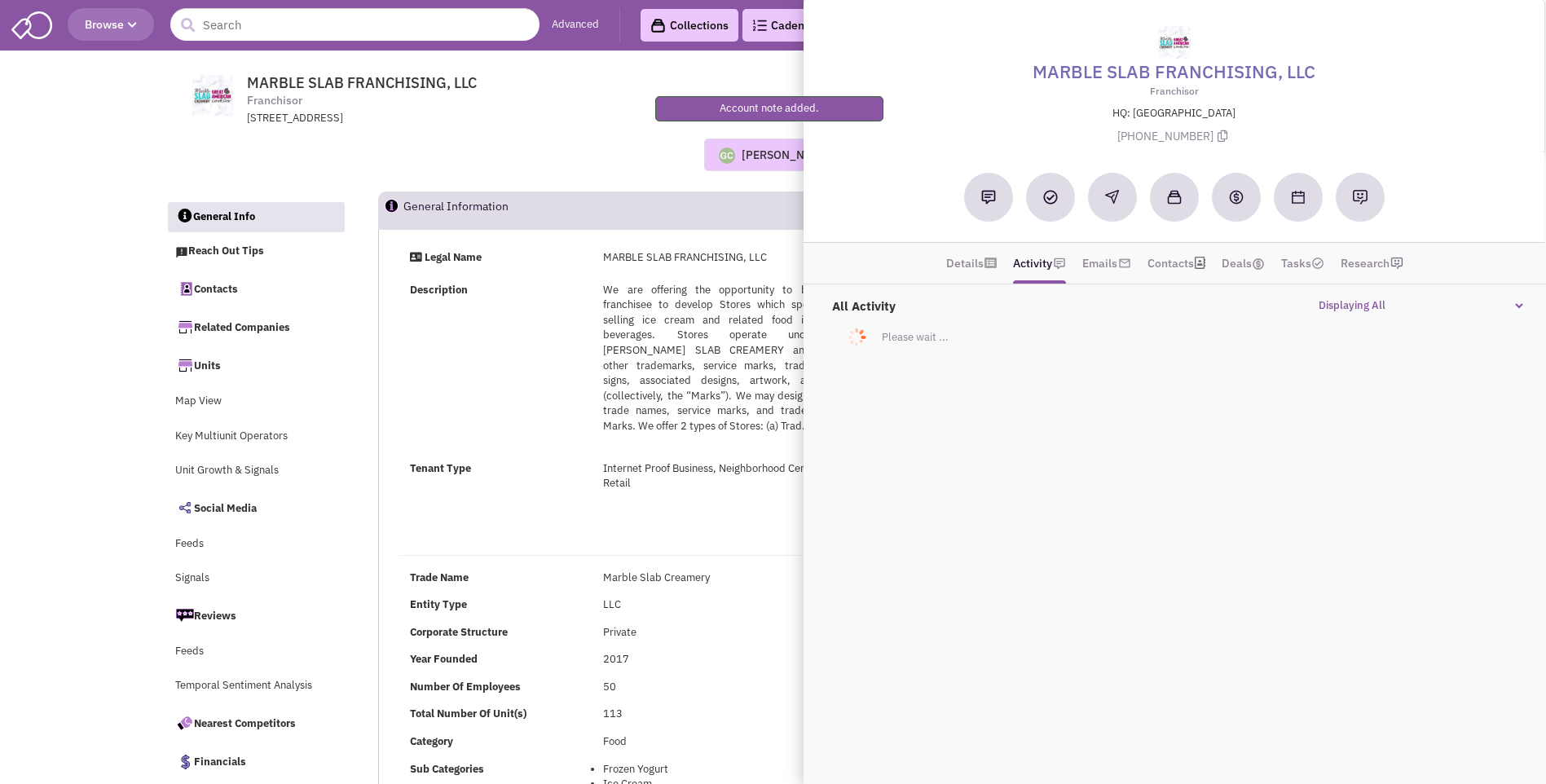
click at [567, 177] on div "[PERSON_NAME] No note found! 0 0 0 Reach Out Add to collection" at bounding box center [773, 155] width 1236 height 57
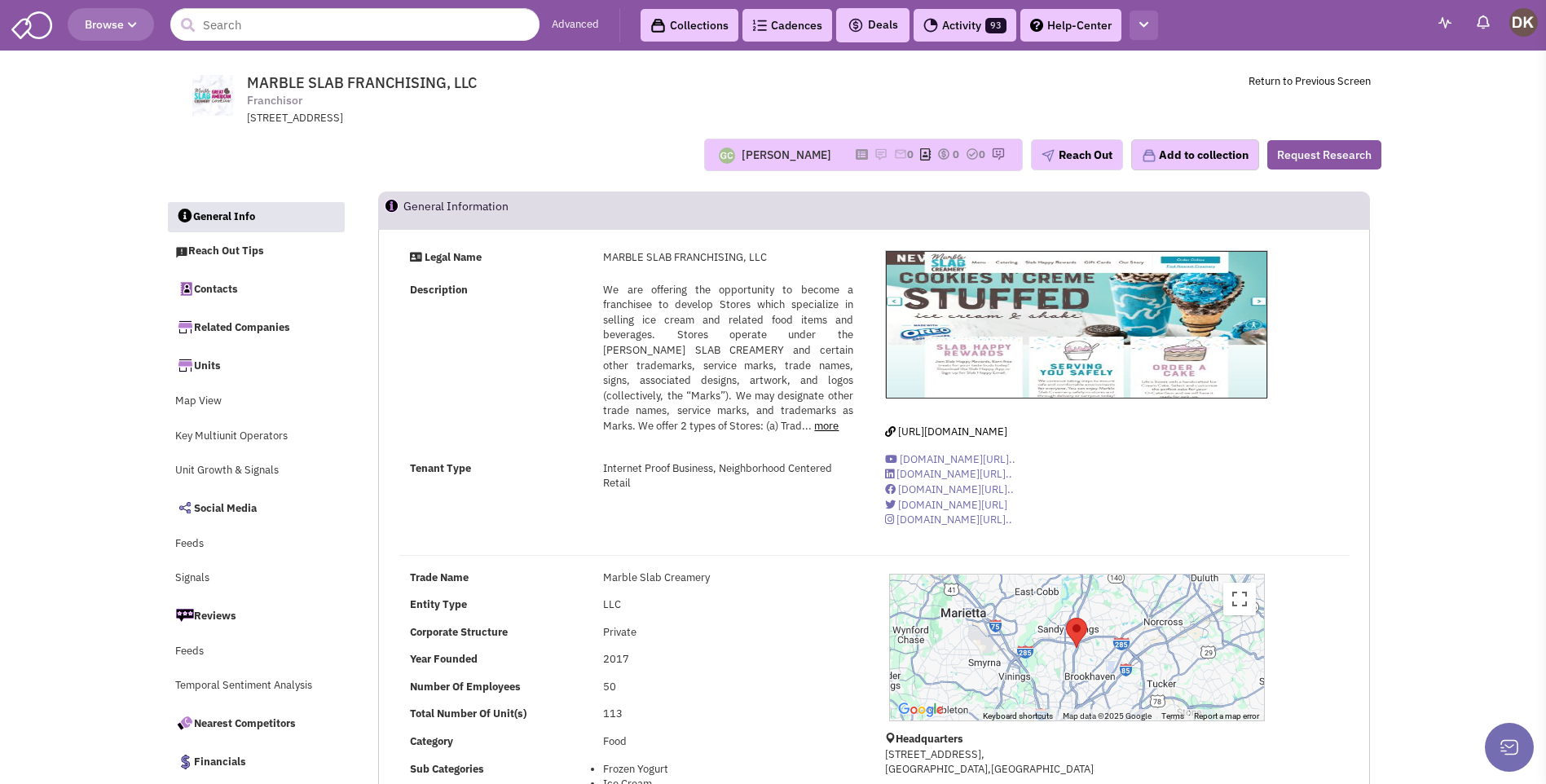
click at [1144, 25] on icon "button" at bounding box center [1143, 24] width 9 height 10
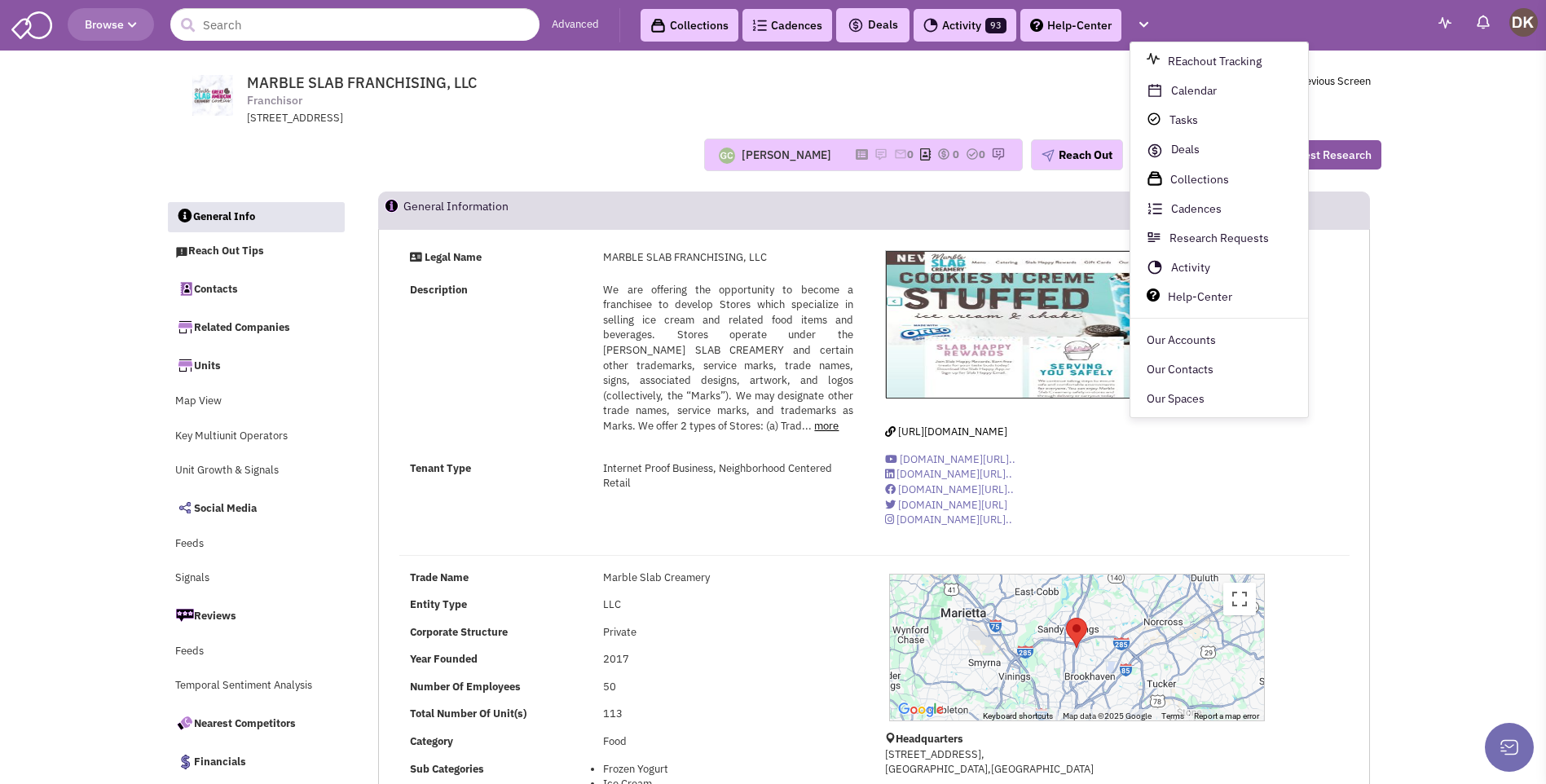
click at [1083, 90] on td "MARBLE SLAB FRANCHISING, LLC Franchisor [STREET_ADDRESS] Return to Previous Scr…" at bounding box center [817, 96] width 1106 height 61
